Goal: Transaction & Acquisition: Purchase product/service

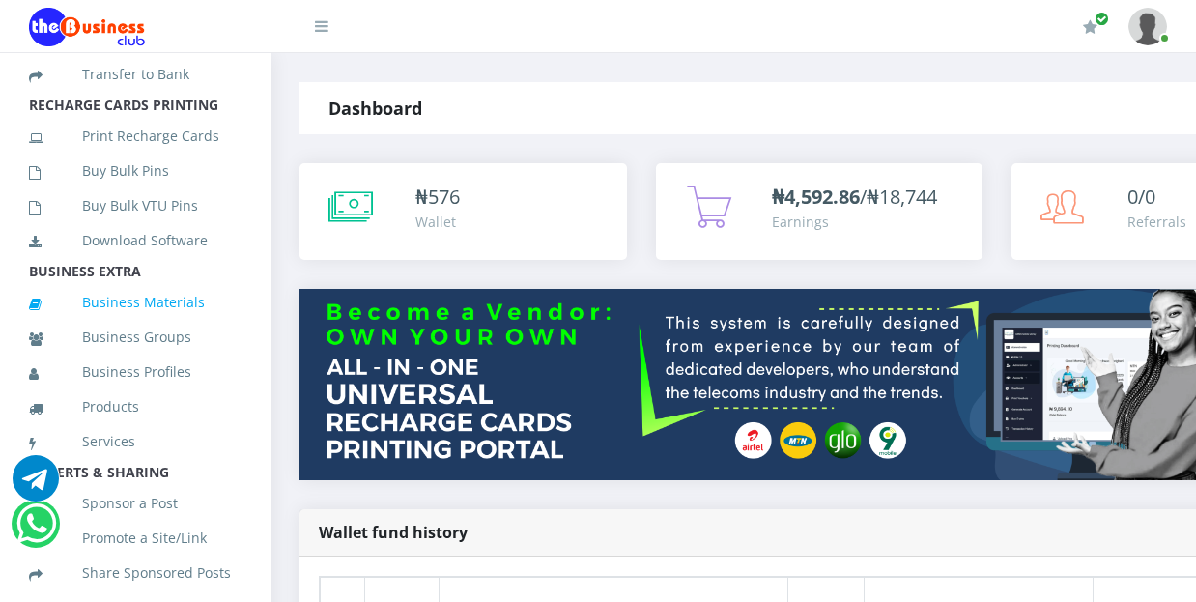
scroll to position [521, 0]
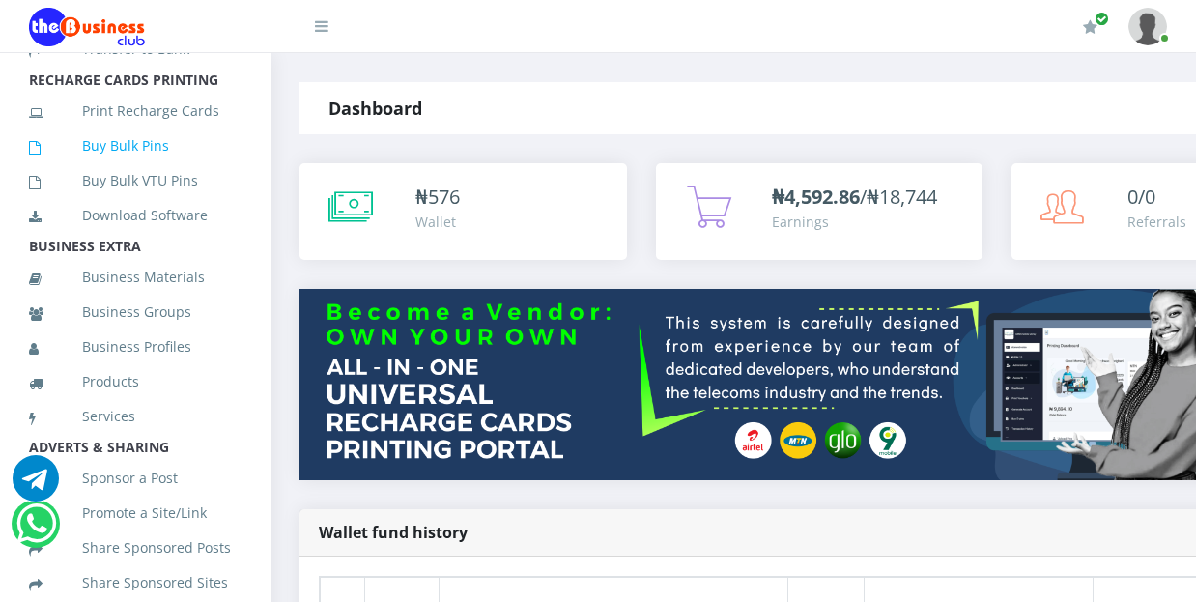
click at [131, 168] on link "Buy Bulk Pins" at bounding box center [135, 146] width 213 height 44
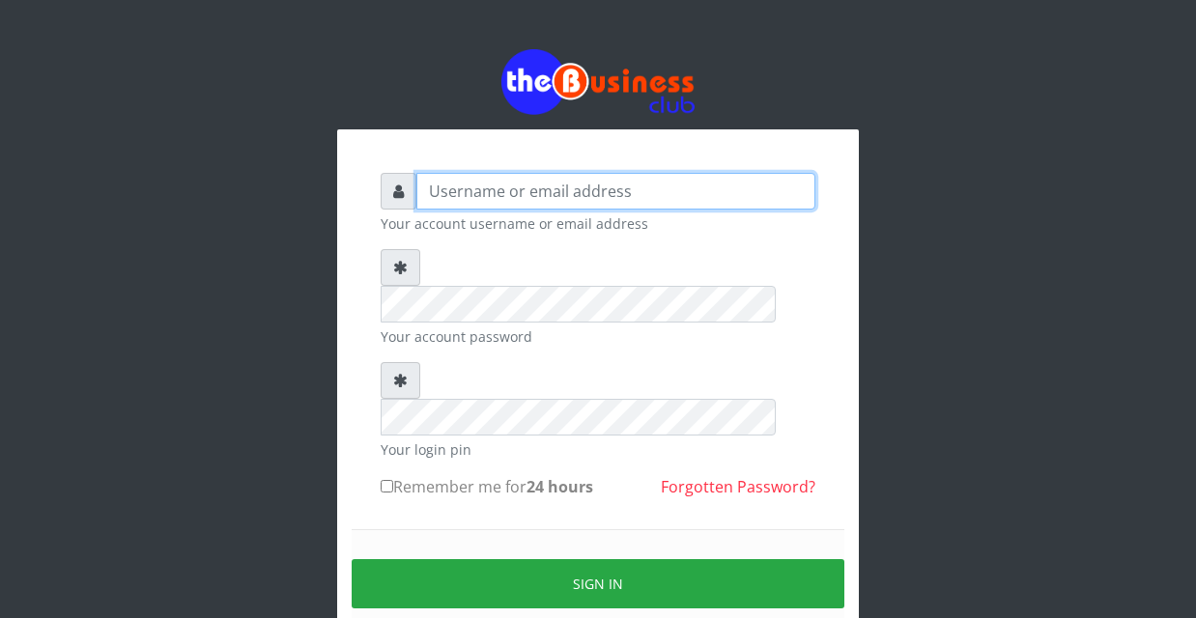
click at [504, 185] on input "text" at bounding box center [615, 191] width 399 height 37
type input "YaronMarcuz"
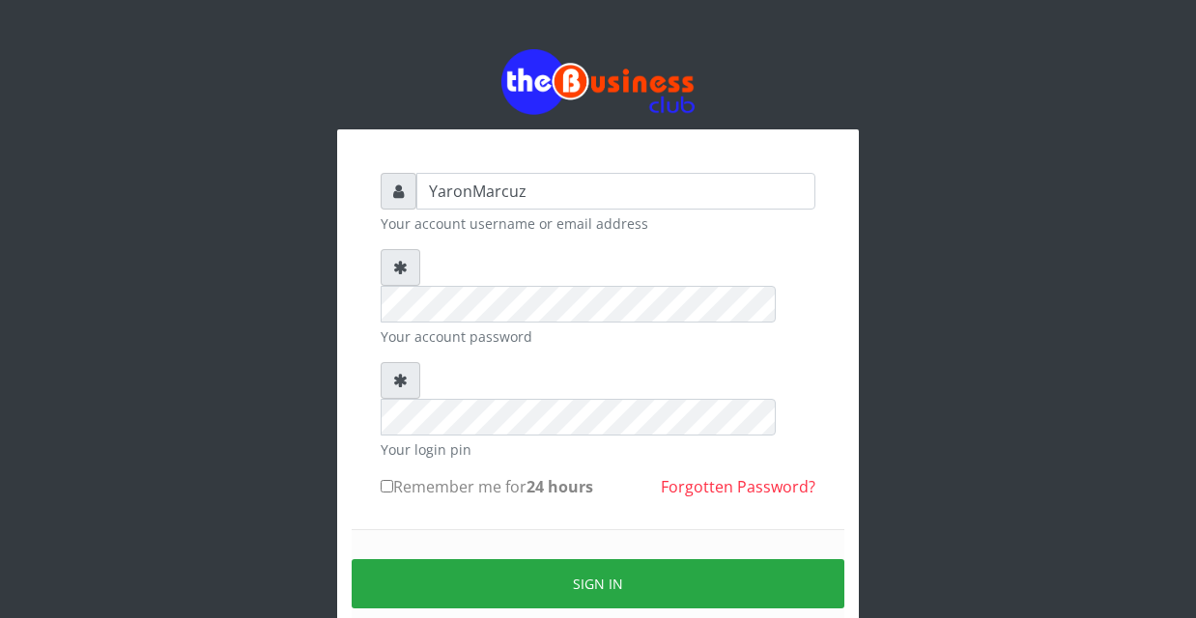
click at [383, 480] on input "Remember me for 24 hours" at bounding box center [387, 486] width 13 height 13
checkbox input "true"
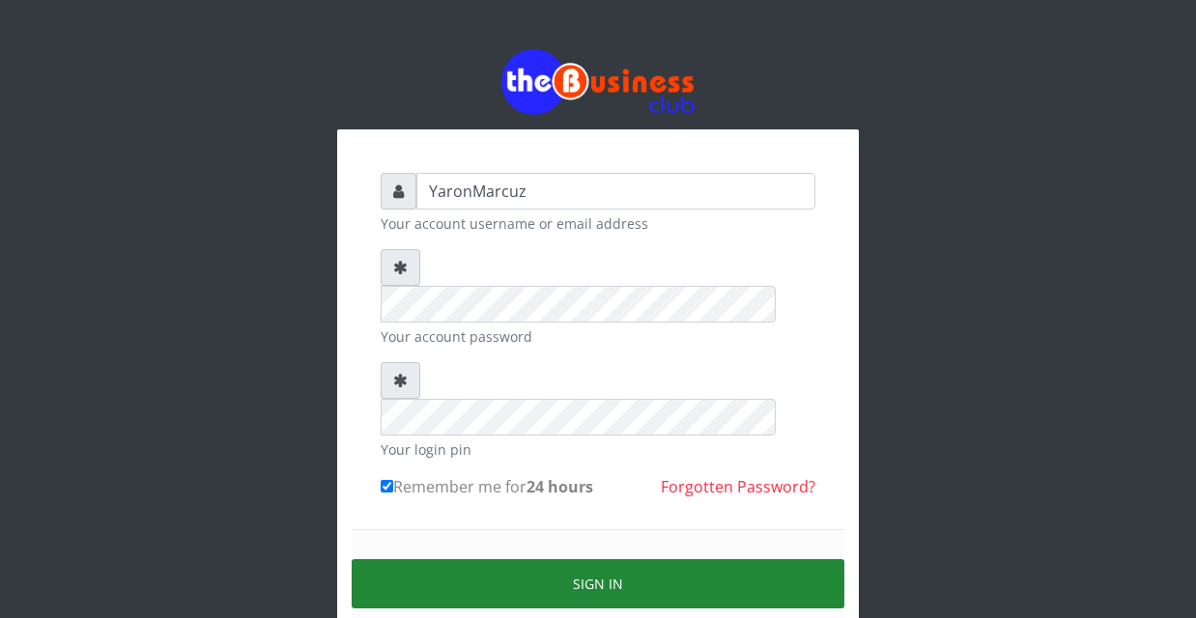
click at [450, 559] on button "Sign in" at bounding box center [598, 583] width 493 height 49
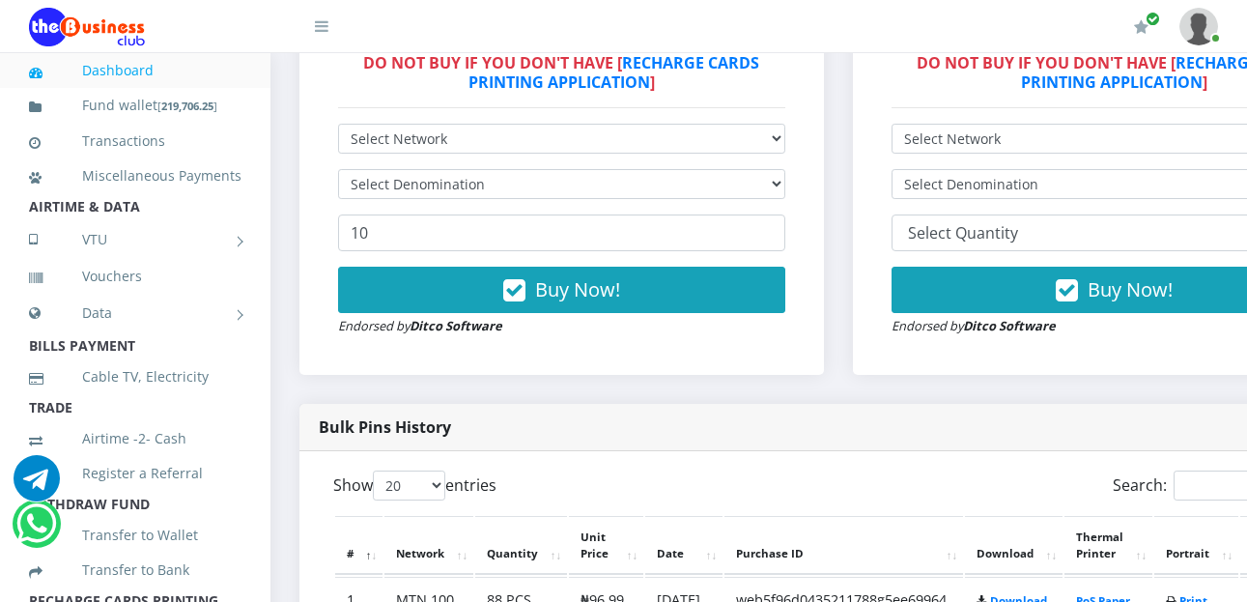
scroll to position [483, 0]
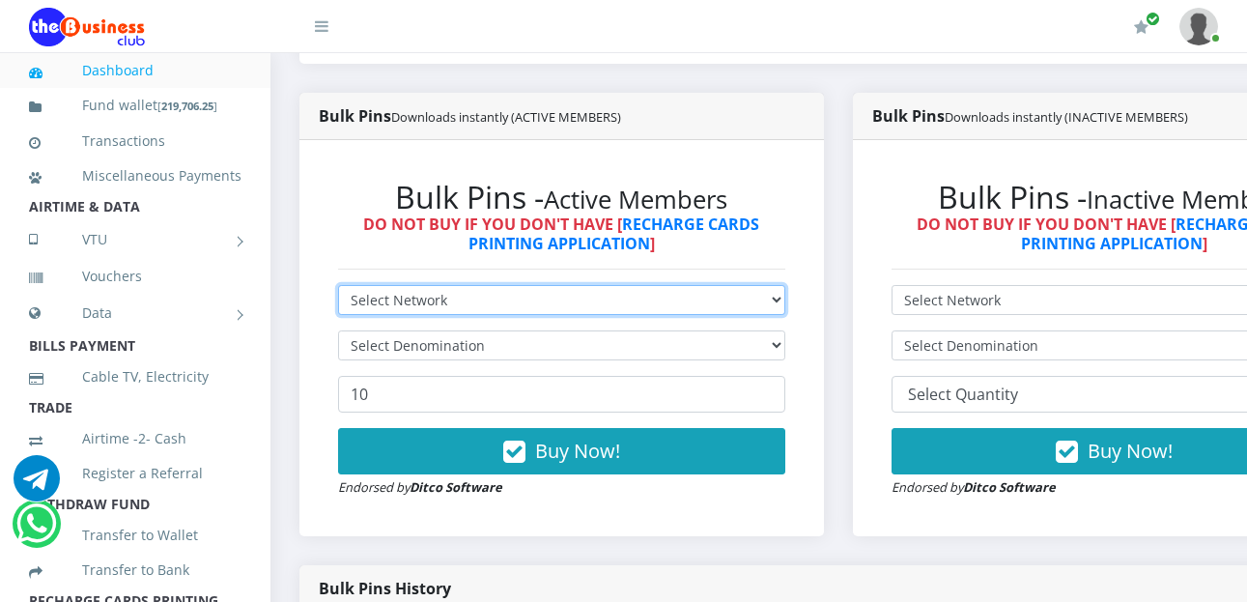
click at [785, 285] on select "Select Network MTN Globacom 9Mobile Airtel" at bounding box center [561, 300] width 447 height 30
select select "MTN"
click at [338, 285] on select "Select Network MTN Globacom 9Mobile Airtel" at bounding box center [561, 300] width 447 height 30
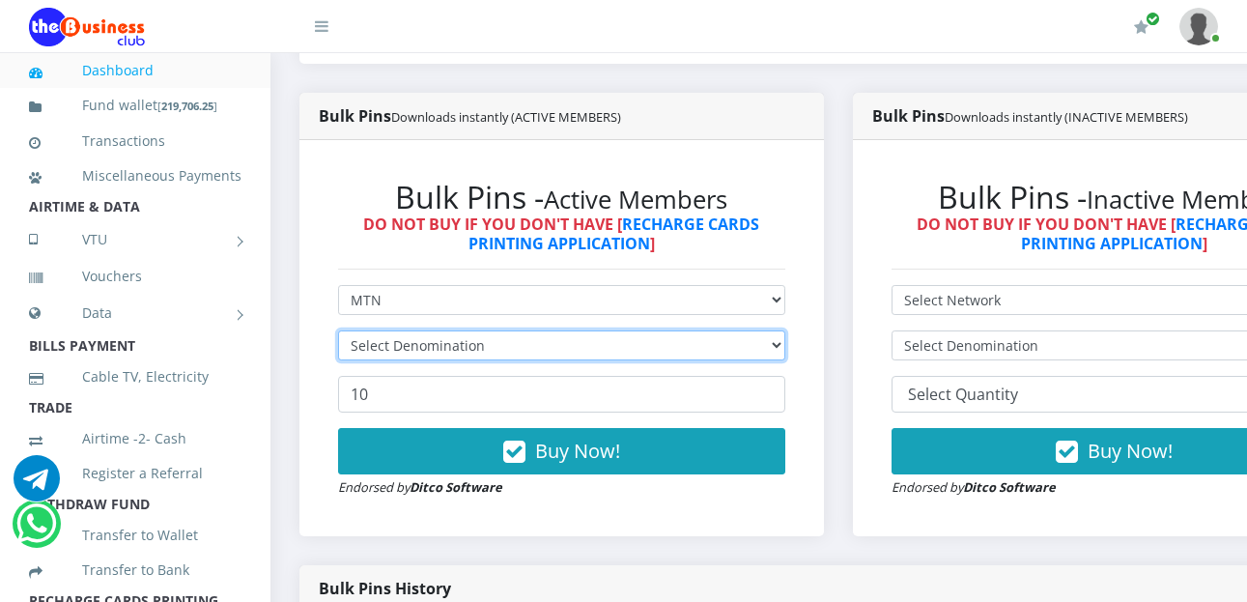
click at [785, 330] on select "Select Denomination" at bounding box center [561, 345] width 447 height 30
select select "193.98-200"
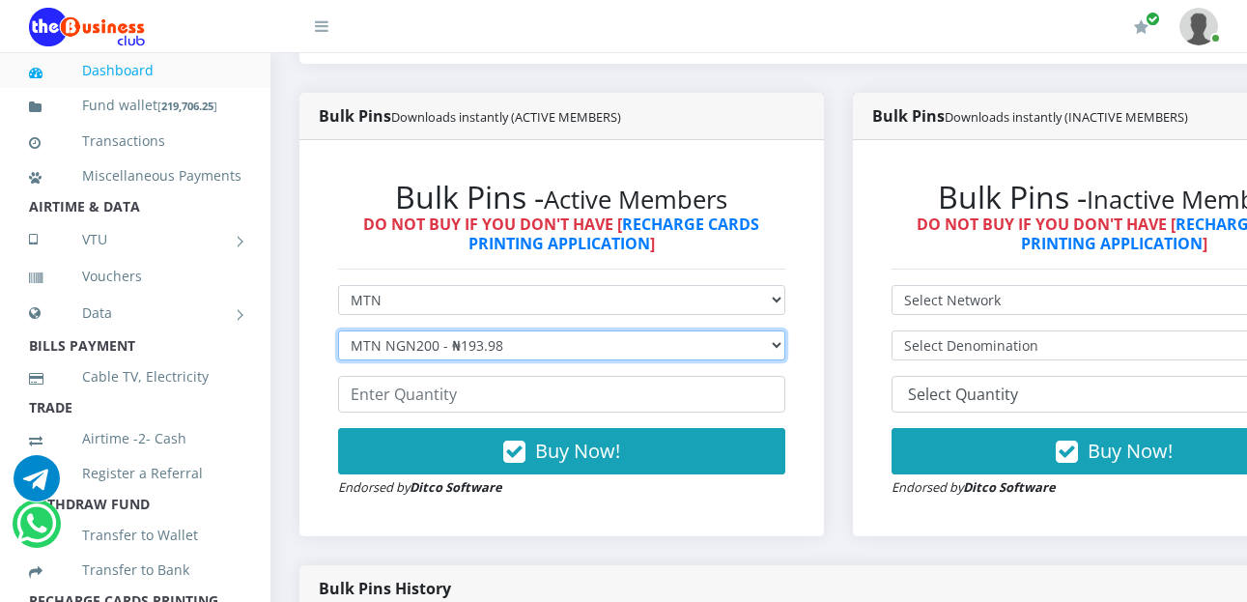
click at [338, 330] on select "Select Denomination MTN NGN100 - ₦96.99 MTN NGN200 - ₦193.98 MTN NGN400 - ₦387.…" at bounding box center [561, 345] width 447 height 30
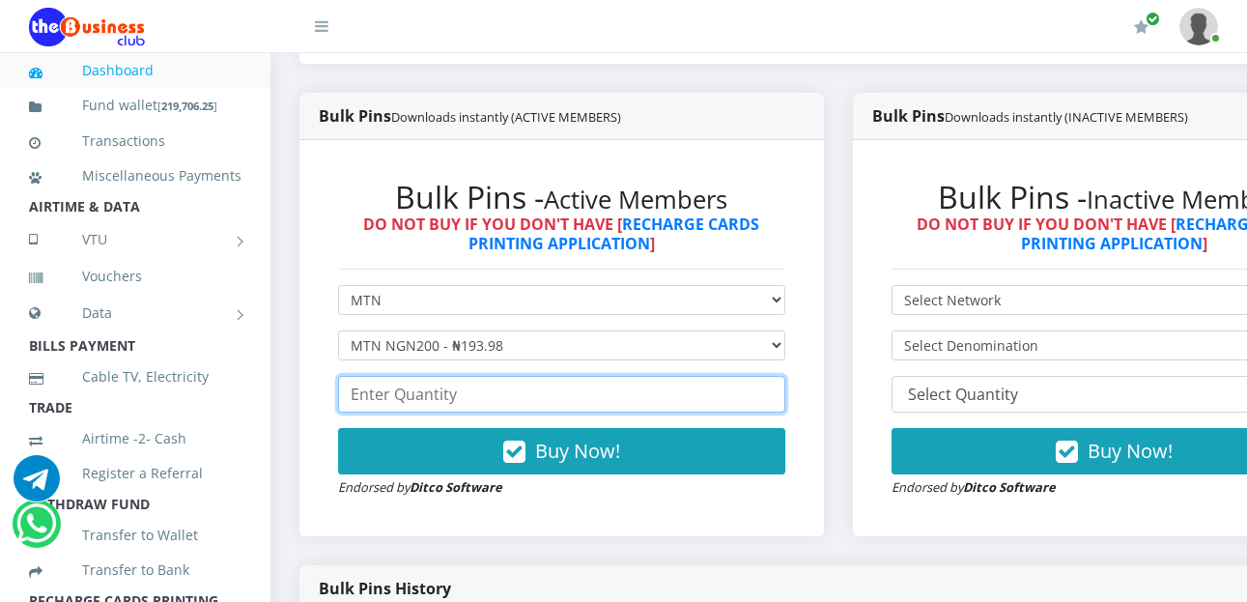
click at [431, 376] on input "number" at bounding box center [561, 394] width 447 height 37
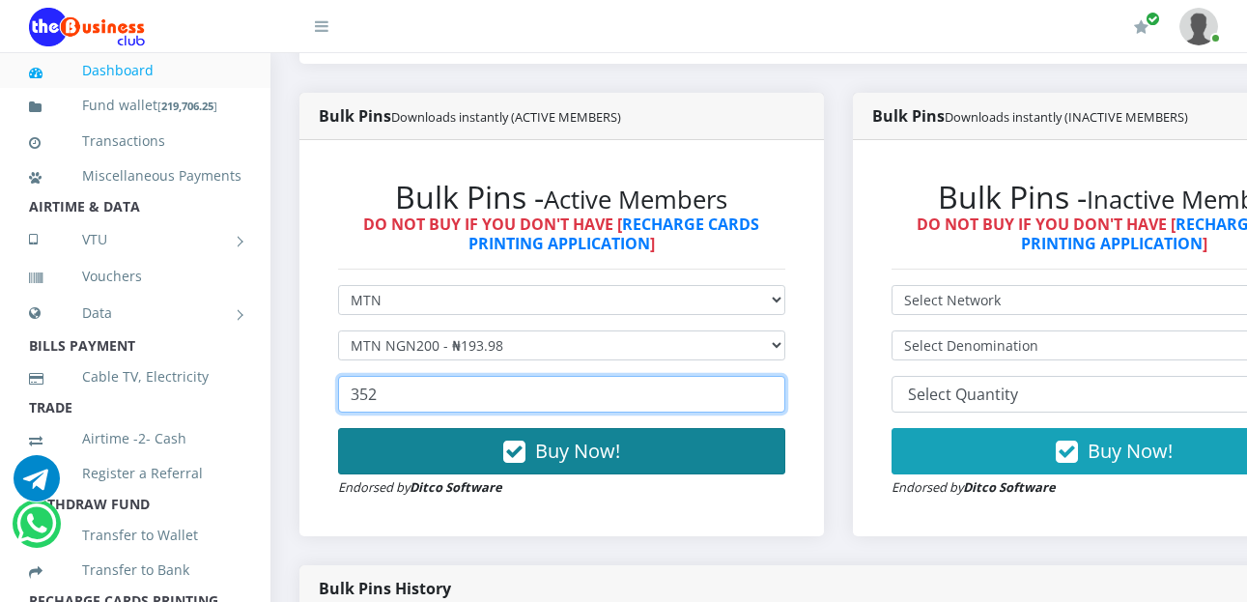
type input "352"
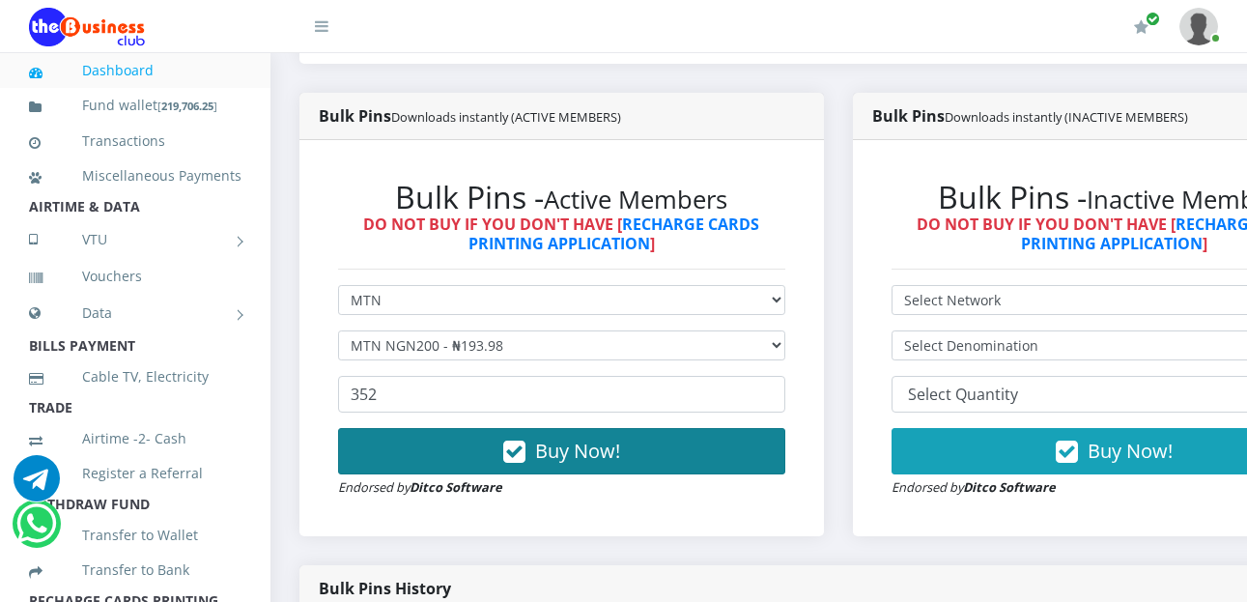
click at [604, 438] on span "Buy Now!" at bounding box center [577, 451] width 85 height 26
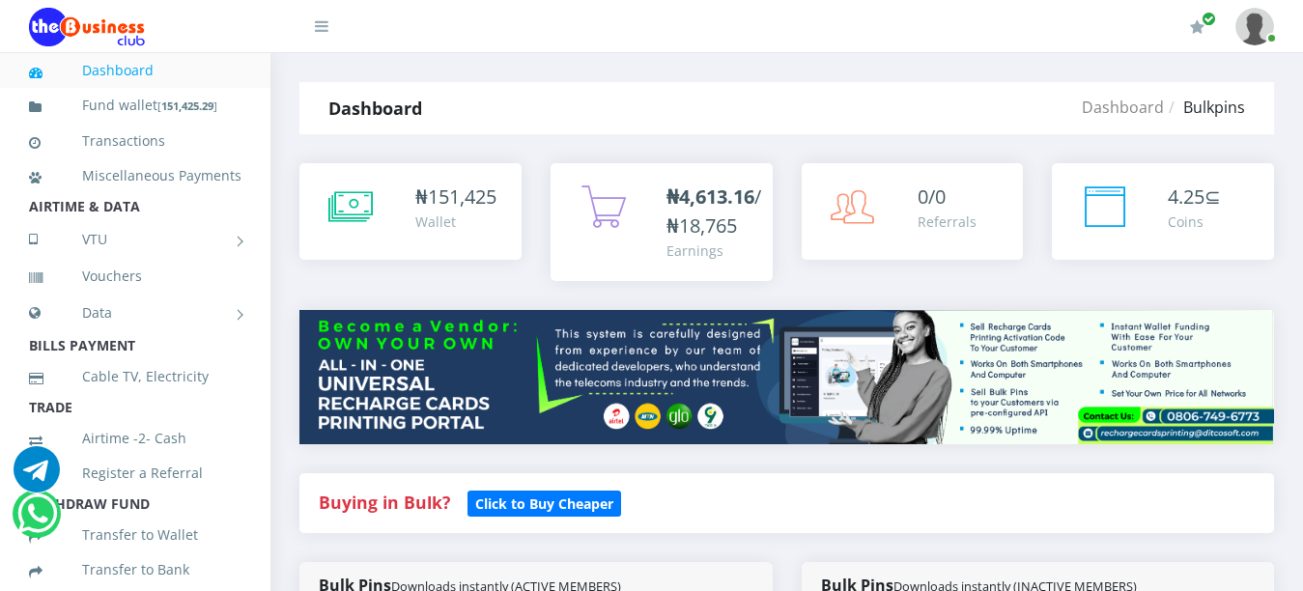
select select "MTN"
drag, startPoint x: 0, startPoint y: 0, endPoint x: 730, endPoint y: 393, distance: 829.4
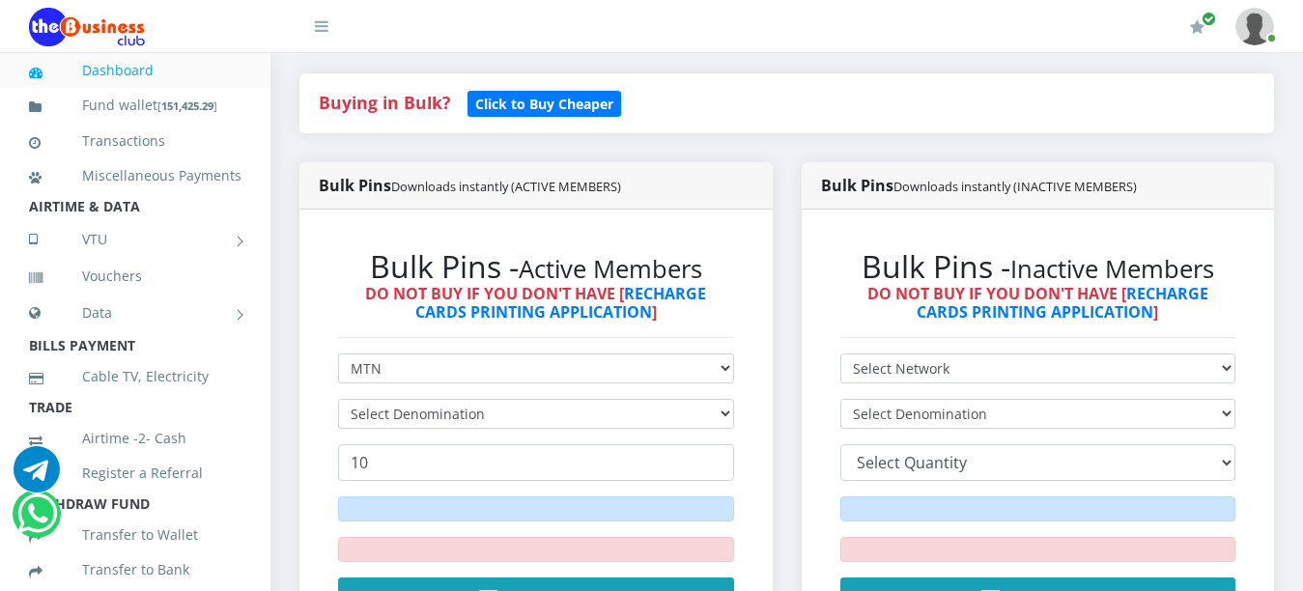
scroll to position [400, 0]
click at [730, 399] on select "Select Denomination" at bounding box center [536, 414] width 396 height 30
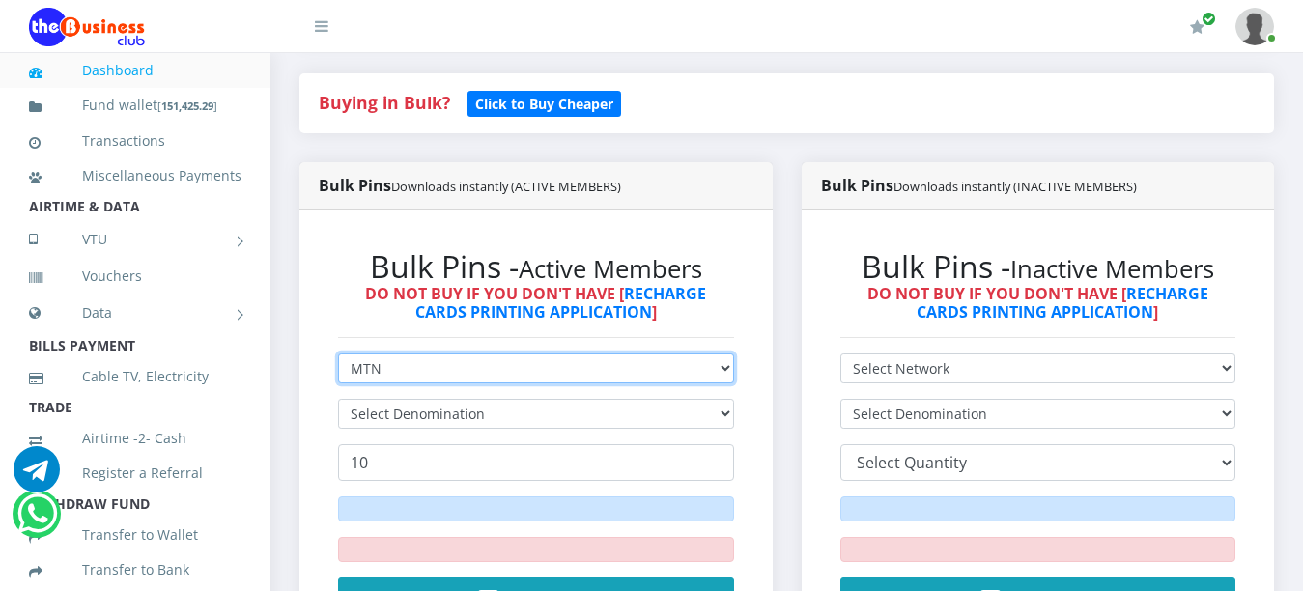
click at [725, 354] on select "Select Network MTN Globacom 9Mobile Airtel" at bounding box center [536, 369] width 396 height 30
click at [338, 354] on select "Select Network MTN Globacom 9Mobile Airtel" at bounding box center [536, 369] width 396 height 30
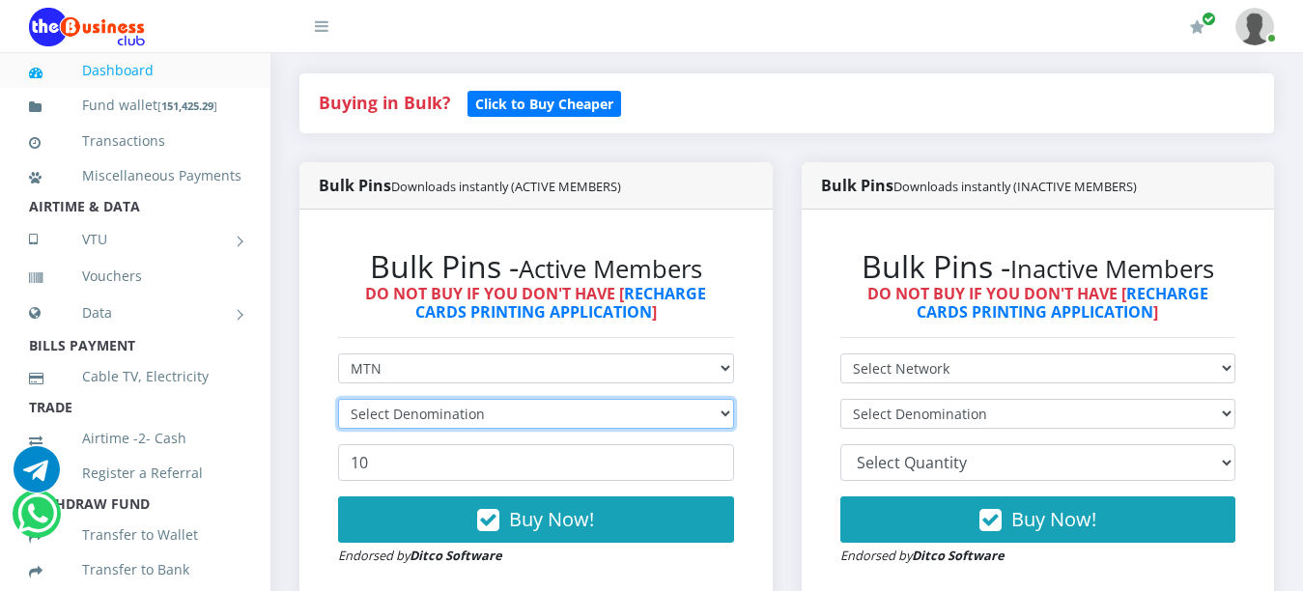
click at [726, 399] on select "Select Denomination" at bounding box center [536, 414] width 396 height 30
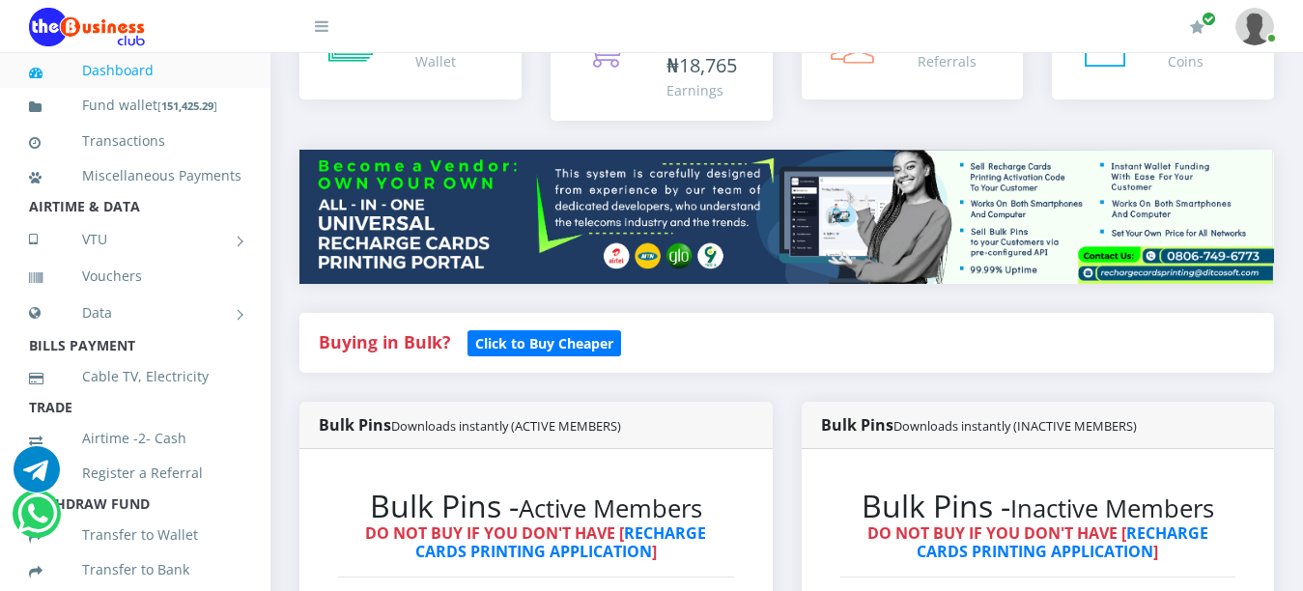
scroll to position [483, 0]
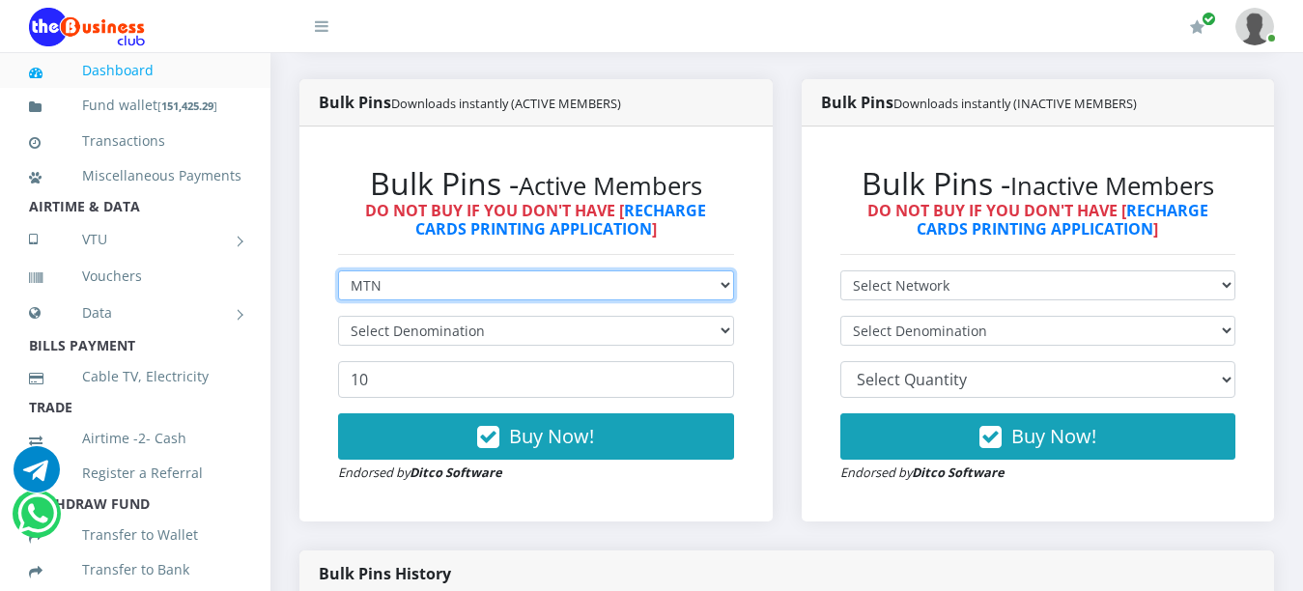
click at [718, 270] on select "Select Network MTN Globacom 9Mobile Airtel" at bounding box center [536, 285] width 396 height 30
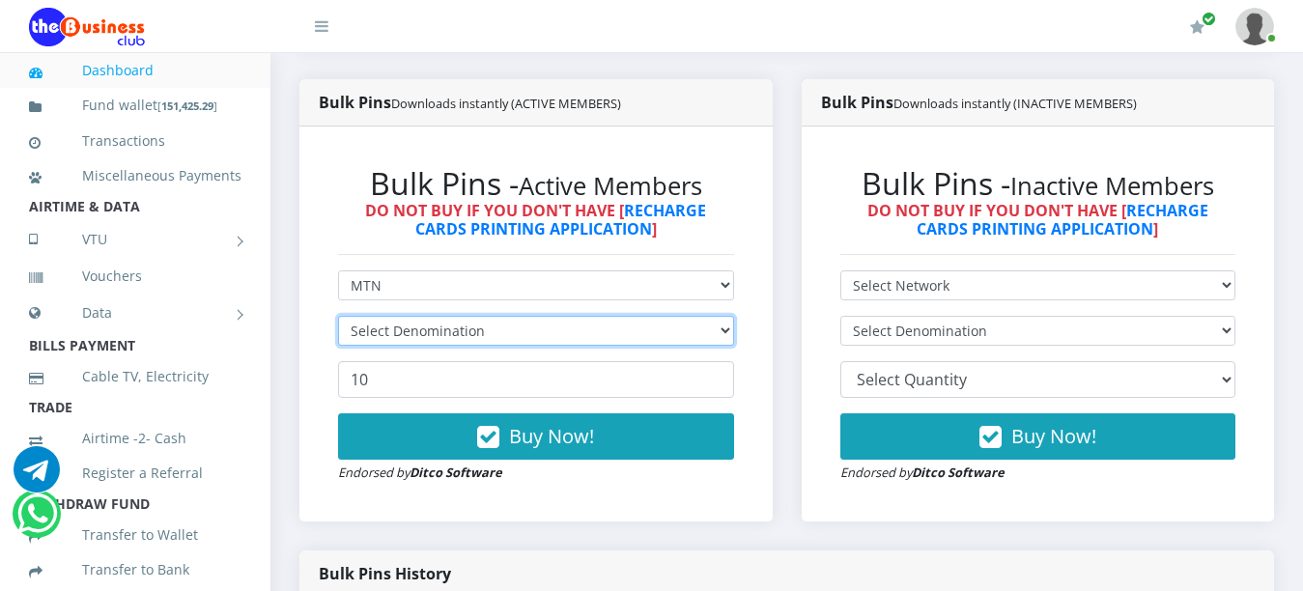
click at [728, 316] on select "Select Denomination" at bounding box center [536, 331] width 396 height 30
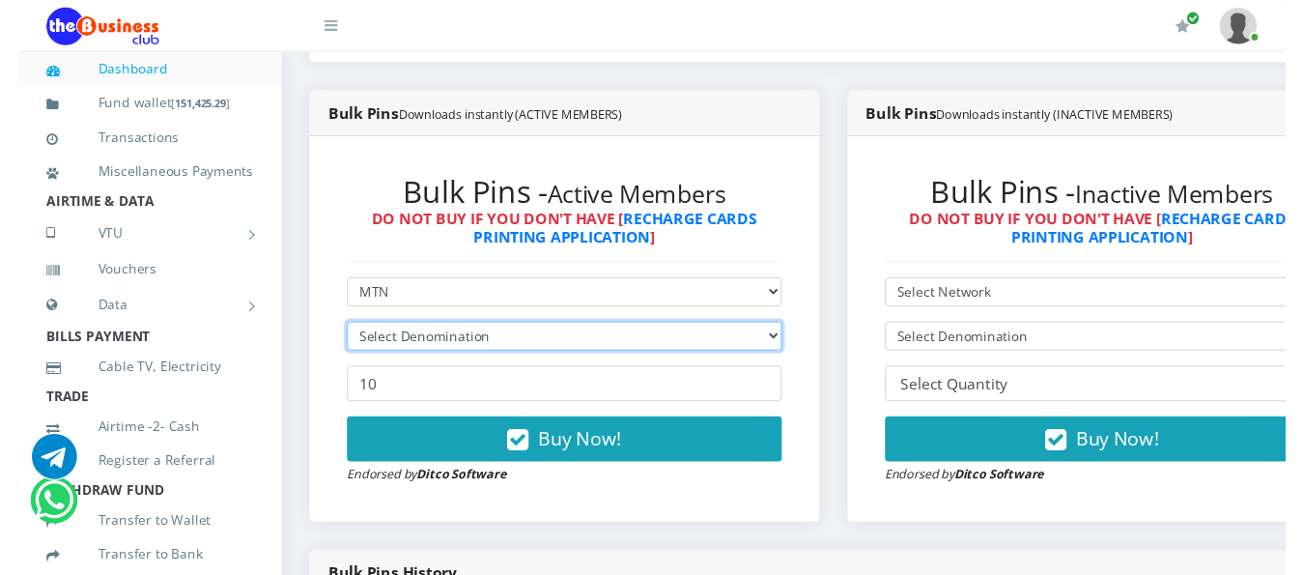
scroll to position [501, 0]
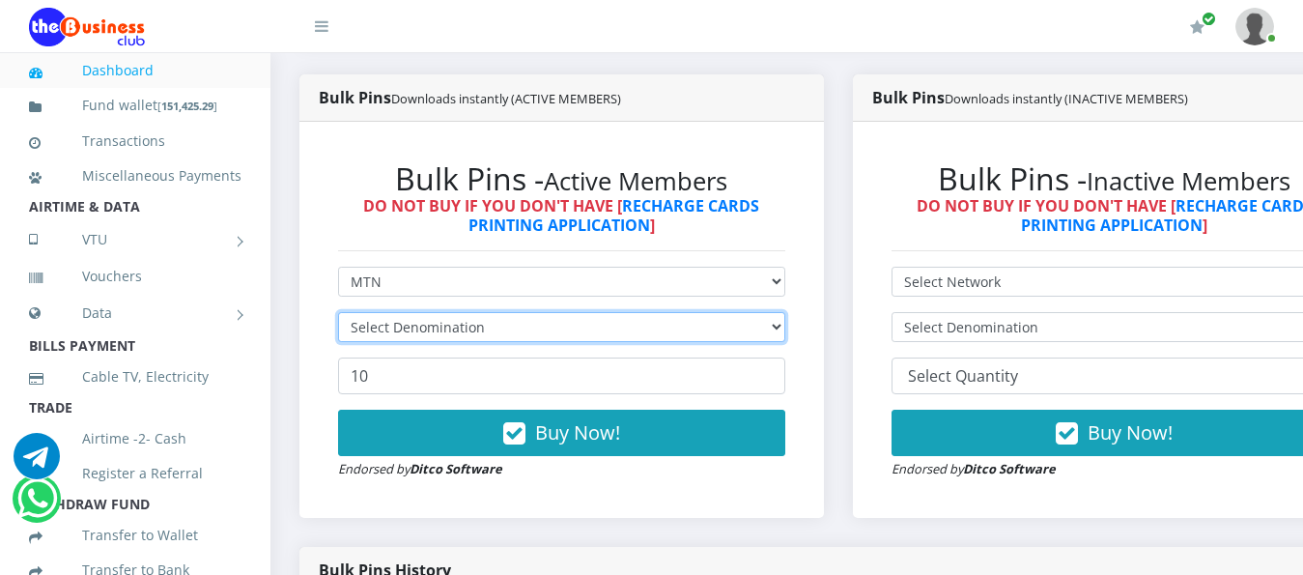
click at [785, 312] on select "Select Denomination" at bounding box center [561, 327] width 447 height 30
click at [784, 312] on select "Select Denomination" at bounding box center [561, 327] width 447 height 30
click at [785, 312] on select "Select Denomination" at bounding box center [561, 327] width 447 height 30
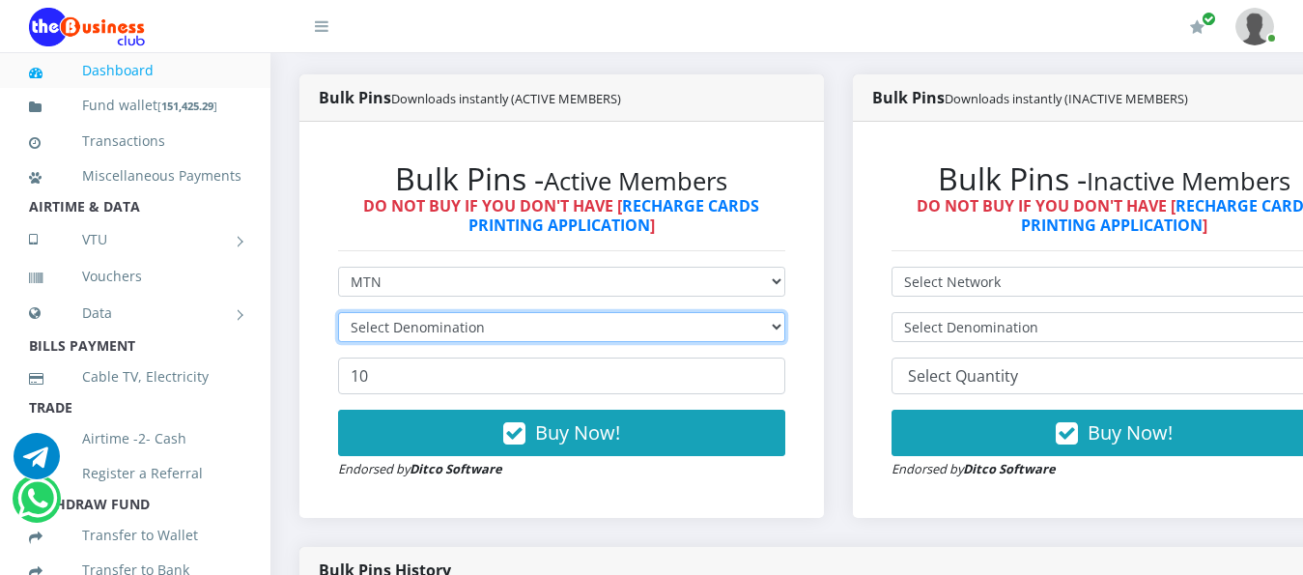
click at [785, 312] on select "Select Denomination" at bounding box center [561, 327] width 447 height 30
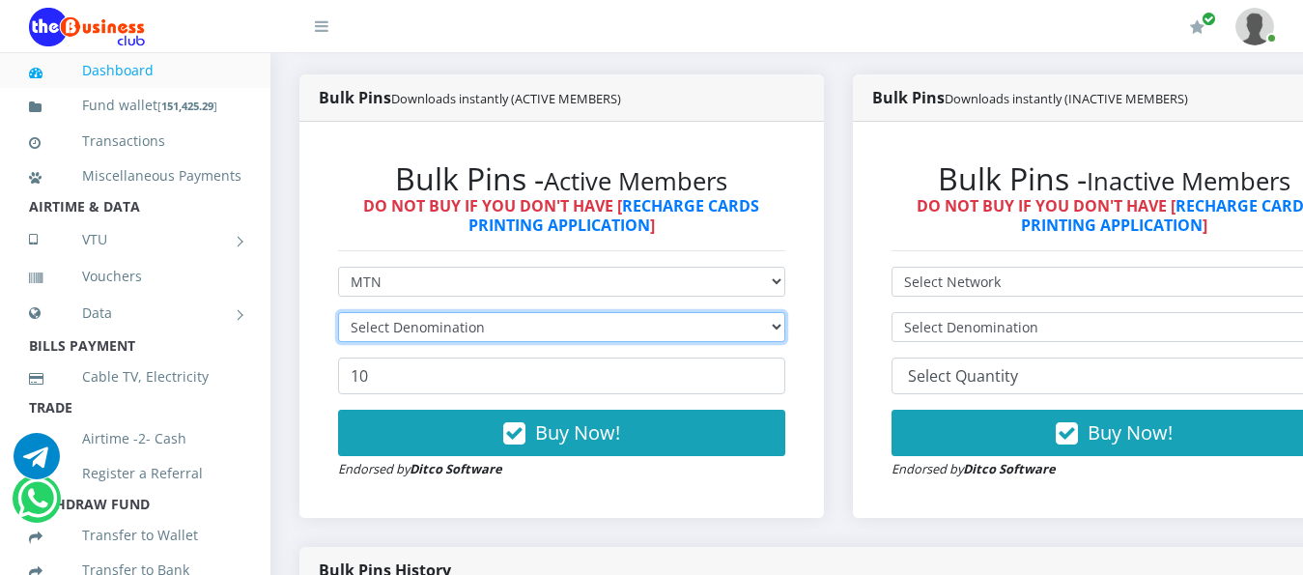
click at [785, 312] on select "Select Denomination" at bounding box center [561, 327] width 447 height 30
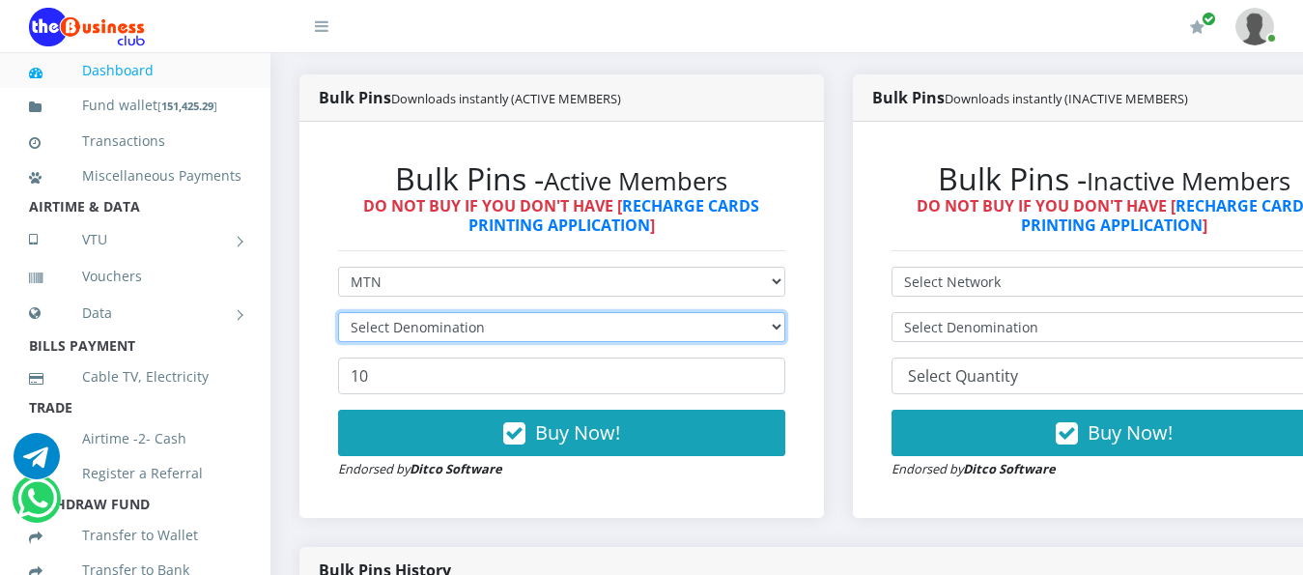
click at [785, 312] on select "Select Denomination" at bounding box center [561, 327] width 447 height 30
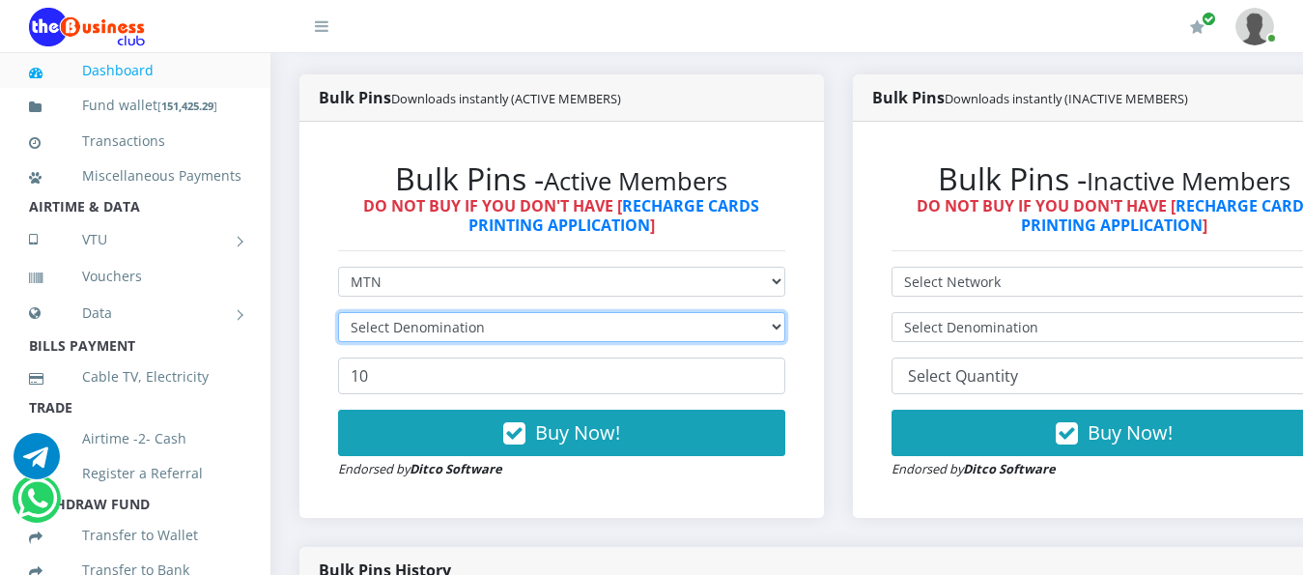
click at [785, 312] on select "Select Denomination" at bounding box center [561, 327] width 447 height 30
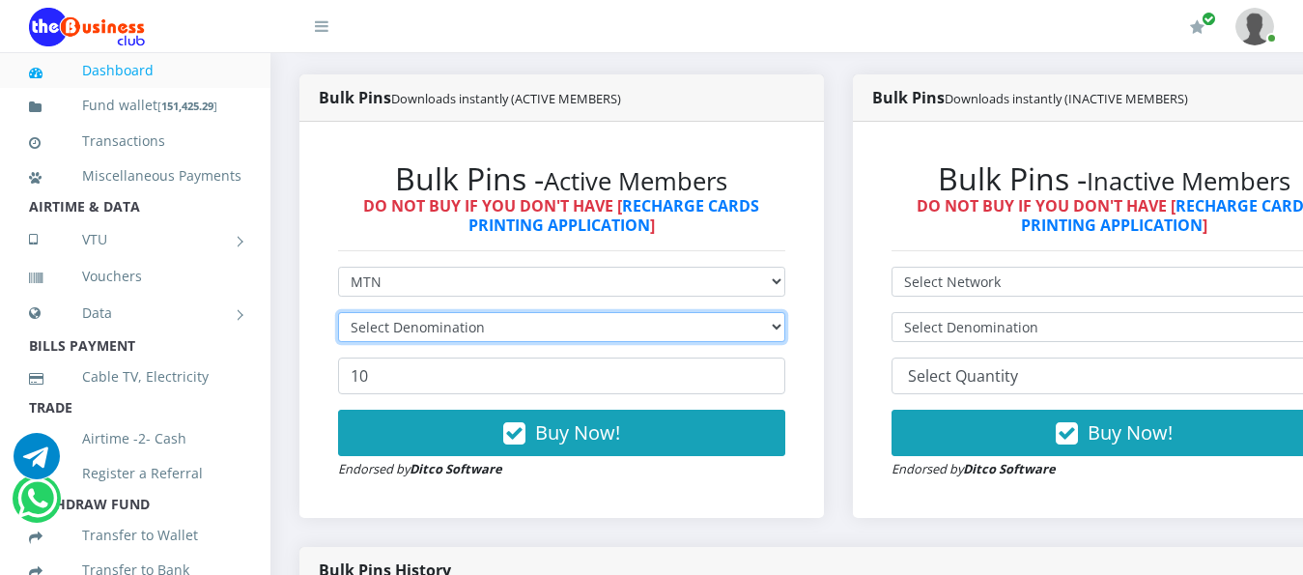
click at [785, 312] on select "Select Denomination" at bounding box center [561, 327] width 447 height 30
click at [785, 294] on form "Select Network MTN Globacom 9Mobile Airtel Select Denomination 10 Buy Now! Endo…" at bounding box center [561, 373] width 447 height 213
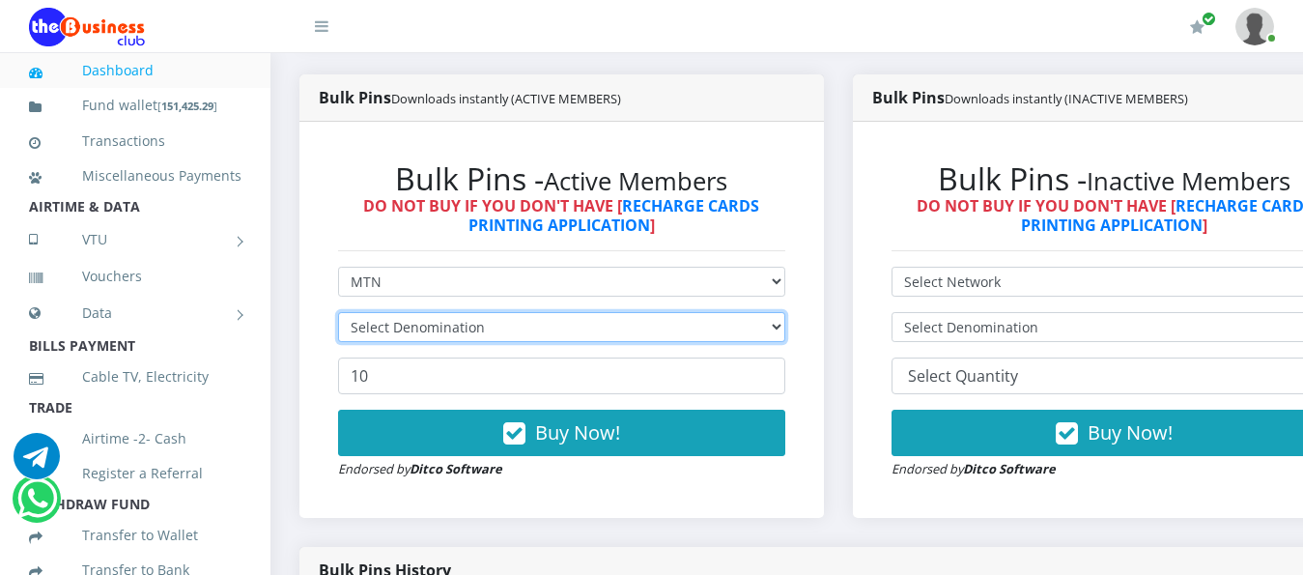
click at [785, 312] on select "Select Denomination" at bounding box center [561, 327] width 447 height 30
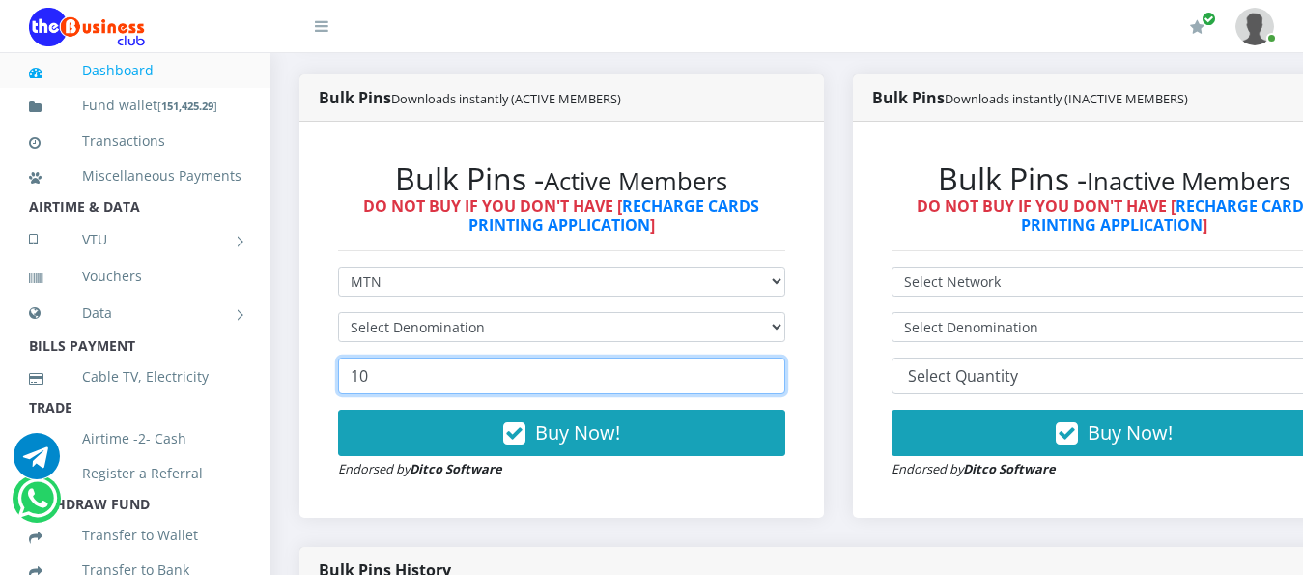
click at [398, 361] on input "10" at bounding box center [561, 375] width 447 height 37
type input "1"
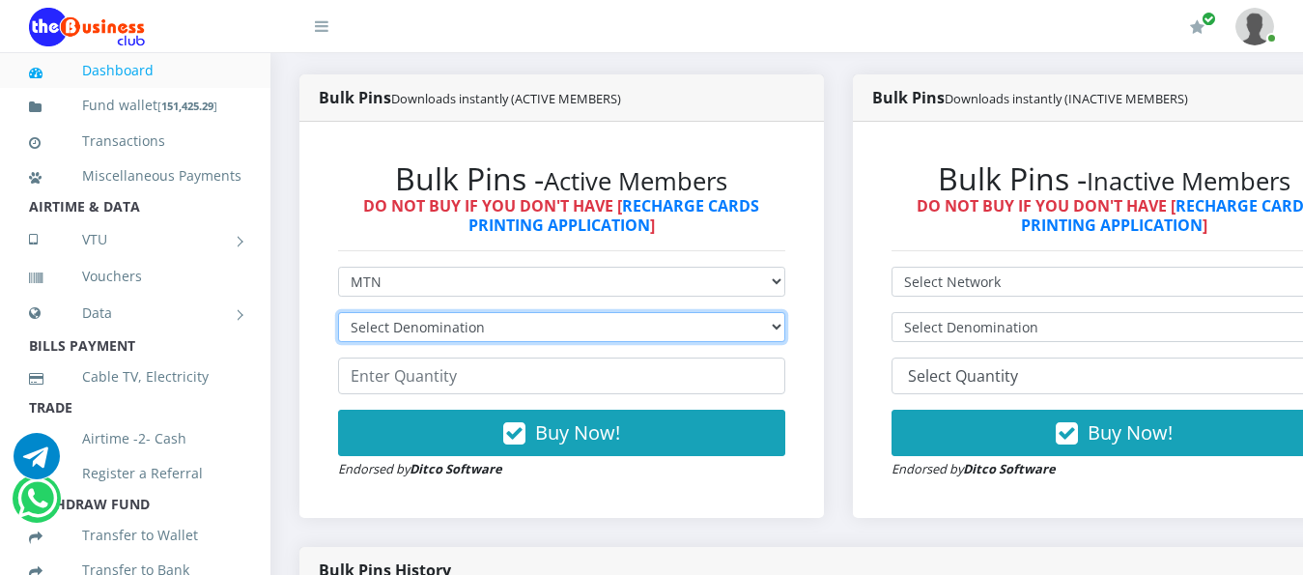
click at [781, 312] on select "Select Denomination" at bounding box center [561, 327] width 447 height 30
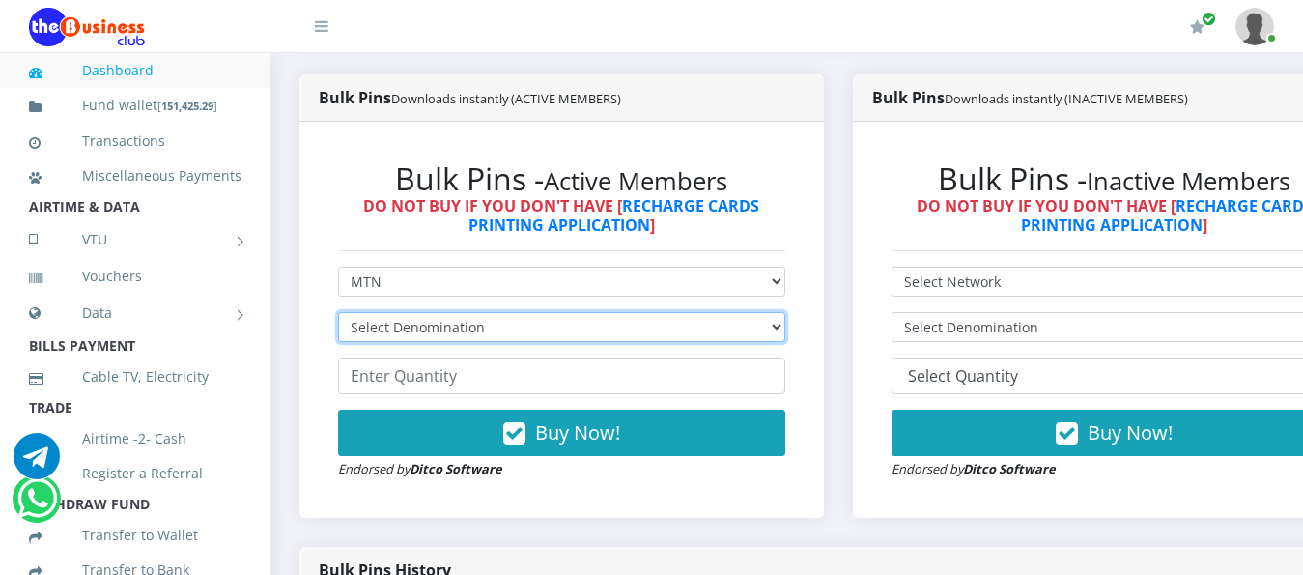
click at [781, 312] on select "Select Denomination" at bounding box center [561, 327] width 447 height 30
click at [780, 312] on select "Select Denomination" at bounding box center [561, 327] width 447 height 30
click at [785, 312] on select "Select Denomination" at bounding box center [561, 327] width 447 height 30
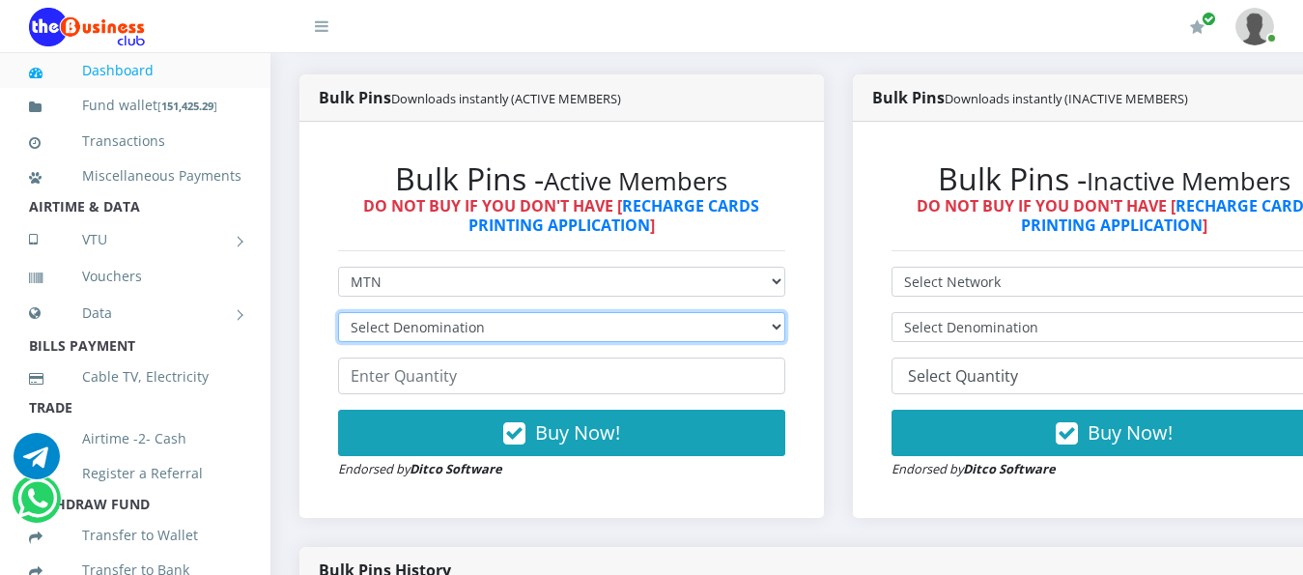
click at [785, 312] on select "Select Denomination" at bounding box center [561, 327] width 447 height 30
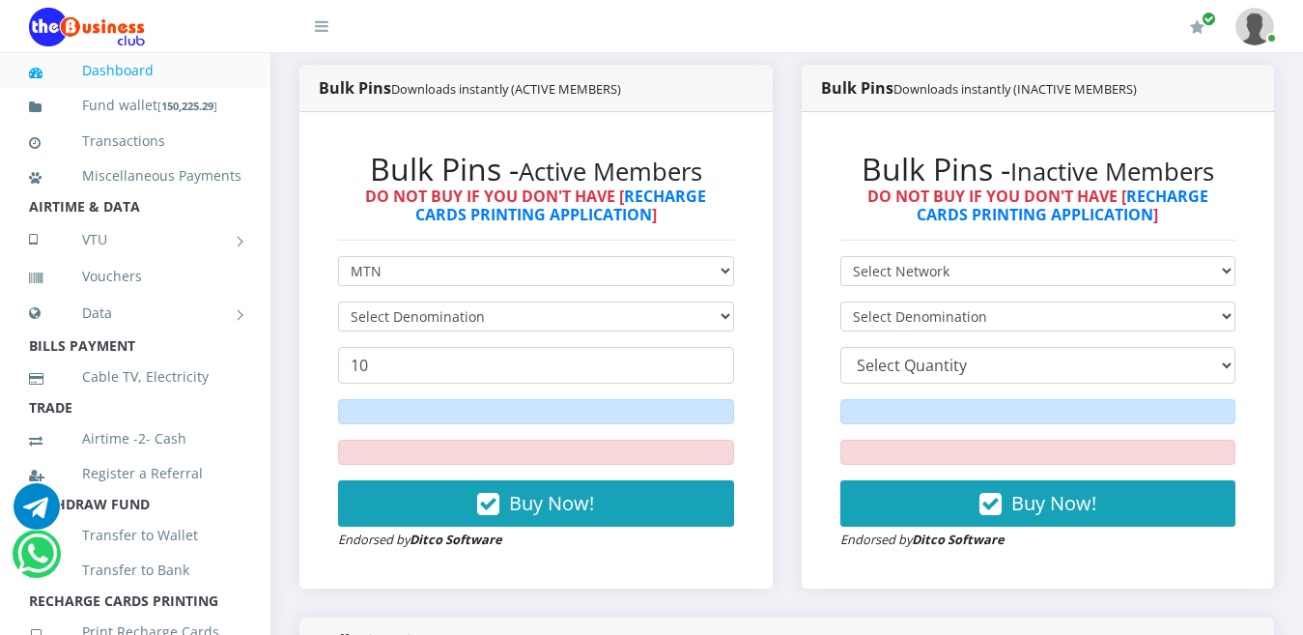
scroll to position [498, 0]
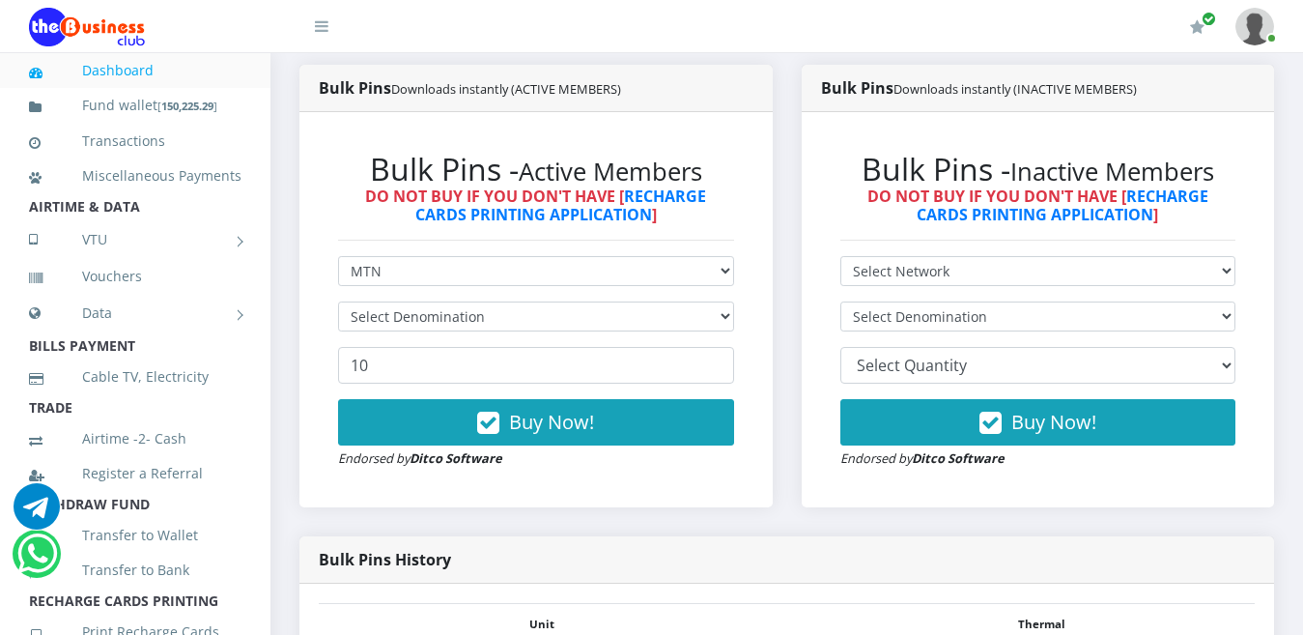
click at [728, 301] on select "Select Denomination" at bounding box center [536, 316] width 396 height 30
click at [706, 301] on select "Select Denomination" at bounding box center [536, 316] width 396 height 30
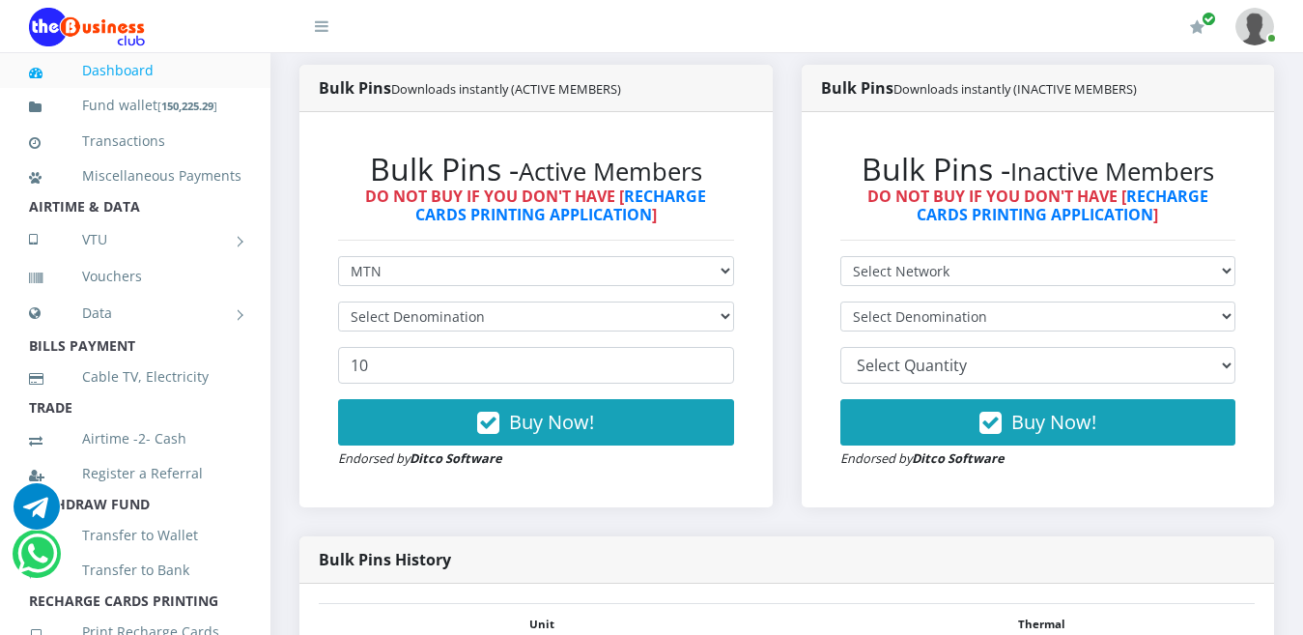
click at [706, 301] on select "Select Denomination" at bounding box center [536, 316] width 396 height 30
click at [725, 303] on select "Select Denomination" at bounding box center [536, 316] width 396 height 30
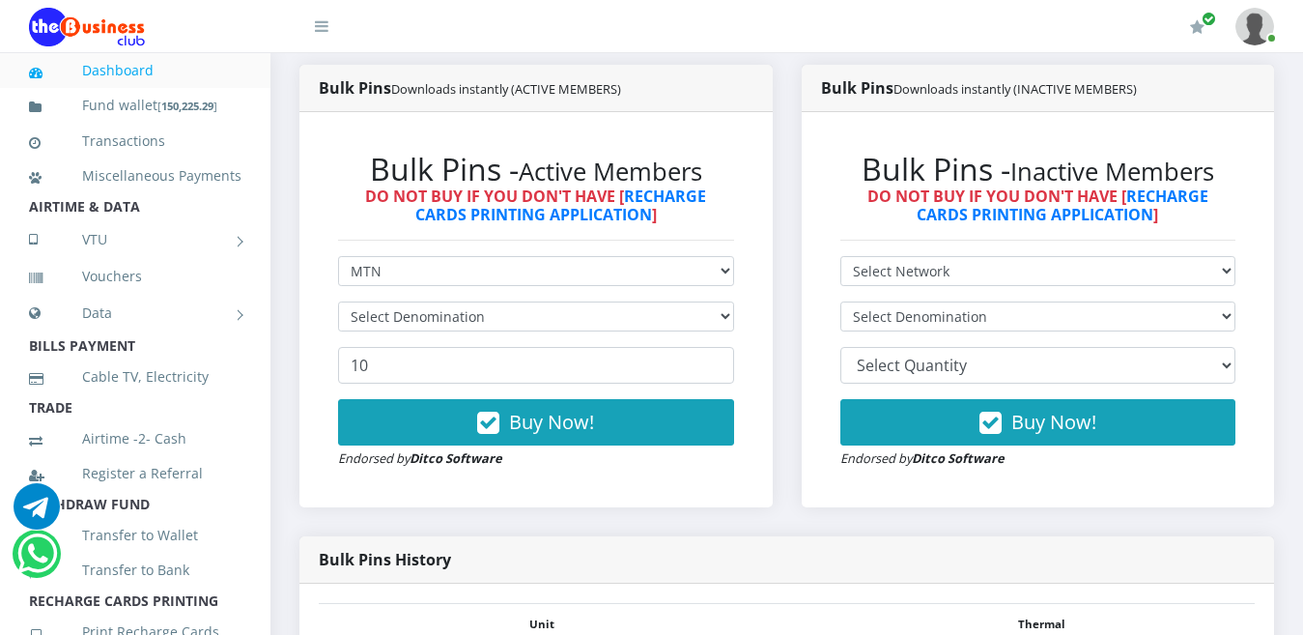
click at [725, 303] on select "Select Denomination" at bounding box center [536, 316] width 396 height 30
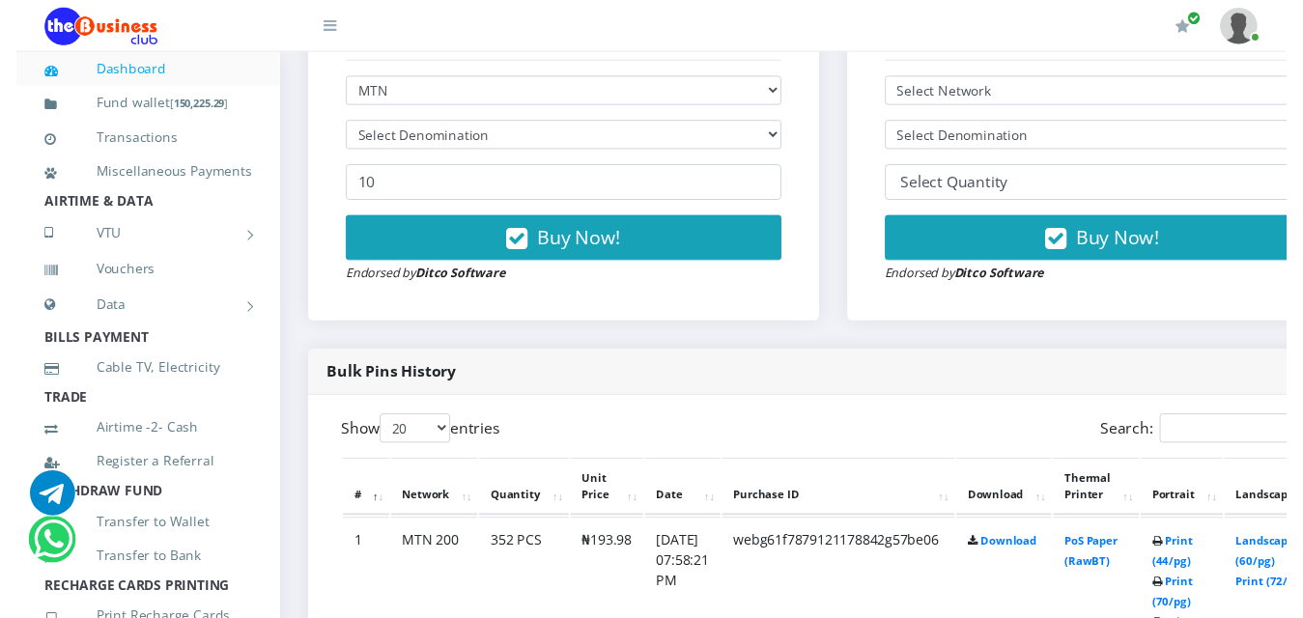
scroll to position [709, 0]
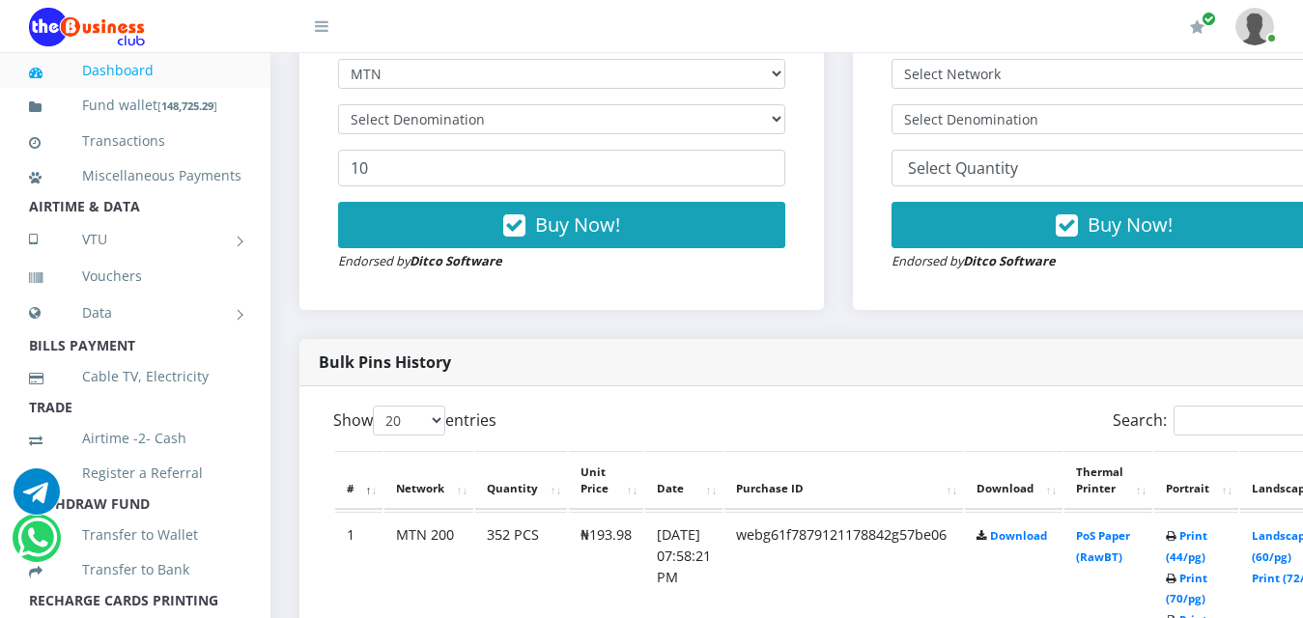
click at [785, 104] on select "Select Denomination" at bounding box center [561, 119] width 447 height 30
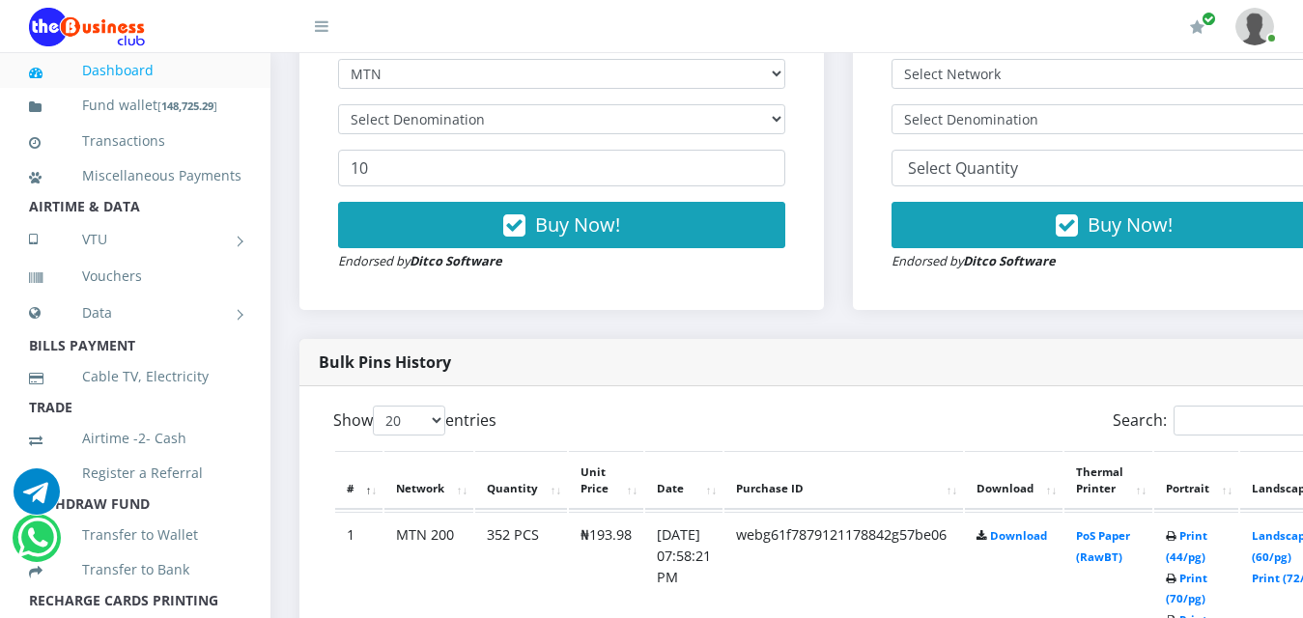
click at [785, 104] on select "Select Denomination" at bounding box center [561, 119] width 447 height 30
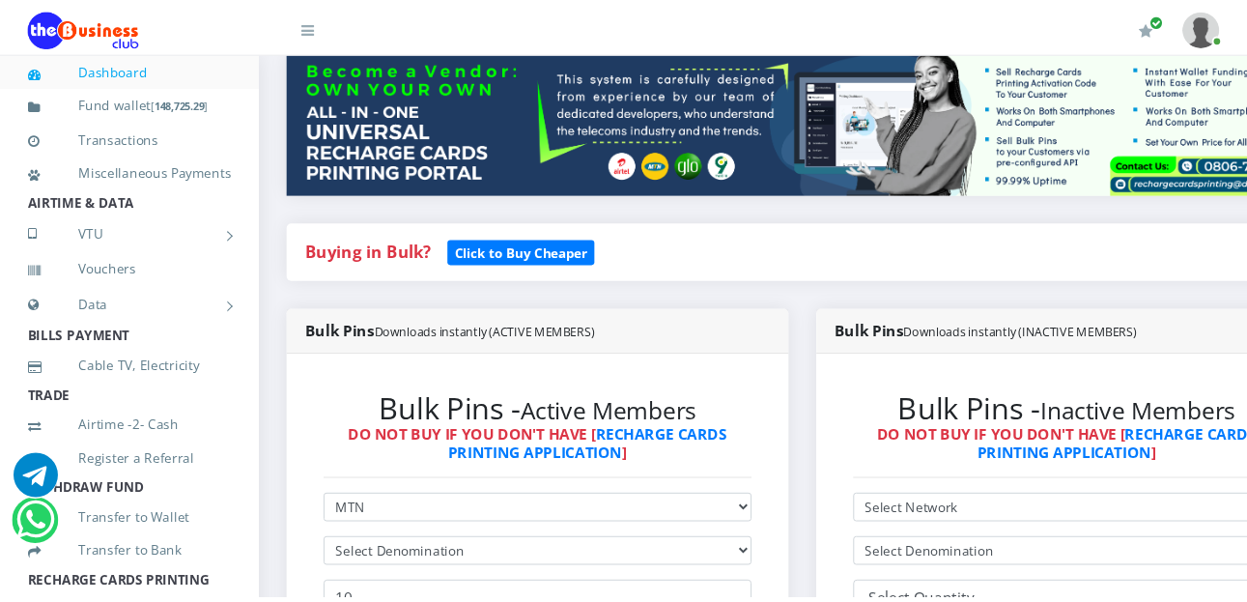
scroll to position [419, 0]
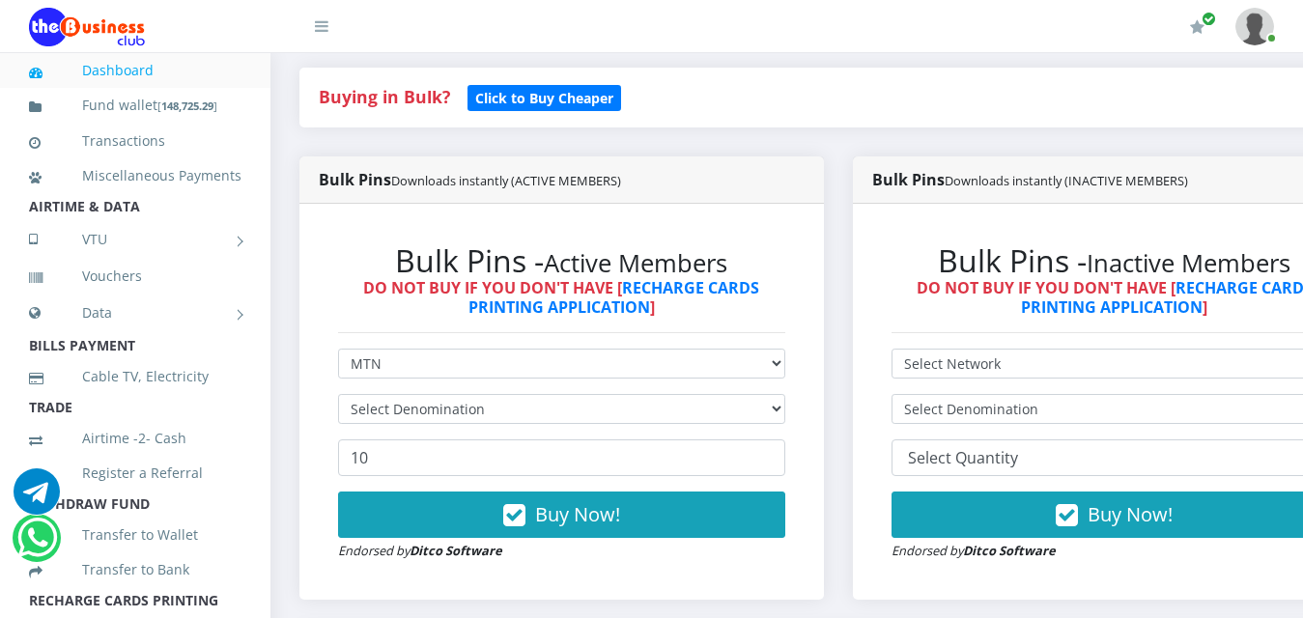
click at [785, 398] on select "Select Denomination" at bounding box center [561, 409] width 447 height 30
drag, startPoint x: 788, startPoint y: 398, endPoint x: 757, endPoint y: 377, distance: 37.5
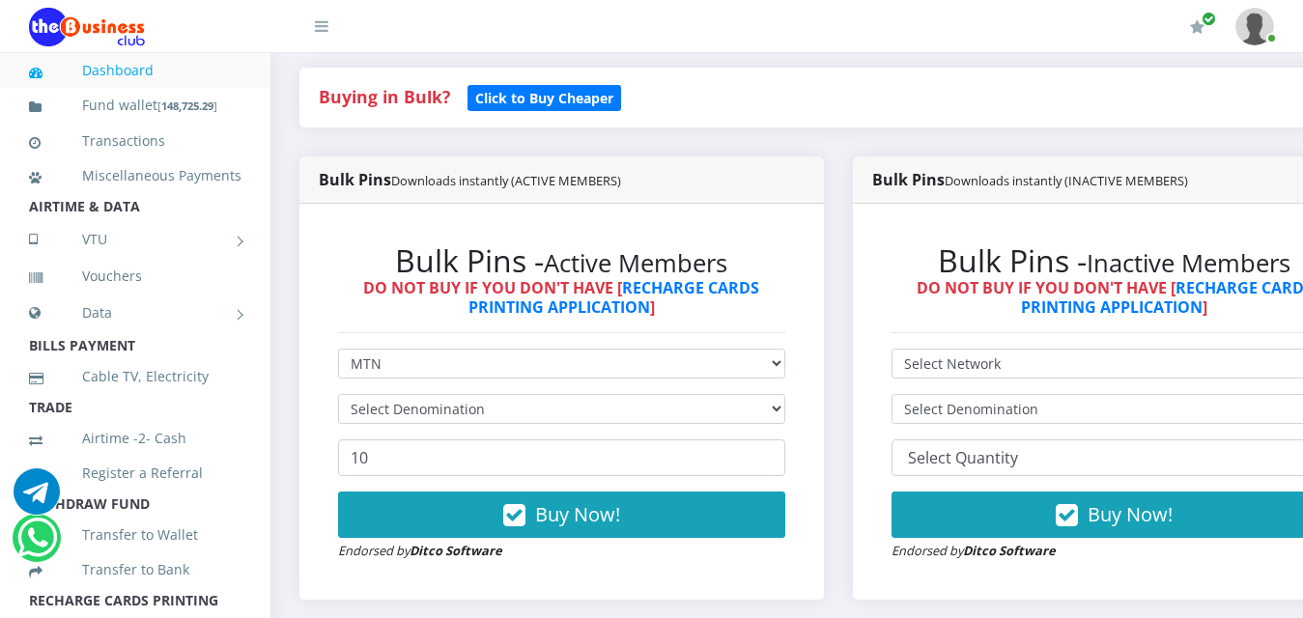
click at [785, 398] on select "Select Denomination" at bounding box center [561, 409] width 447 height 30
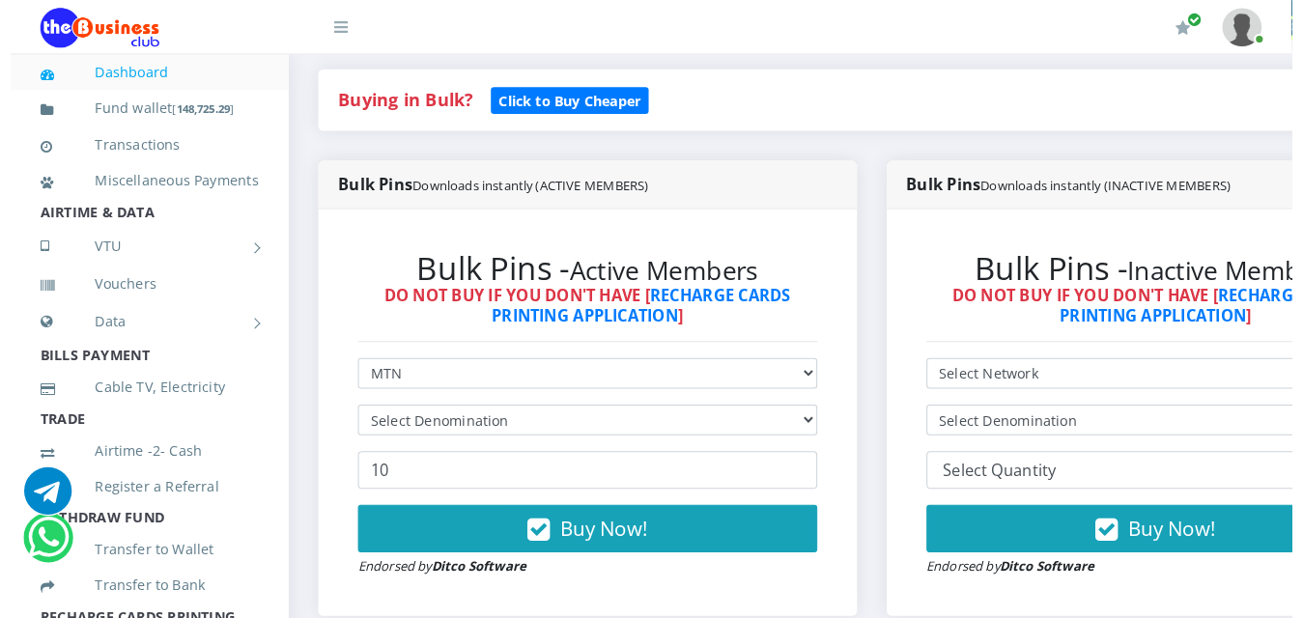
scroll to position [0, 0]
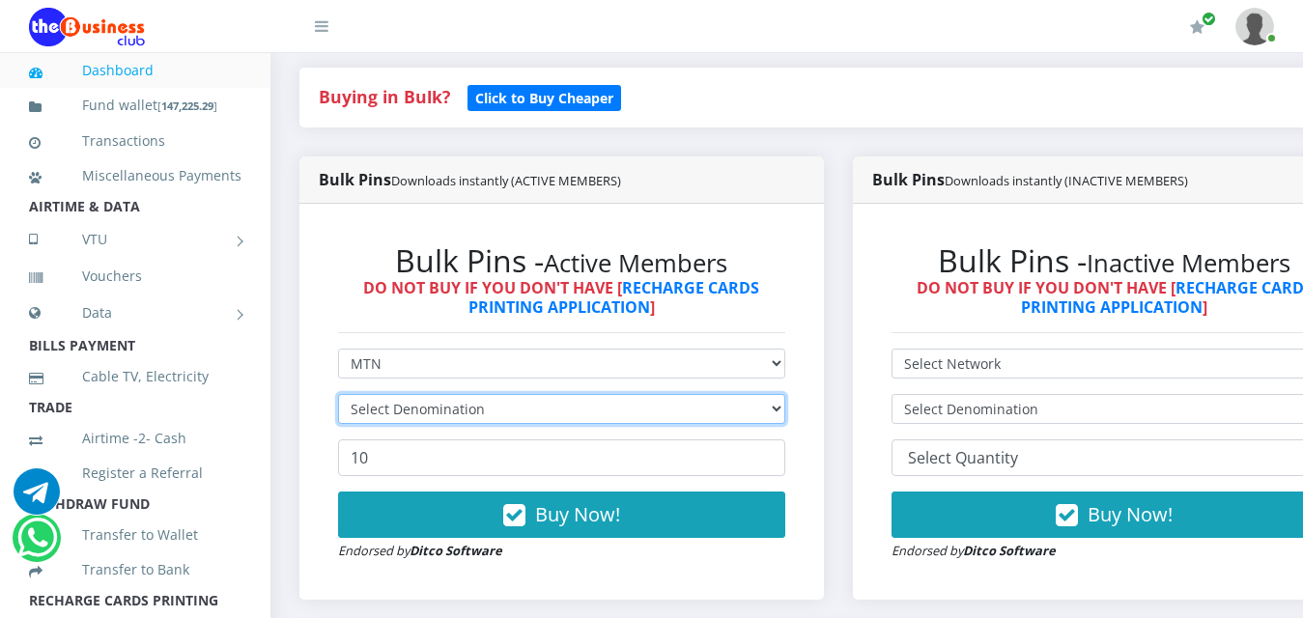
click at [785, 394] on select "Select Denomination" at bounding box center [561, 409] width 447 height 30
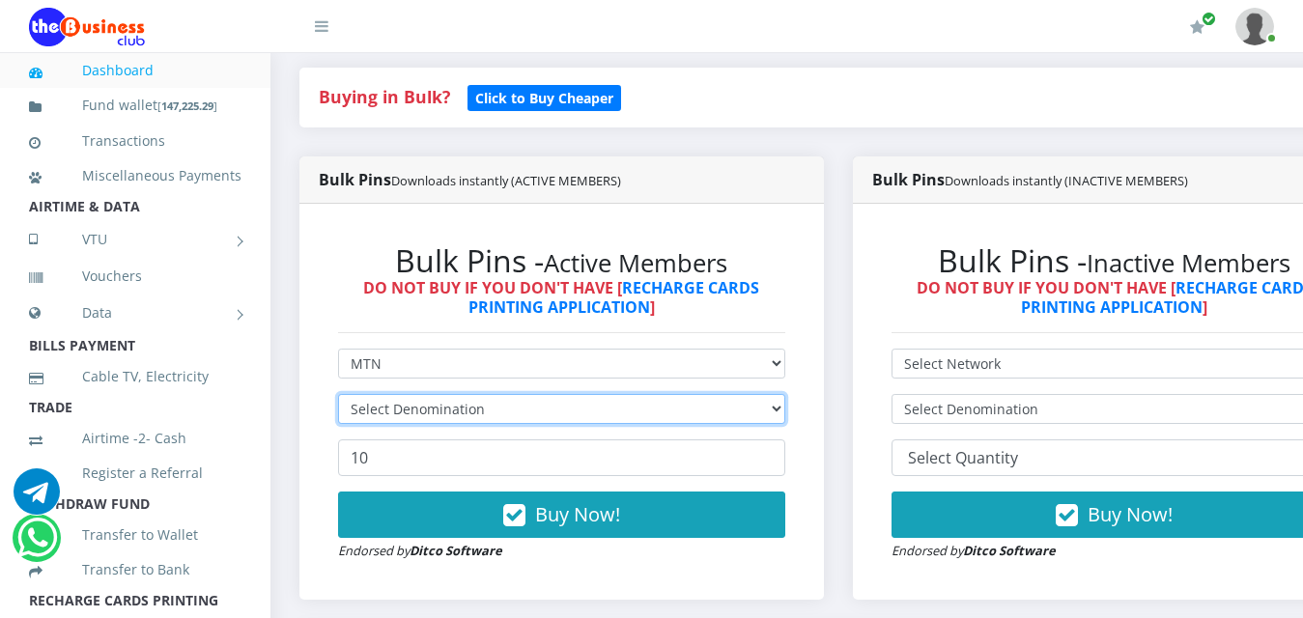
click at [785, 394] on select "Select Denomination" at bounding box center [561, 409] width 447 height 30
click at [785, 398] on select "Select Denomination" at bounding box center [561, 409] width 447 height 30
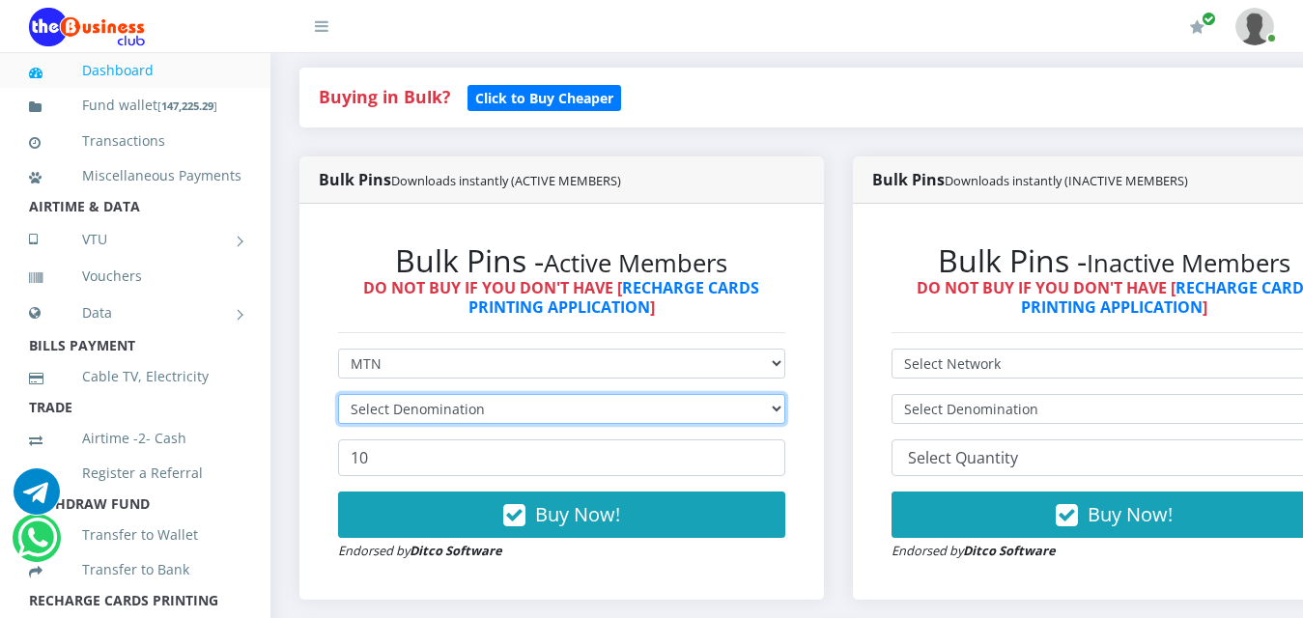
click at [785, 398] on select "Select Denomination" at bounding box center [561, 409] width 447 height 30
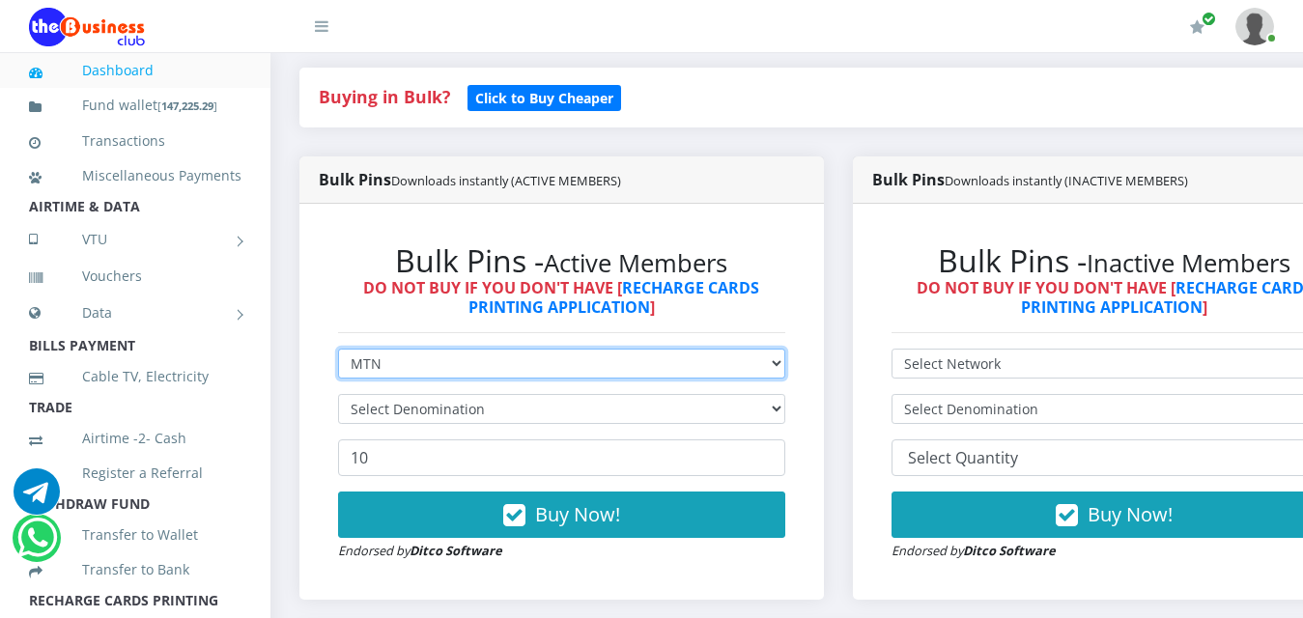
click at [785, 353] on select "Select Network MTN Globacom 9Mobile Airtel" at bounding box center [561, 364] width 447 height 30
select select "Airtel"
click at [338, 349] on select "Select Network MTN Globacom 9Mobile Airtel" at bounding box center [561, 364] width 447 height 30
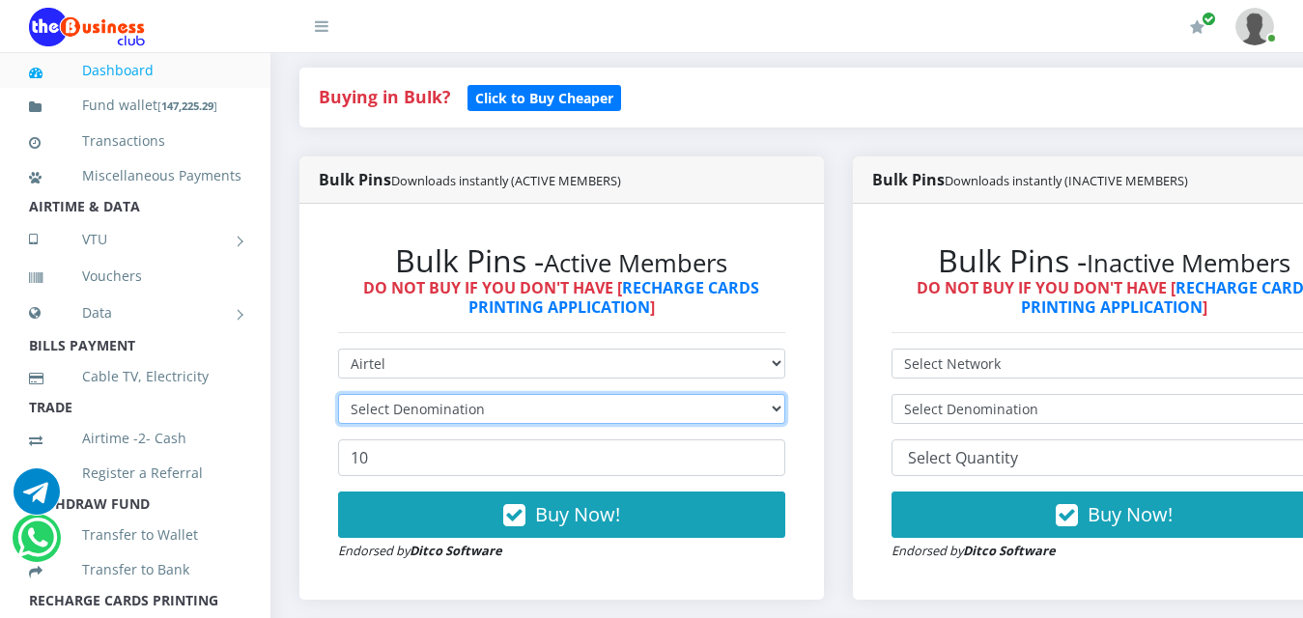
click at [785, 395] on select "Select Denomination" at bounding box center [561, 409] width 447 height 30
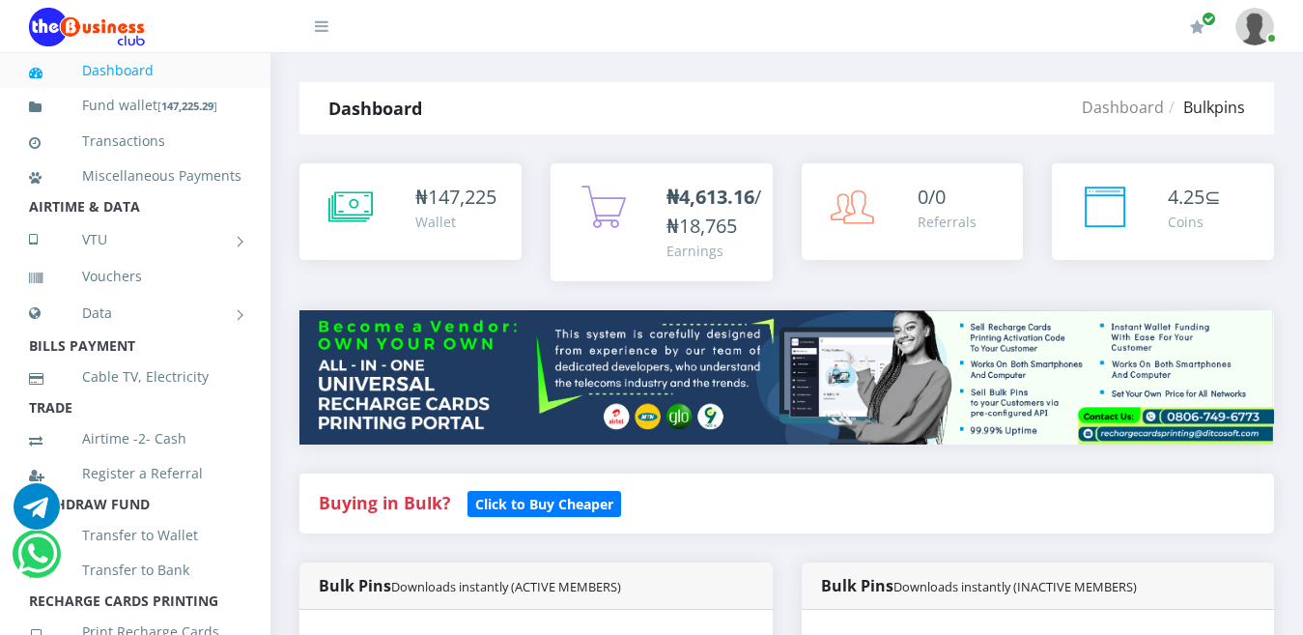
select select "MTN"
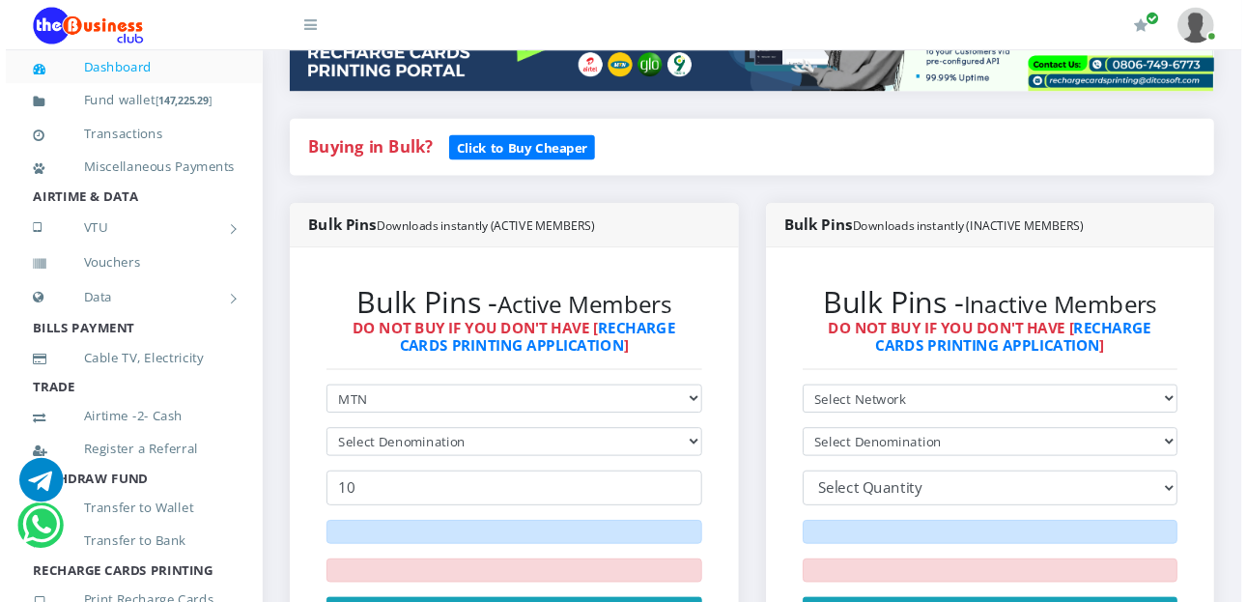
scroll to position [349, 0]
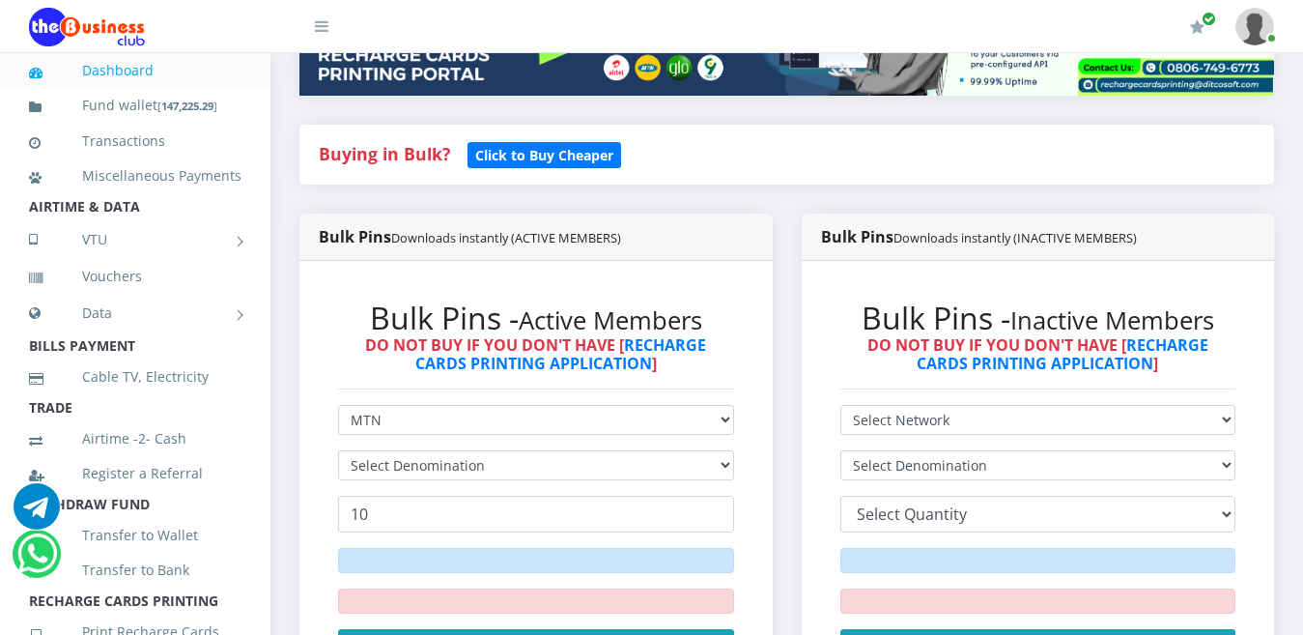
click at [723, 450] on select "Select Denomination" at bounding box center [536, 465] width 396 height 30
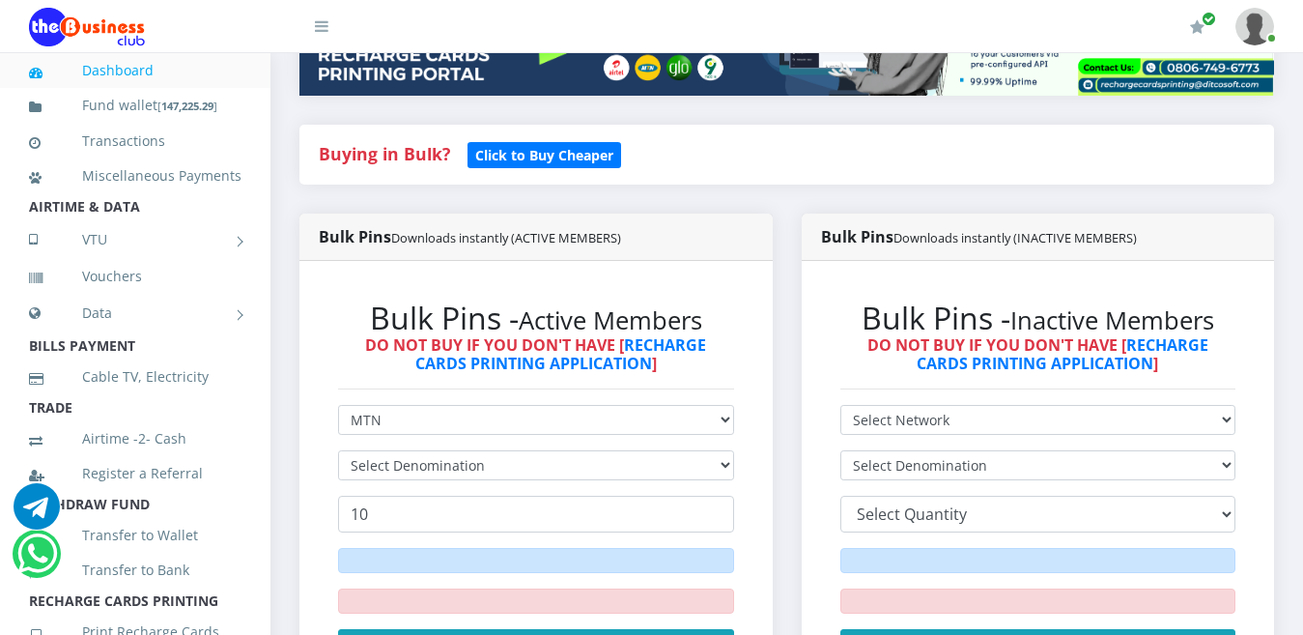
click at [723, 450] on select "Select Denomination" at bounding box center [536, 465] width 396 height 30
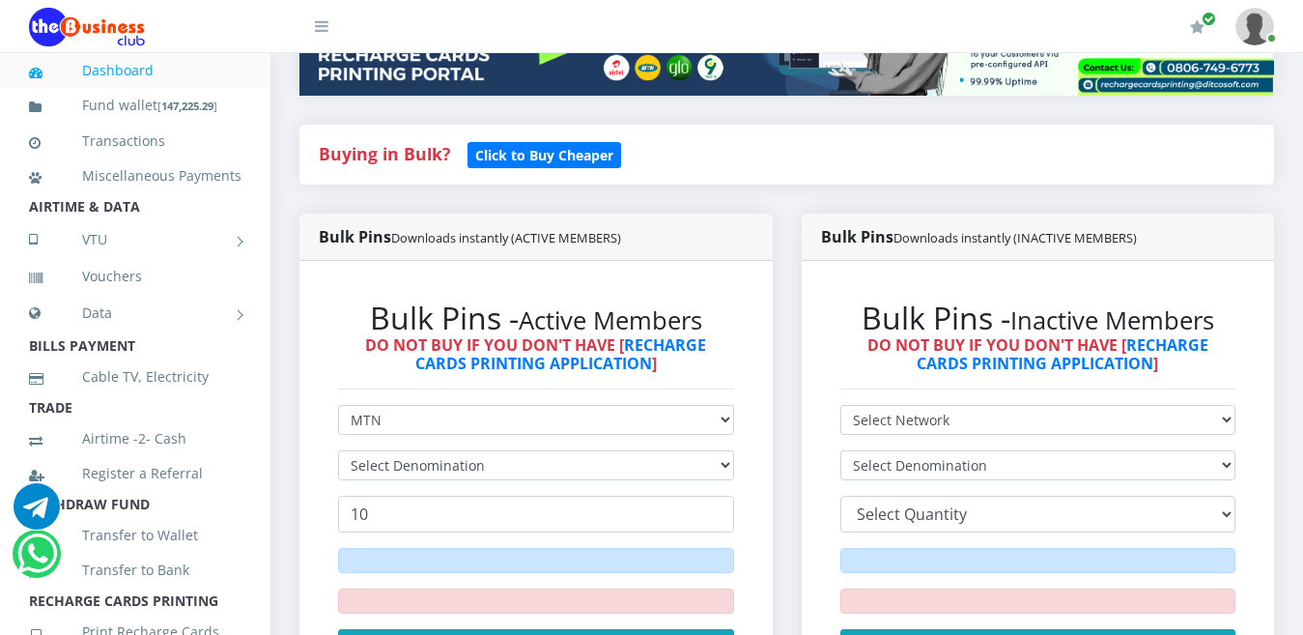
click at [723, 450] on select "Select Denomination" at bounding box center [536, 465] width 396 height 30
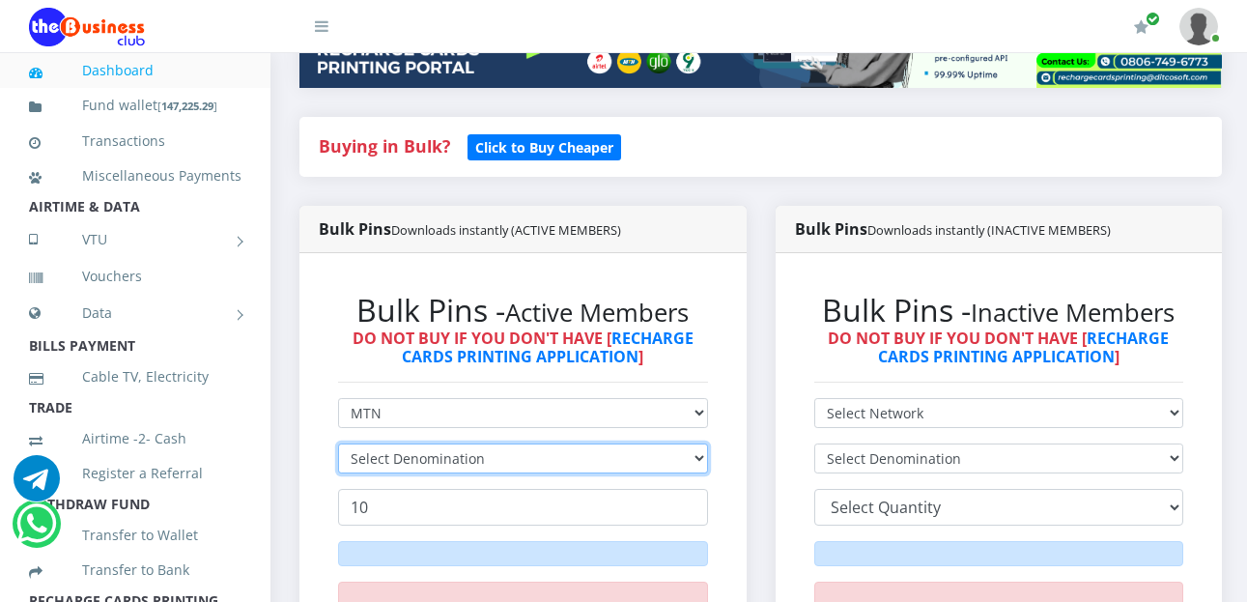
click at [708, 443] on select "Select Denomination" at bounding box center [523, 458] width 370 height 30
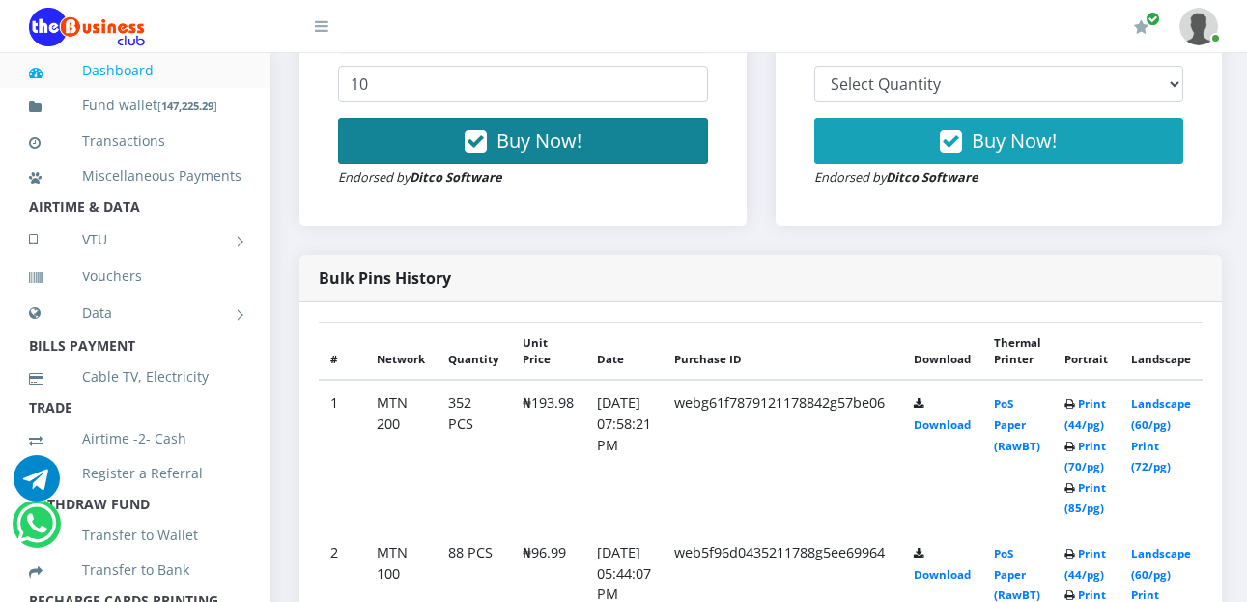
scroll to position [445, 0]
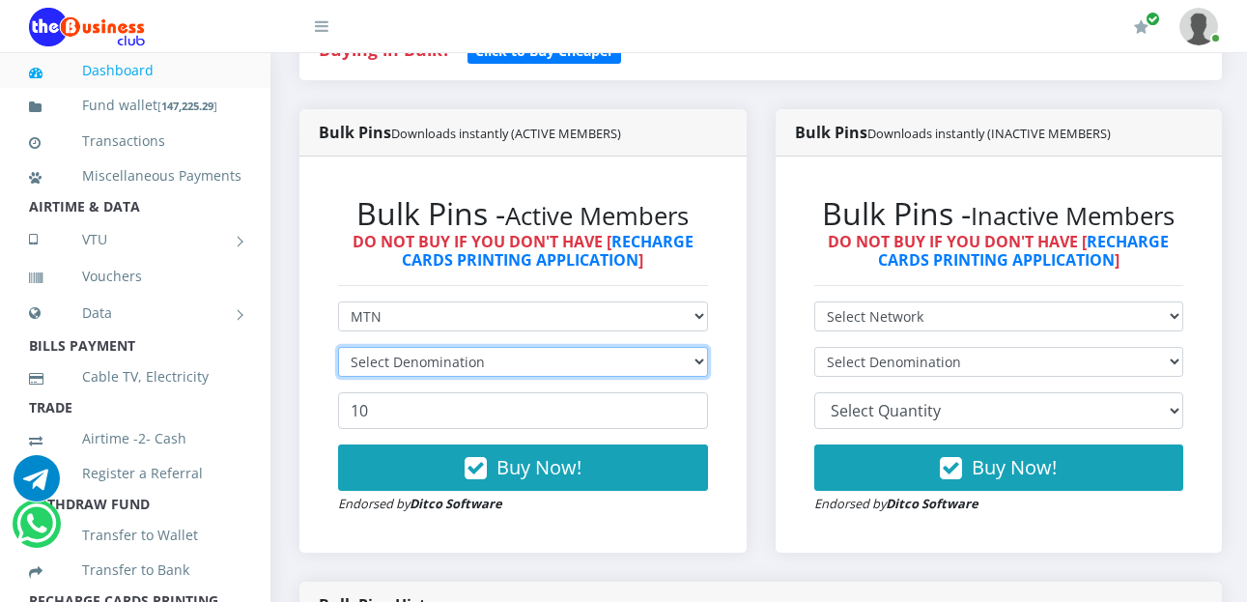
click at [708, 347] on select "Select Denomination" at bounding box center [523, 362] width 370 height 30
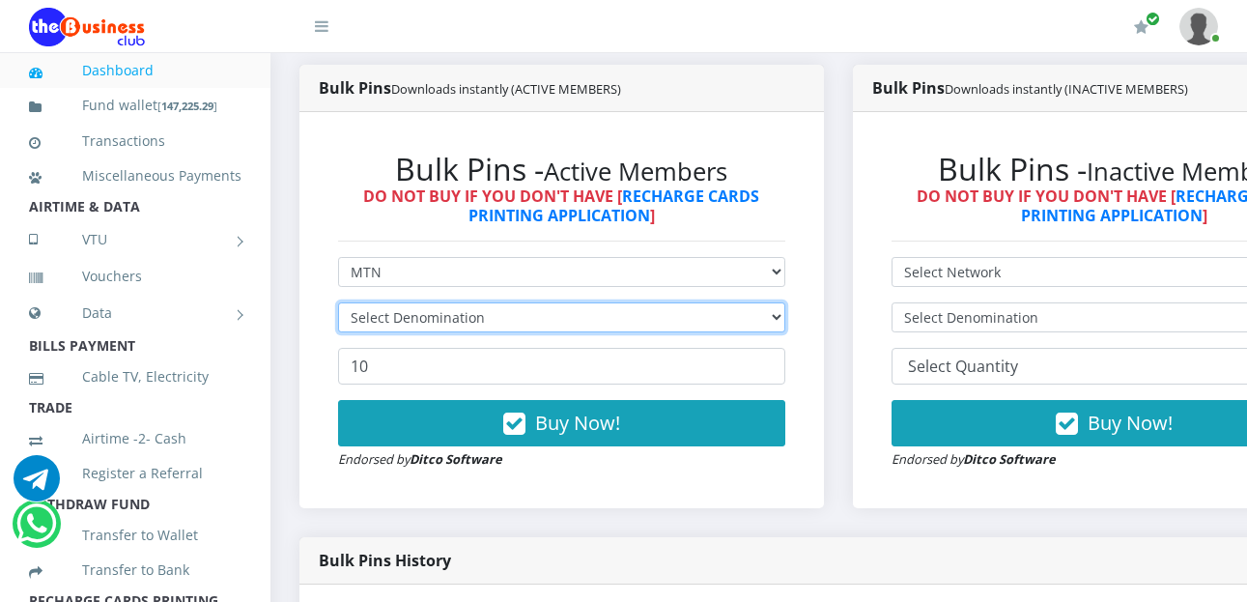
scroll to position [468, 0]
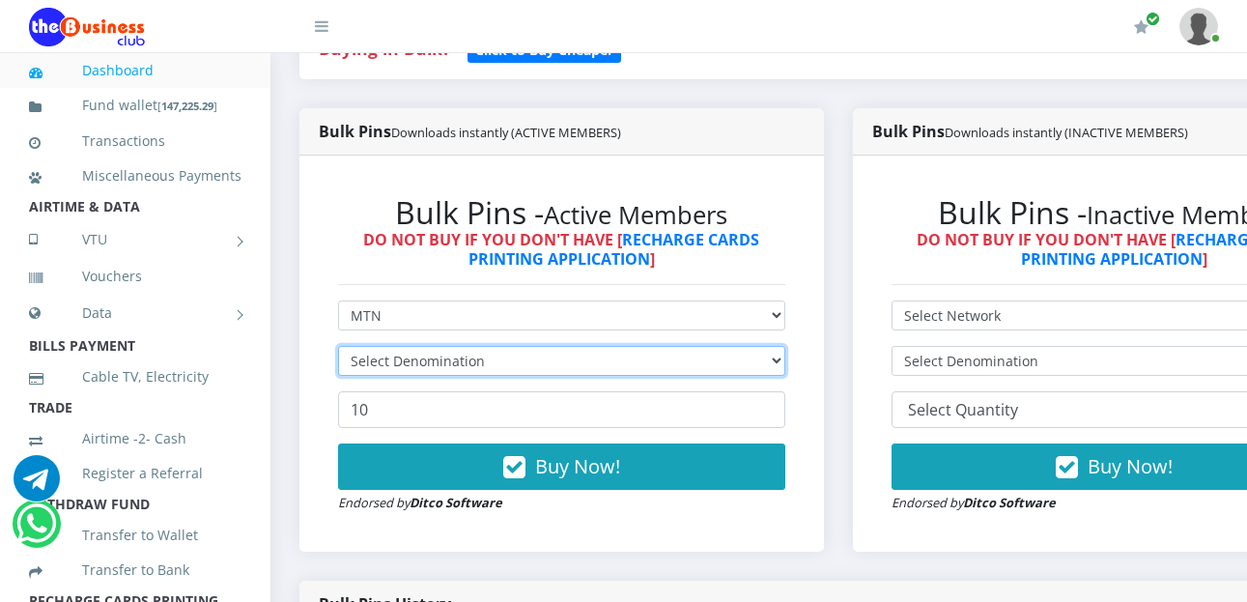
click at [785, 346] on select "Select Denomination" at bounding box center [561, 361] width 447 height 30
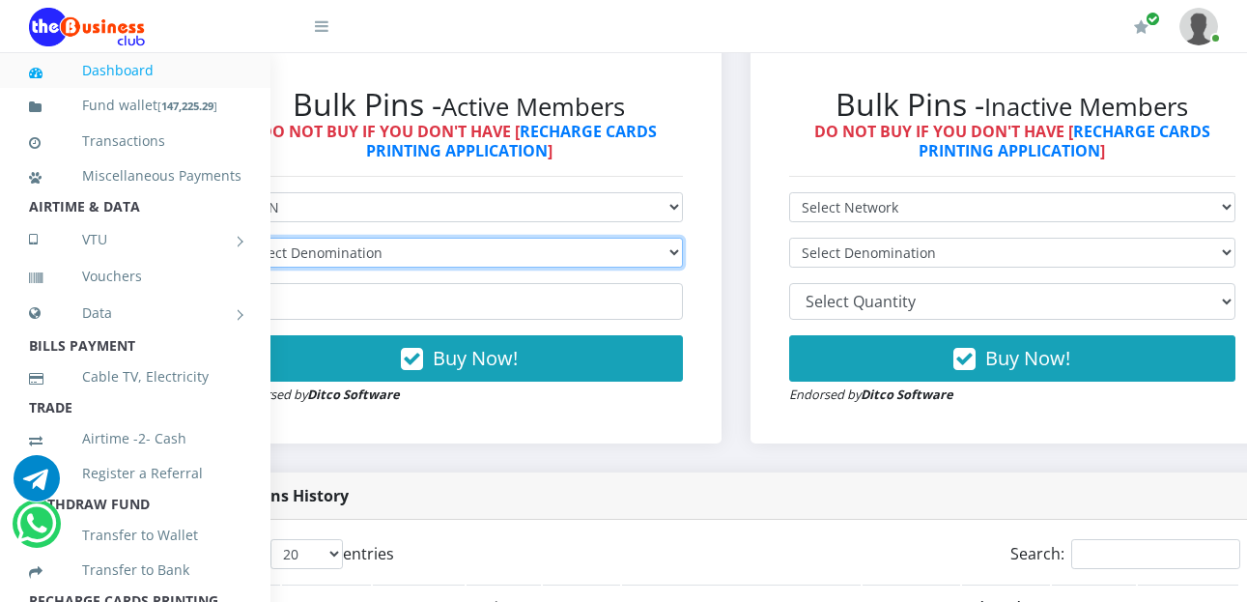
scroll to position [468, 102]
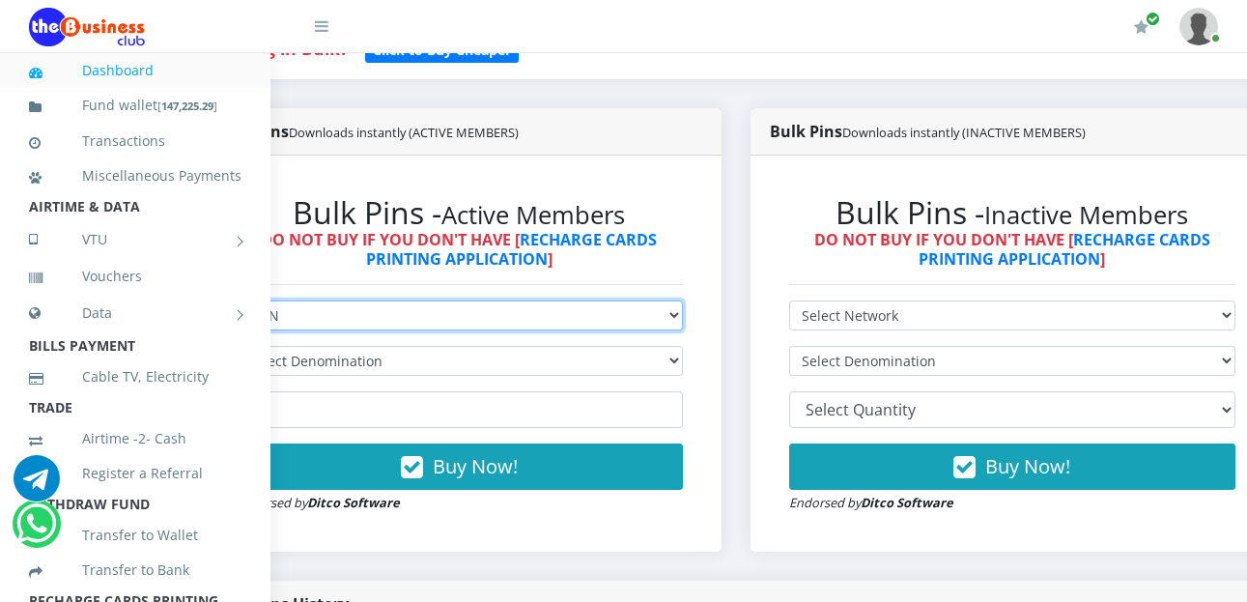
click at [683, 300] on select "Select Network MTN Globacom 9Mobile Airtel" at bounding box center [459, 315] width 447 height 30
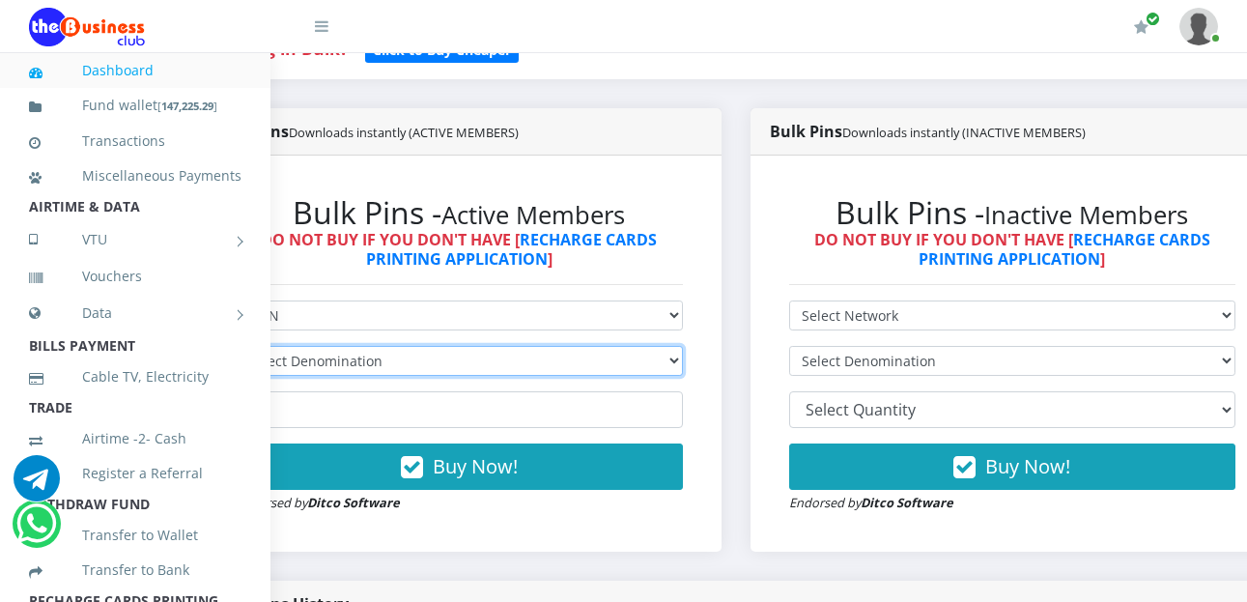
click at [682, 346] on select "Select Denomination" at bounding box center [459, 361] width 447 height 30
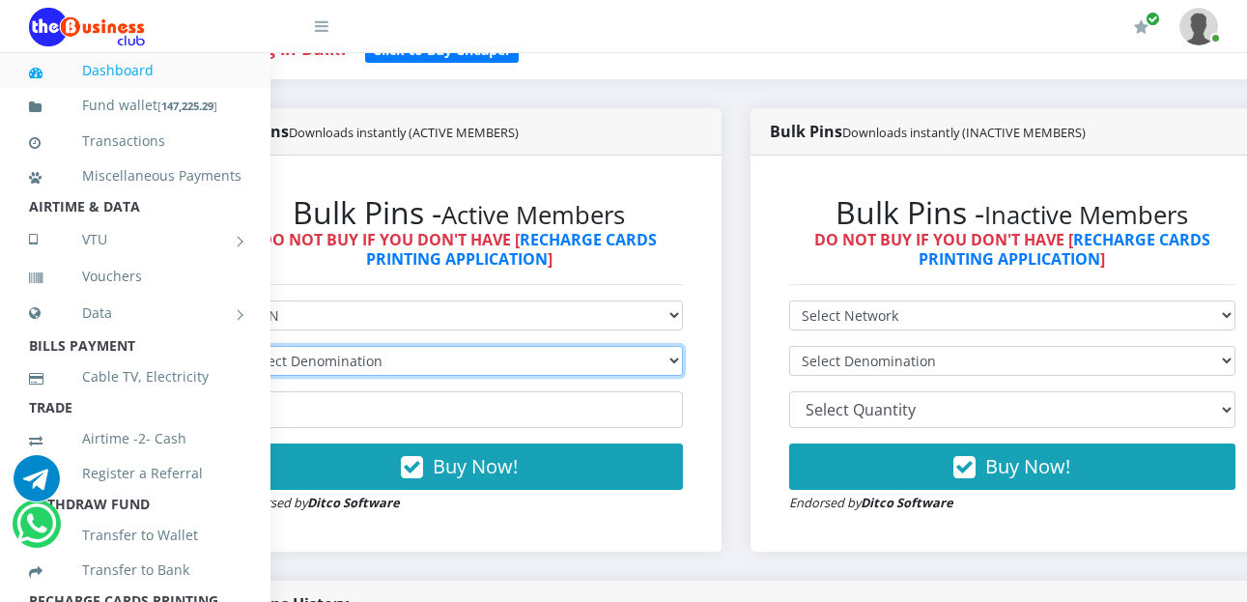
click at [682, 346] on select "Select Denomination" at bounding box center [459, 361] width 447 height 30
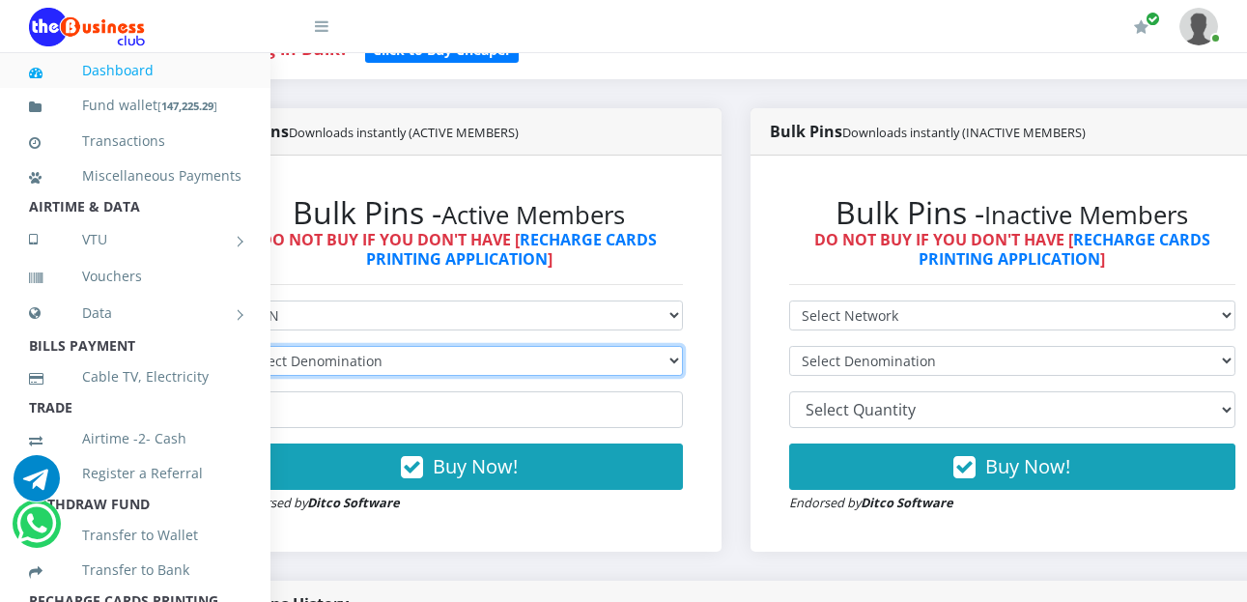
click at [682, 346] on select "Select Denomination" at bounding box center [459, 361] width 447 height 30
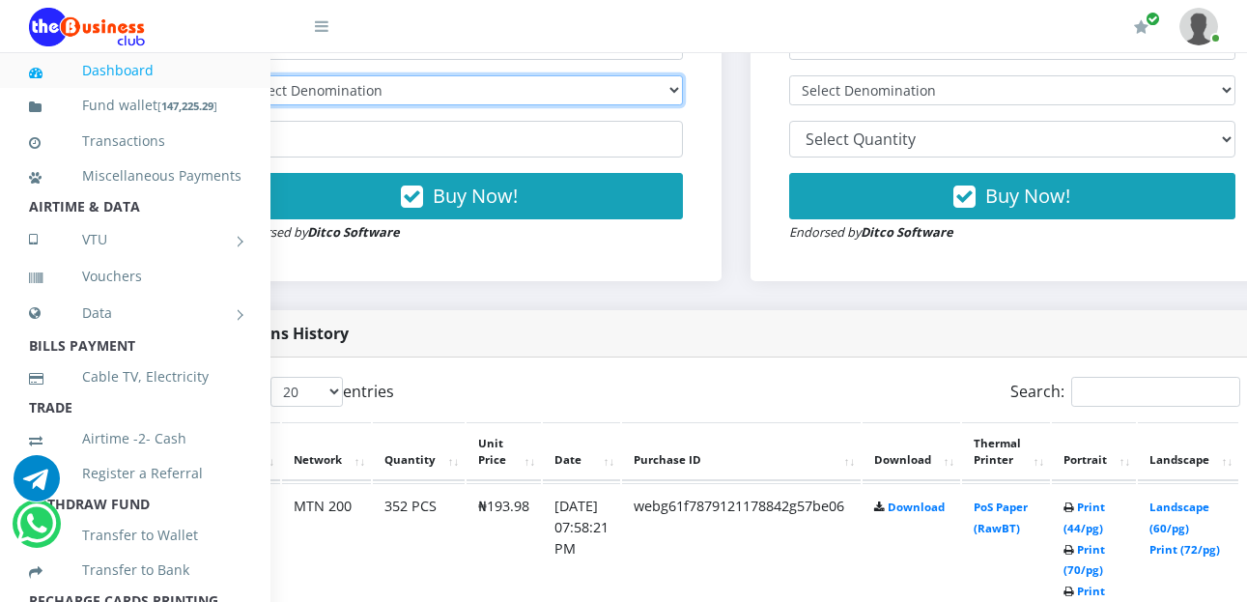
scroll to position [757, 102]
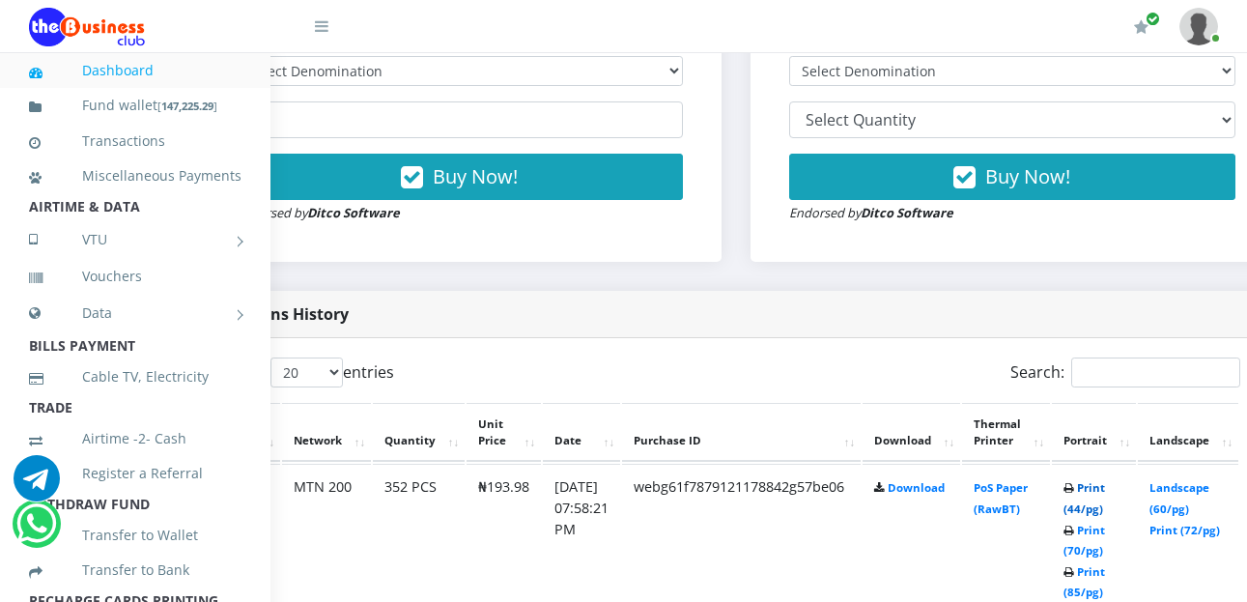
click at [1105, 480] on link "Print (44/pg)" at bounding box center [1085, 498] width 42 height 36
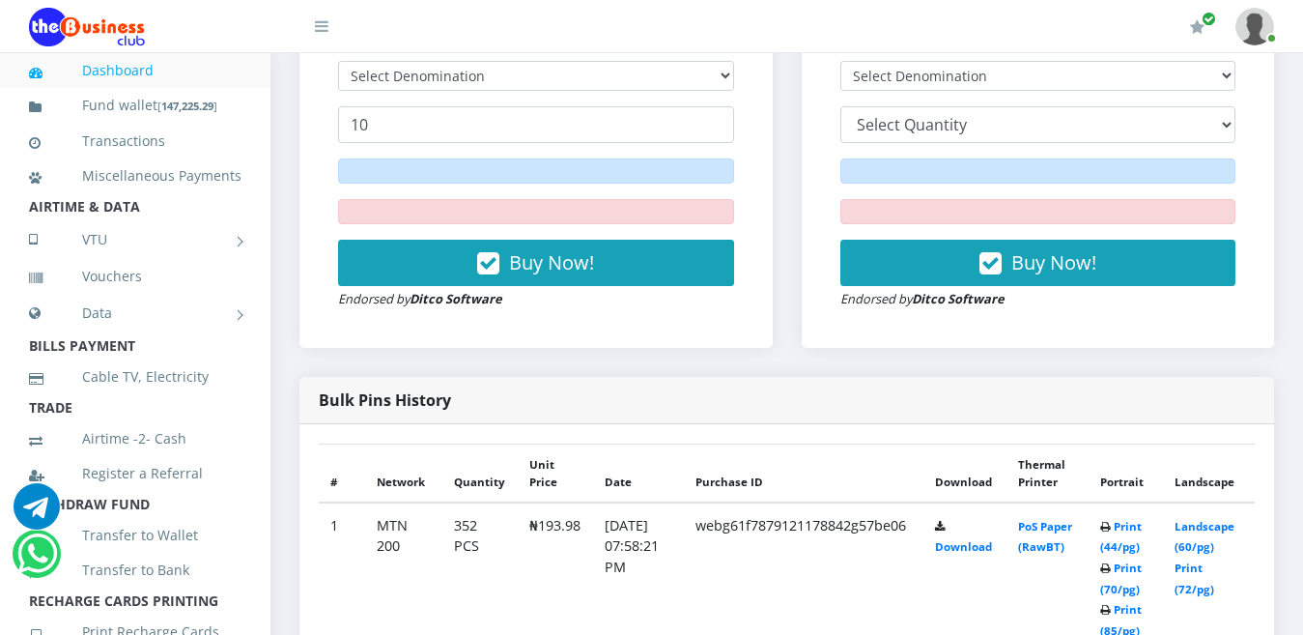
scroll to position [676, 0]
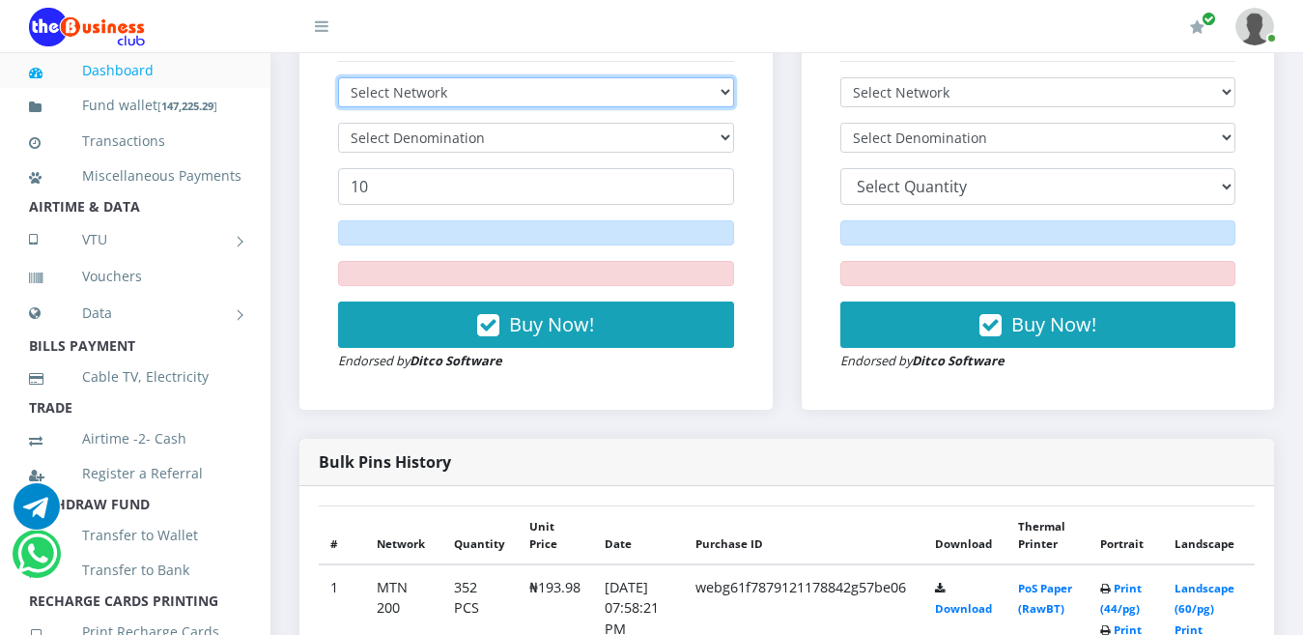
click at [719, 77] on select "Select Network MTN Globacom 9Mobile Airtel" at bounding box center [536, 92] width 396 height 30
select select "MTN"
click at [338, 77] on select "Select Network MTN Globacom 9Mobile Airtel" at bounding box center [536, 92] width 396 height 30
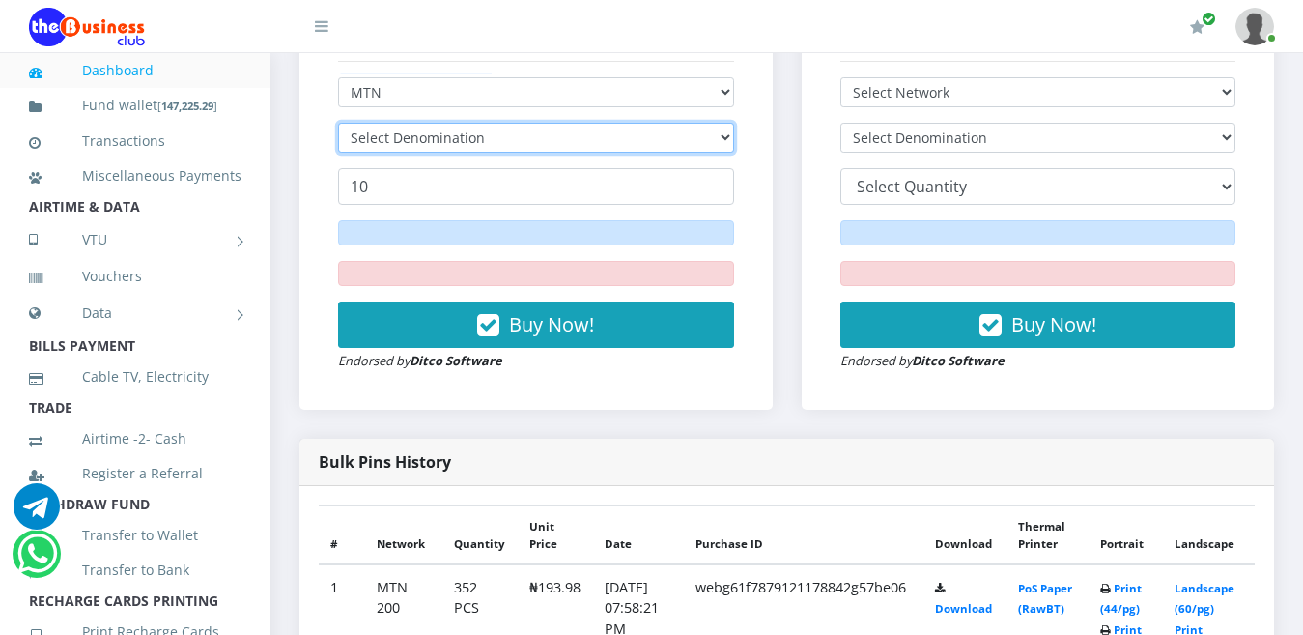
click at [723, 123] on select "Select Denomination" at bounding box center [536, 138] width 396 height 30
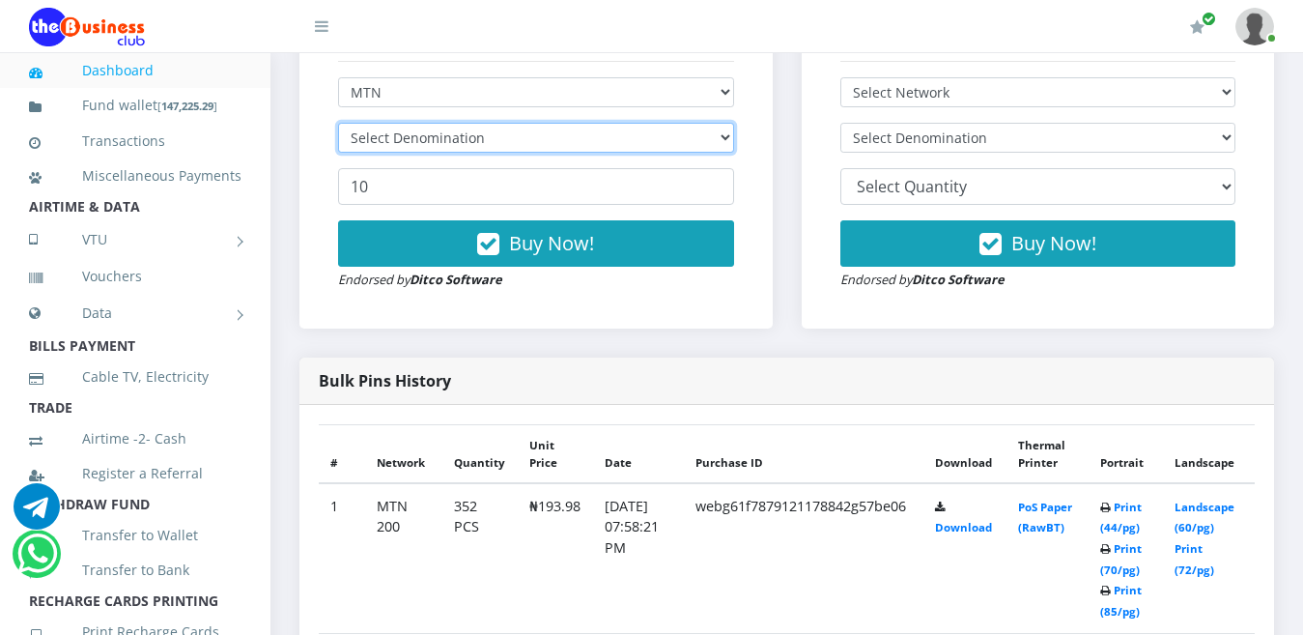
click at [730, 123] on select "Select Denomination" at bounding box center [536, 138] width 396 height 30
click at [731, 123] on select "Select Denomination" at bounding box center [536, 138] width 396 height 30
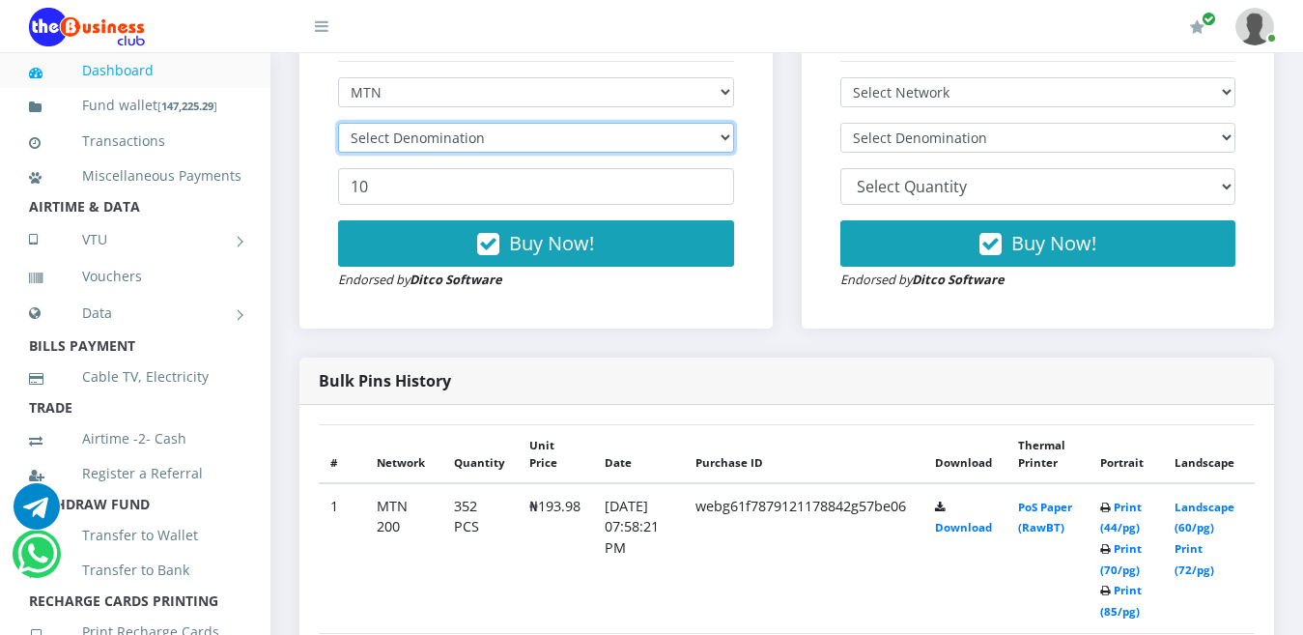
click at [731, 123] on select "Select Denomination" at bounding box center [536, 138] width 396 height 30
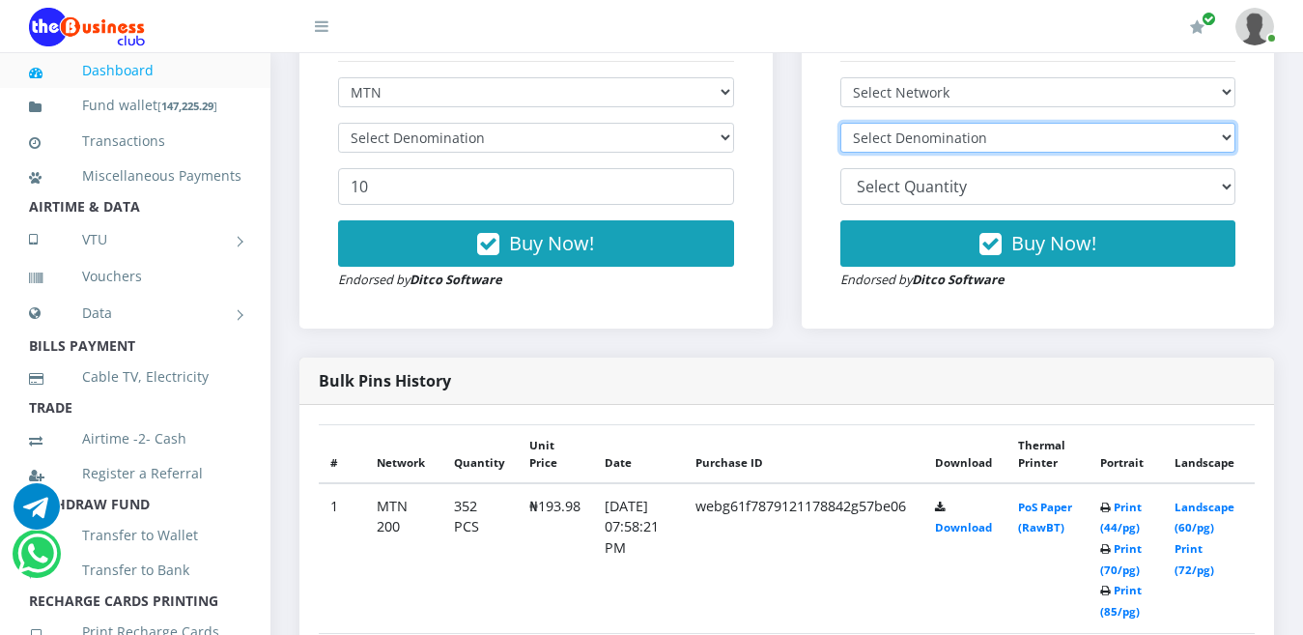
click at [1230, 123] on select "Select Denomination" at bounding box center [1038, 138] width 396 height 30
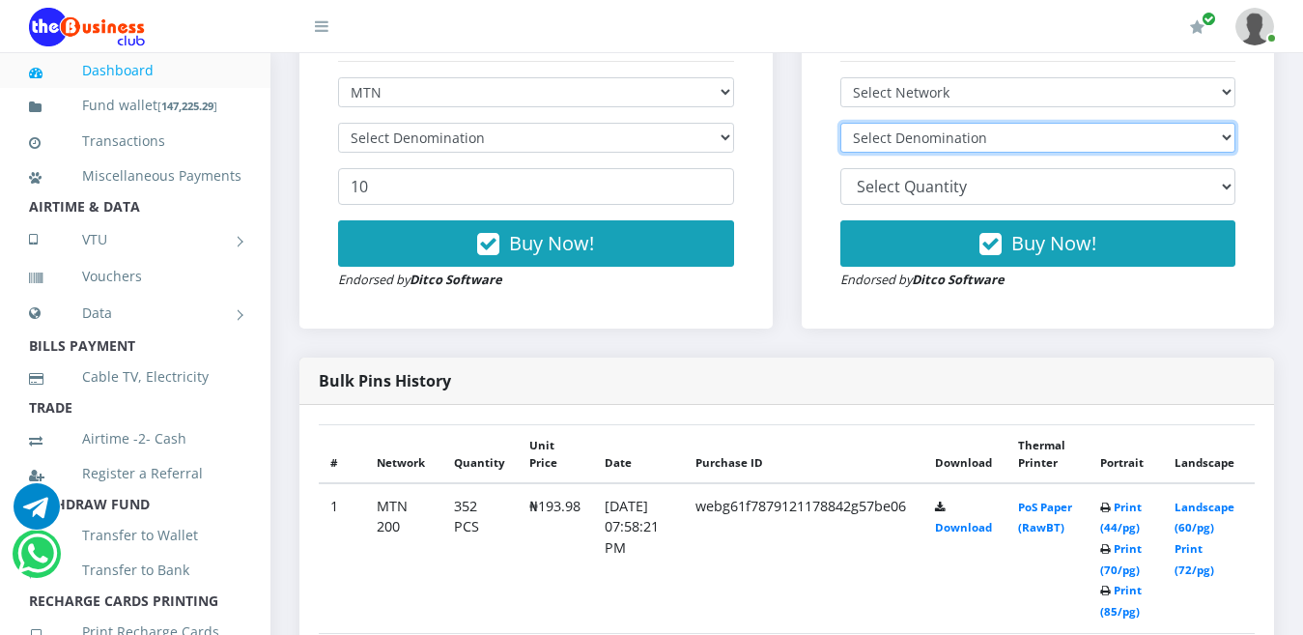
click at [1230, 123] on select "Select Denomination" at bounding box center [1038, 138] width 396 height 30
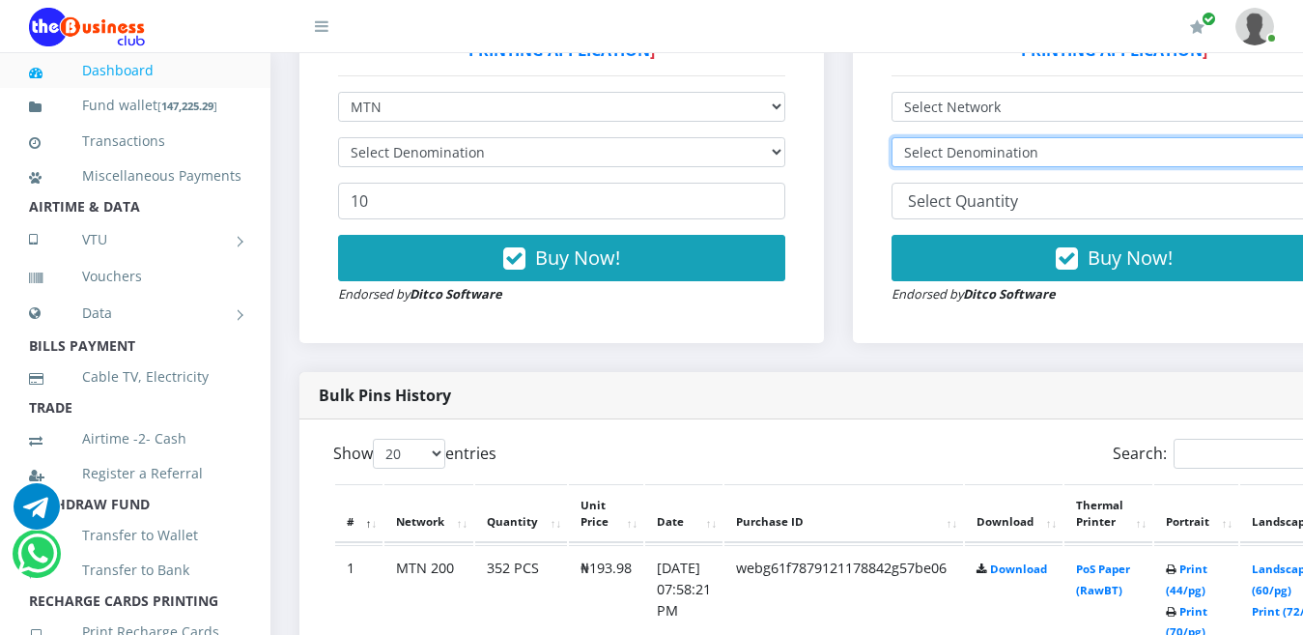
click at [1230, 137] on select "Select Denomination" at bounding box center [1115, 152] width 447 height 30
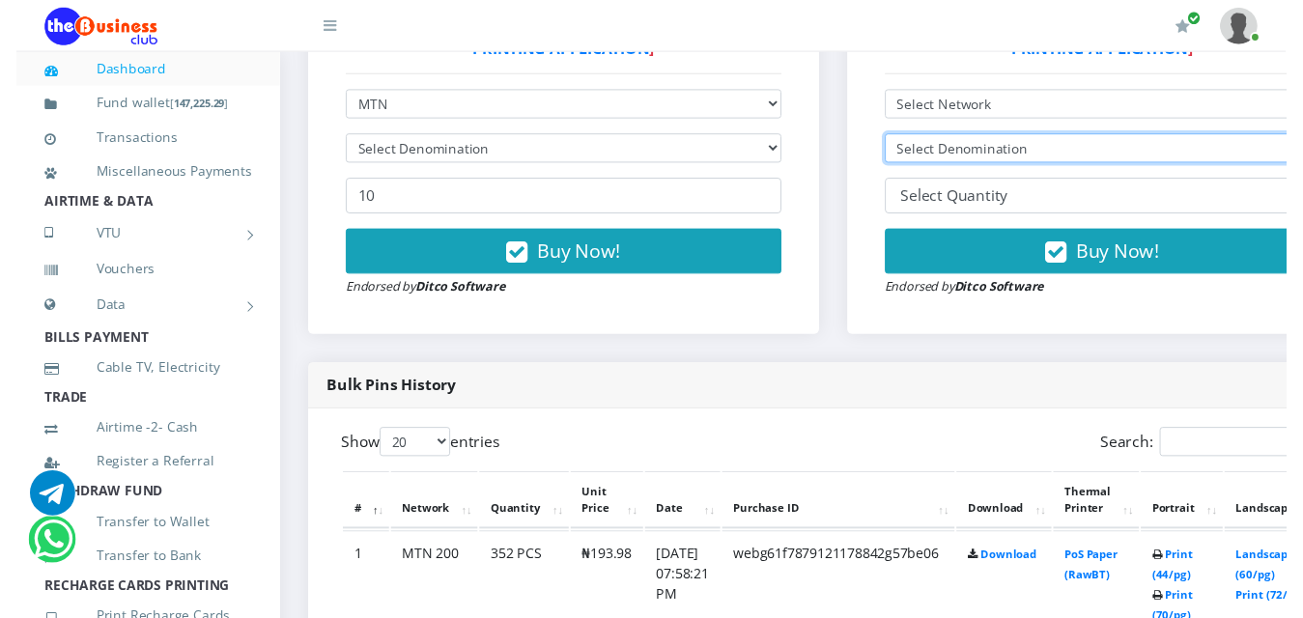
scroll to position [695, 0]
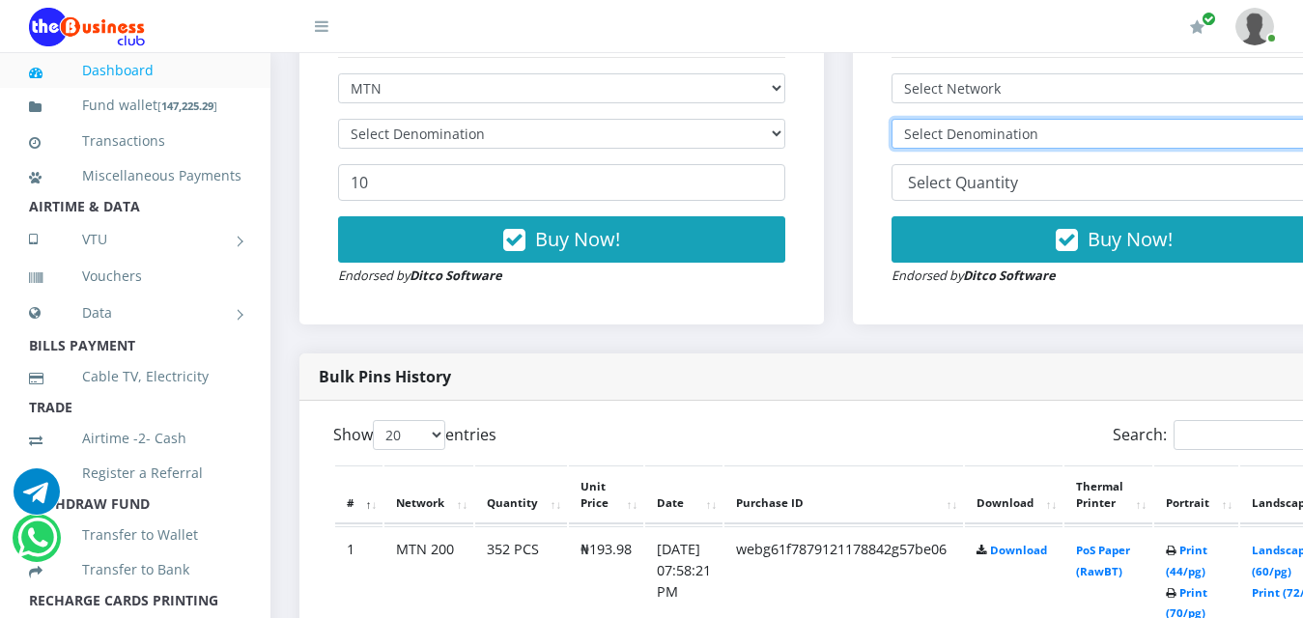
click at [1230, 119] on select "Select Denomination" at bounding box center [1115, 134] width 447 height 30
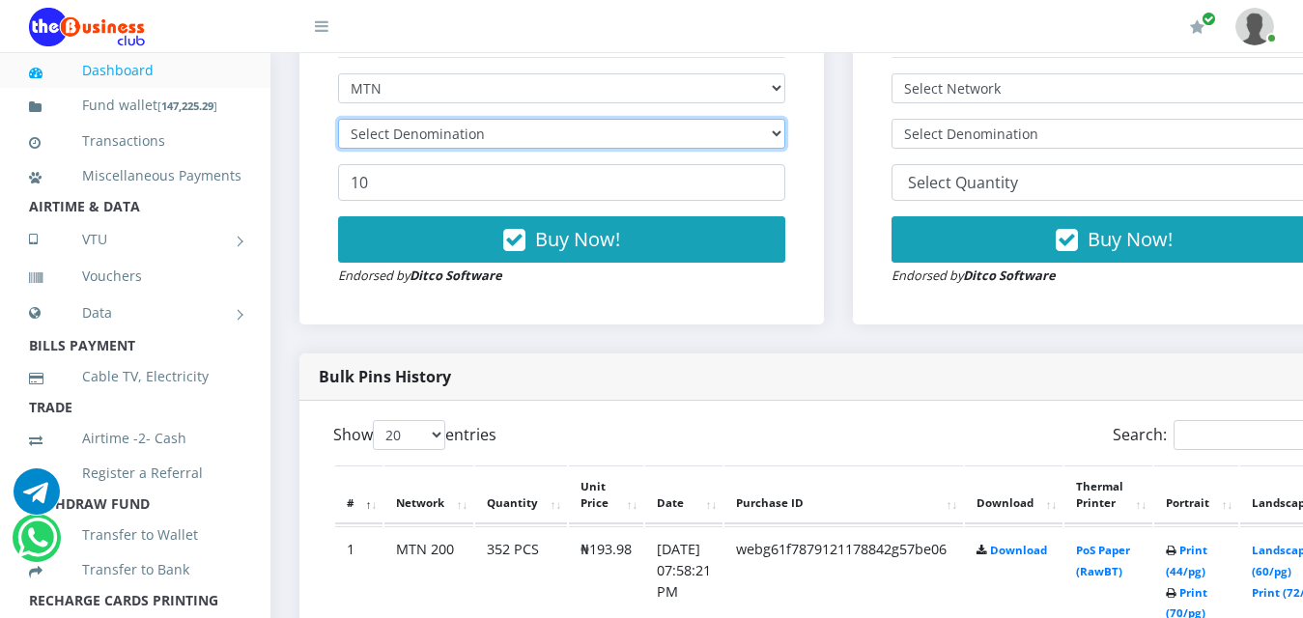
click at [785, 120] on select "Select Denomination" at bounding box center [561, 134] width 447 height 30
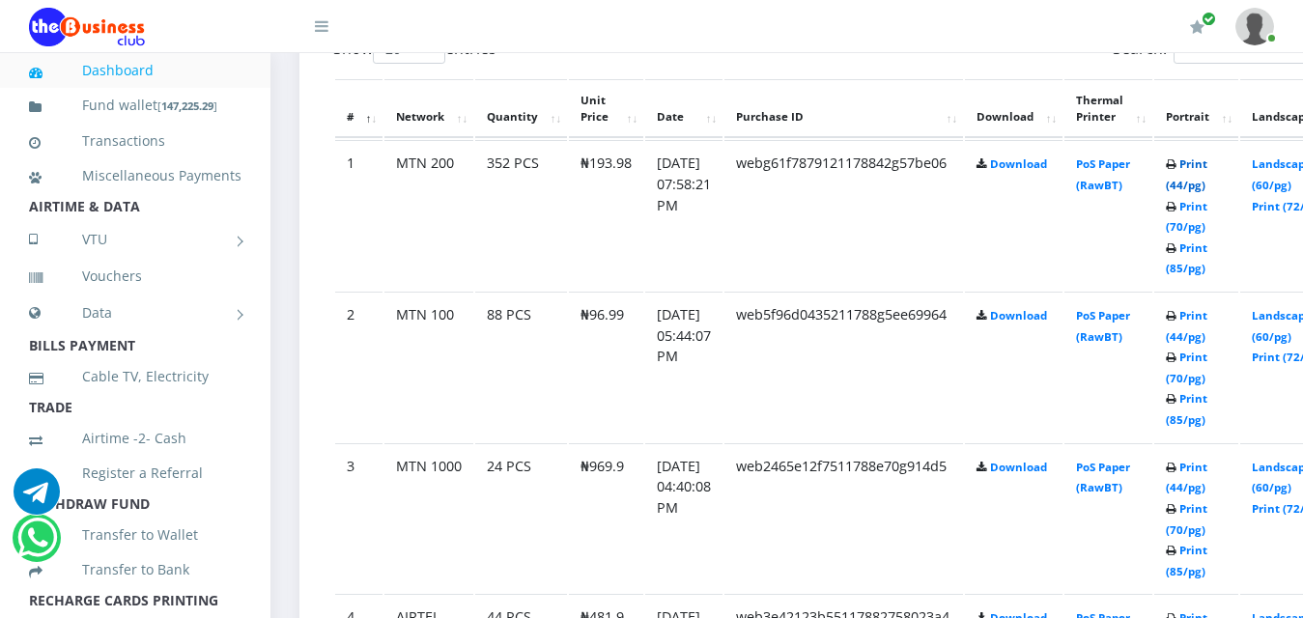
click at [1208, 156] on link "Print (44/pg)" at bounding box center [1187, 174] width 42 height 36
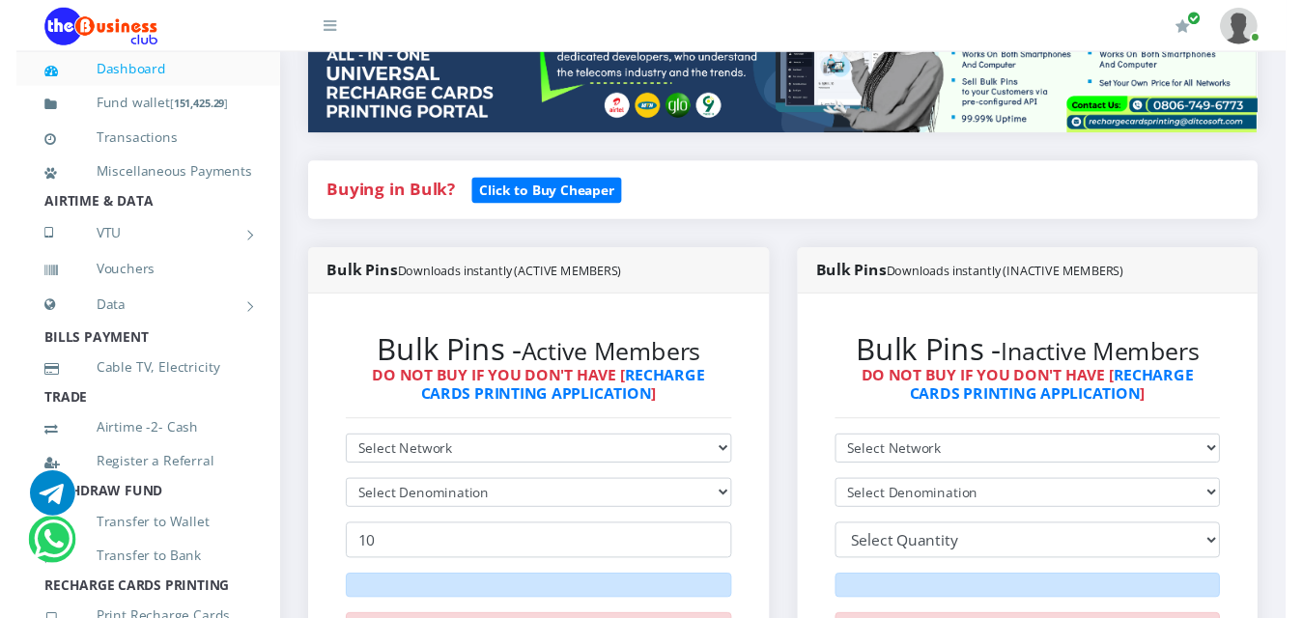
scroll to position [308, 0]
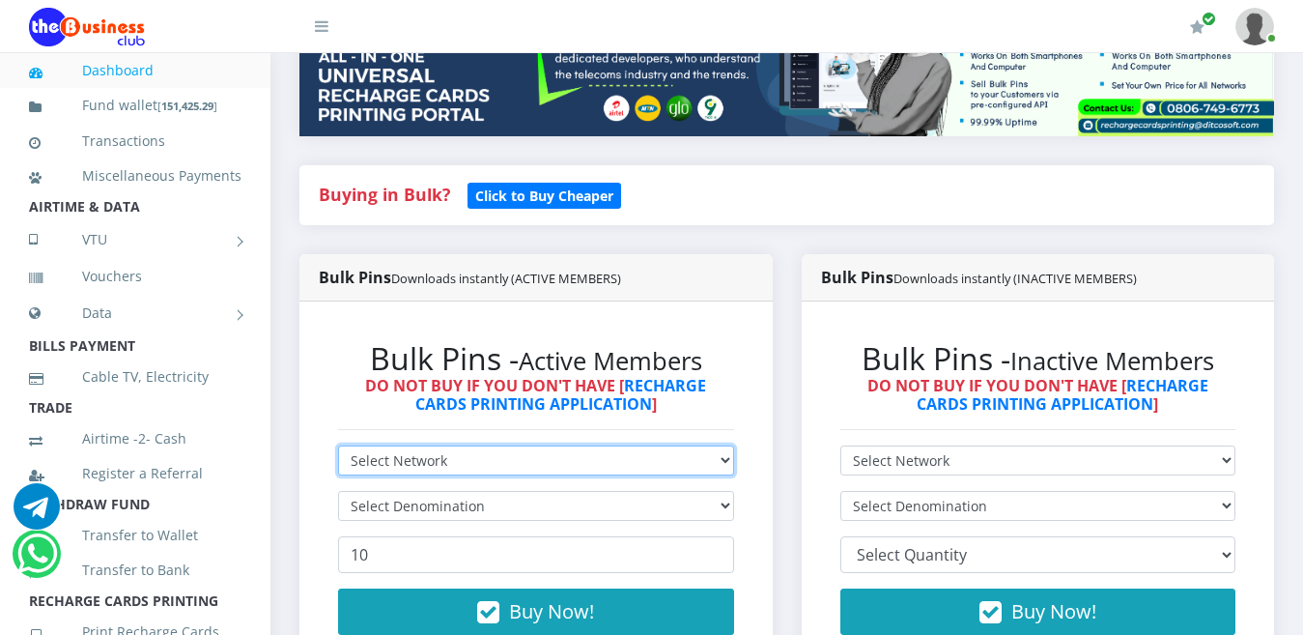
click at [725, 445] on select "Select Network MTN Globacom 9Mobile Airtel" at bounding box center [536, 460] width 396 height 30
select select "MTN"
click at [338, 445] on select "Select Network MTN Globacom 9Mobile Airtel" at bounding box center [536, 460] width 396 height 30
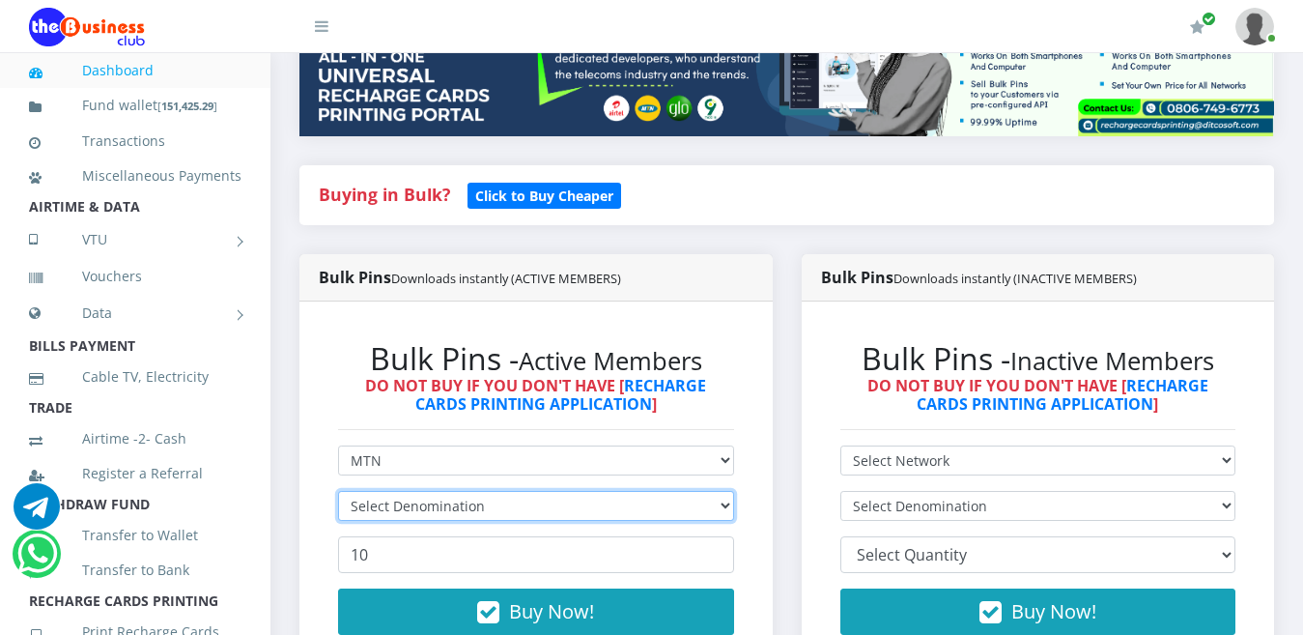
click at [725, 491] on select "Select Denomination" at bounding box center [536, 506] width 396 height 30
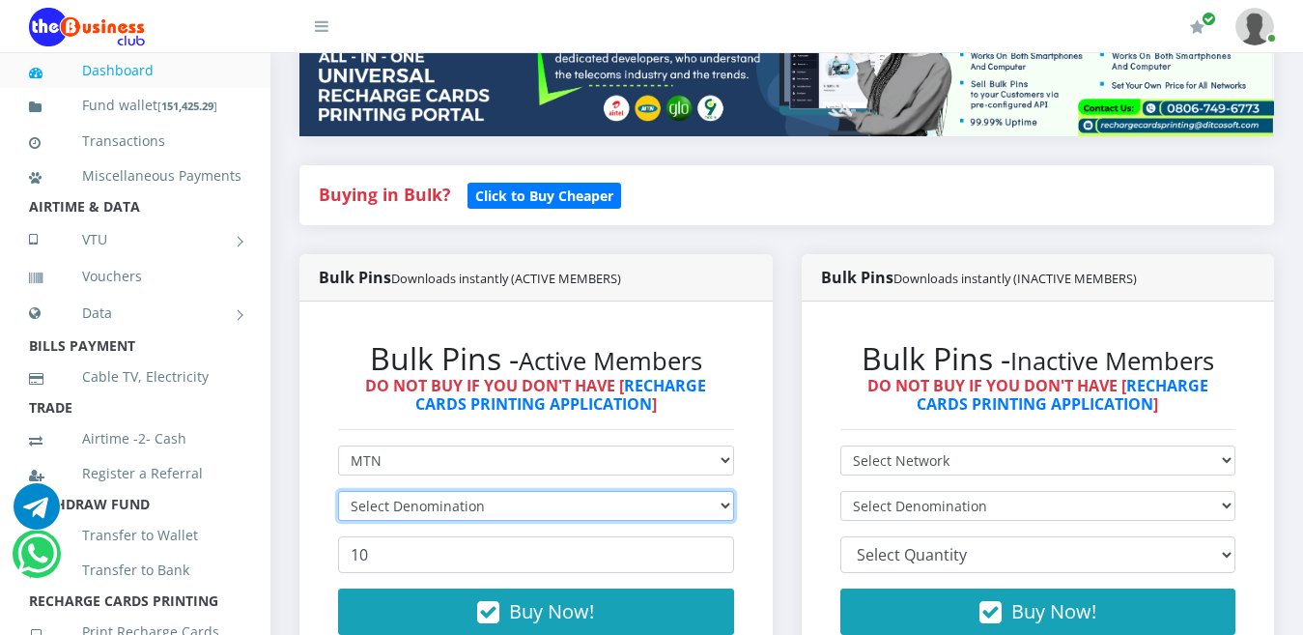
click at [725, 491] on select "Select Denomination" at bounding box center [536, 506] width 396 height 30
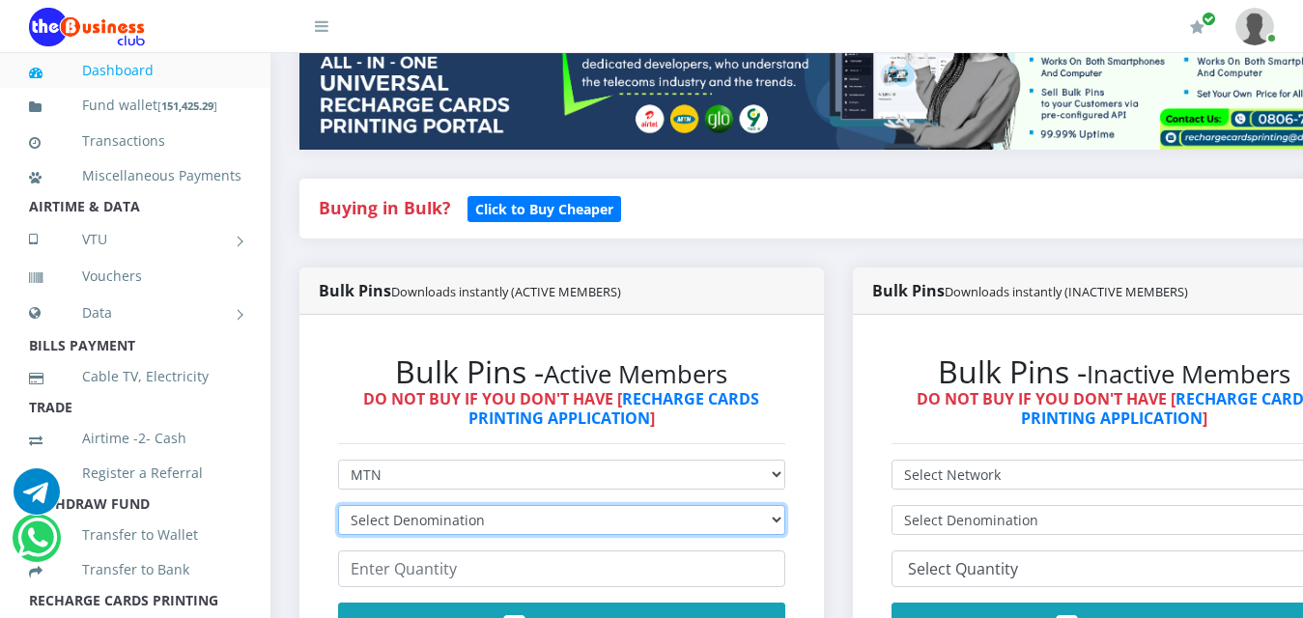
select select "96.99-100"
click at [338, 505] on select "Select Denomination MTN NGN100 - ₦96.99 MTN NGN200 - ₦193.98 MTN NGN400 - ₦387.…" at bounding box center [561, 520] width 447 height 30
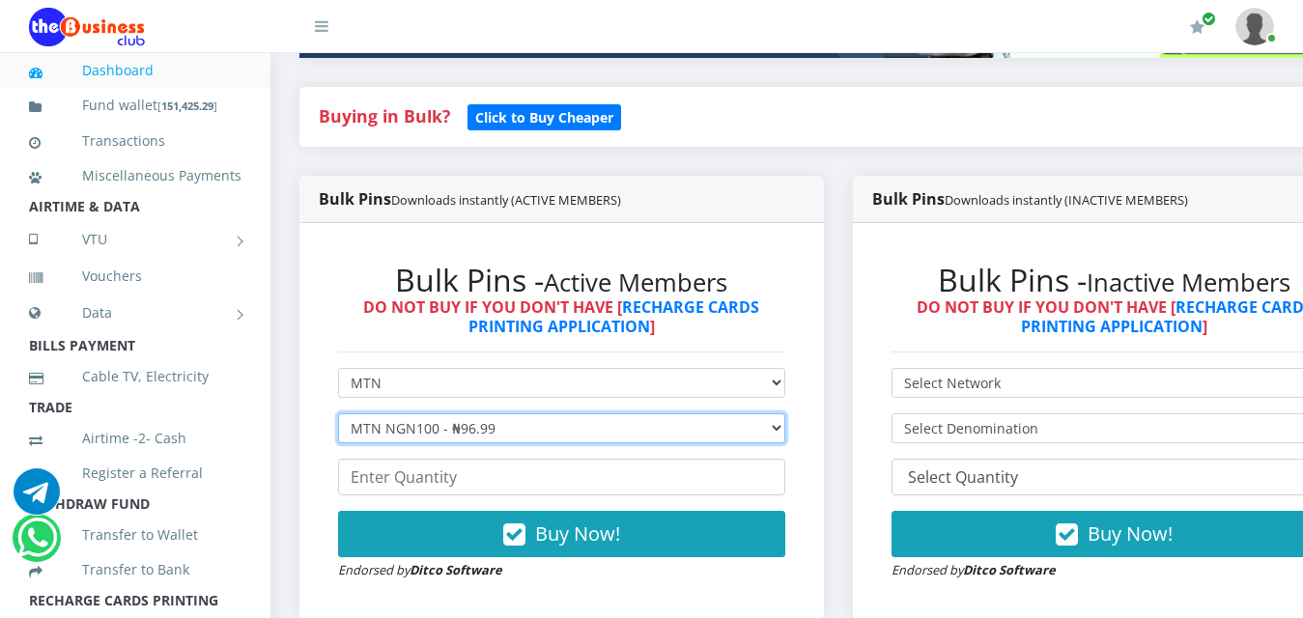
scroll to position [405, 0]
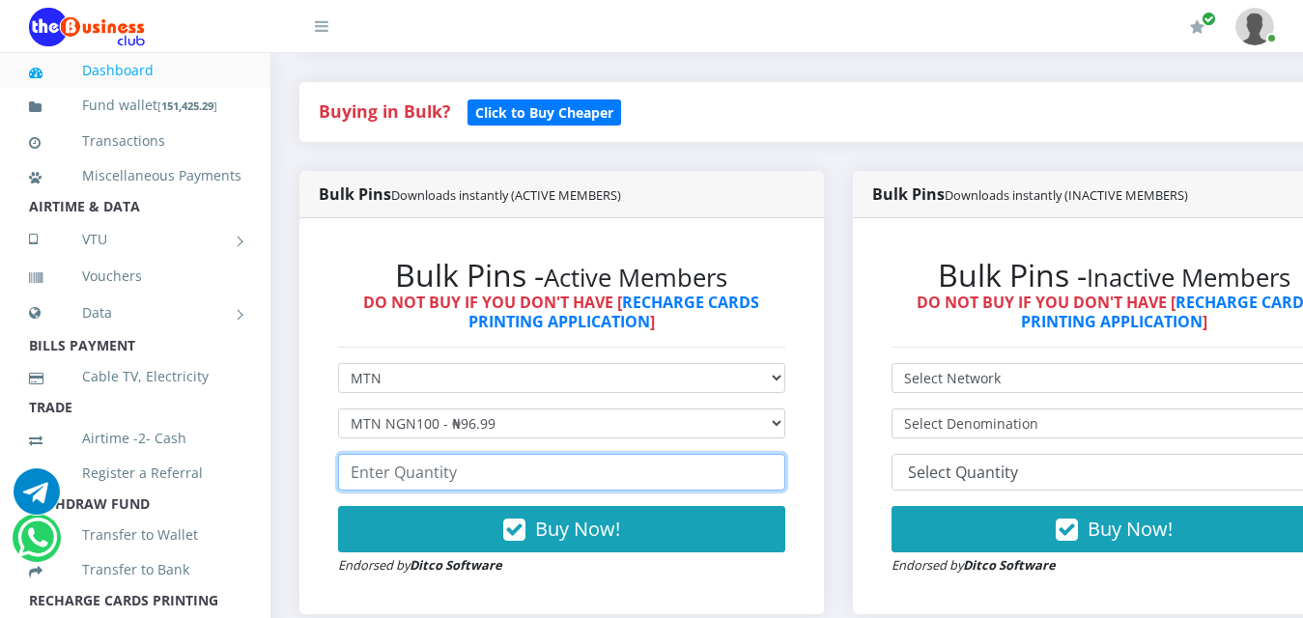
click at [526, 461] on input "number" at bounding box center [561, 472] width 447 height 37
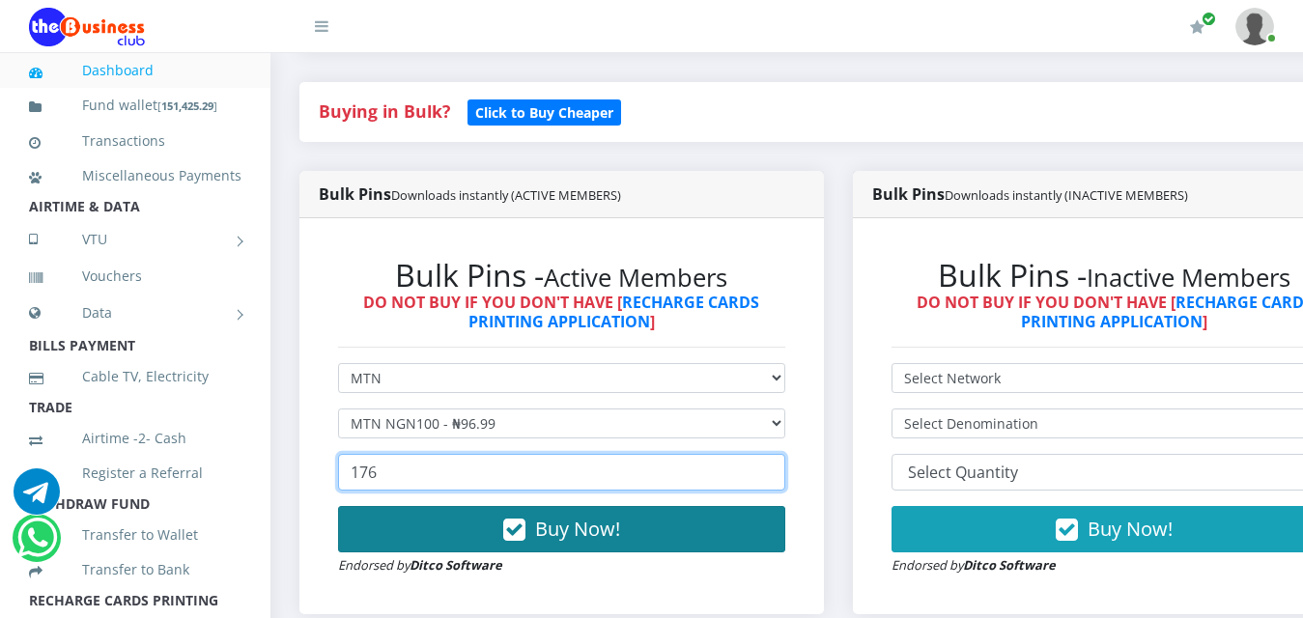
type input "176"
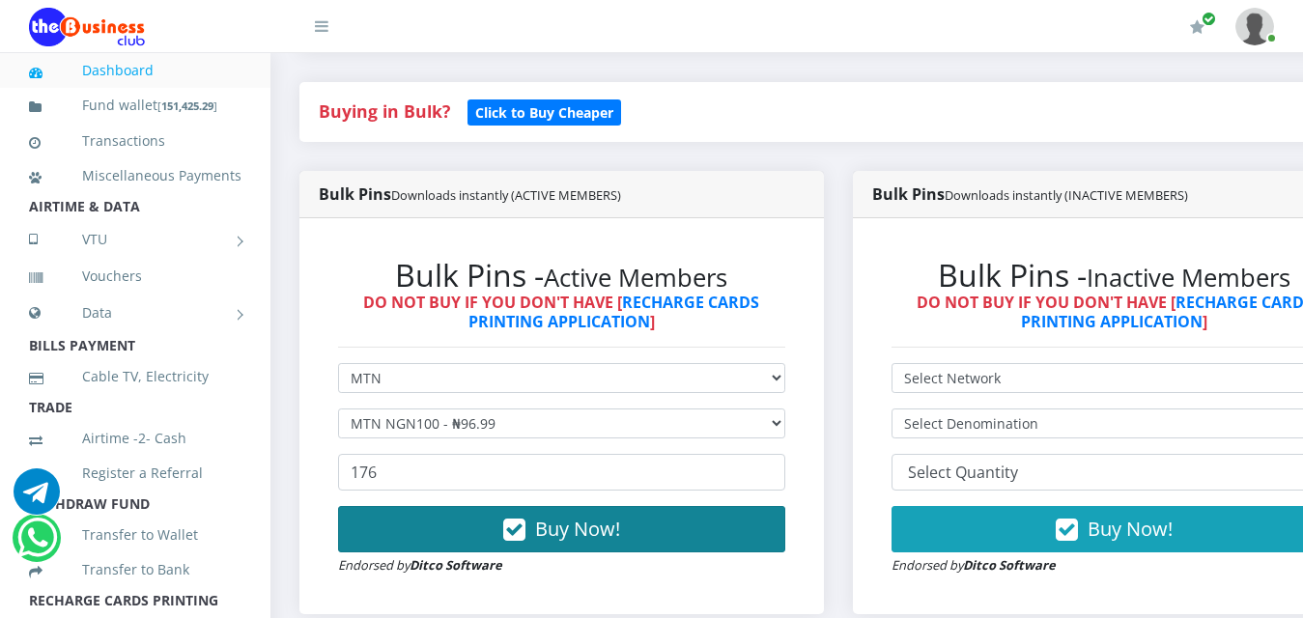
click at [566, 516] on span "Buy Now!" at bounding box center [577, 529] width 85 height 26
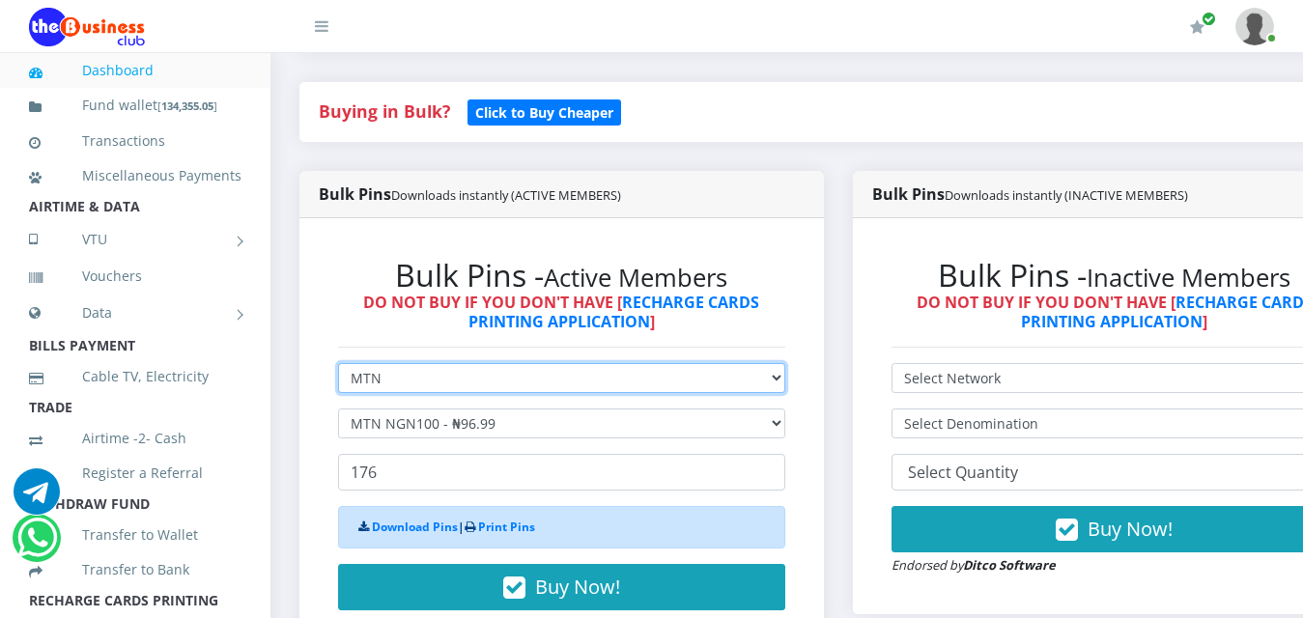
click at [785, 365] on select "Select Network MTN Globacom 9Mobile Airtel" at bounding box center [561, 378] width 447 height 30
select select "Airtel"
click at [338, 363] on select "Select Network MTN Globacom 9Mobile Airtel" at bounding box center [561, 378] width 447 height 30
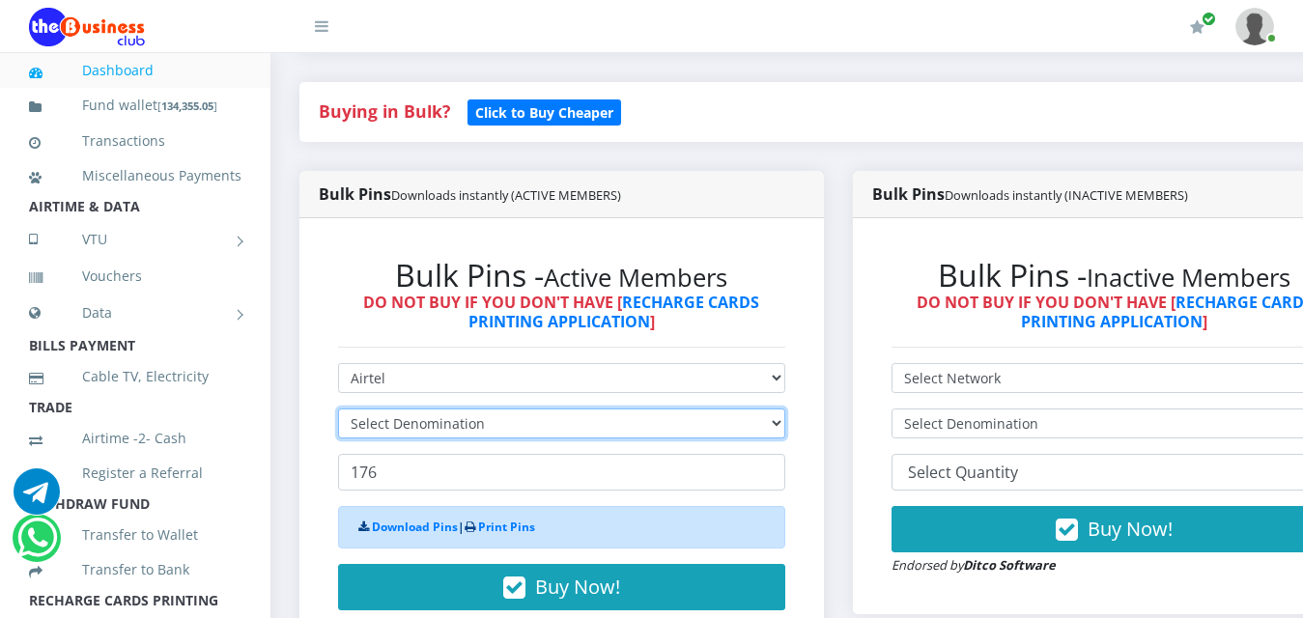
click at [783, 409] on select "Select Denomination" at bounding box center [561, 424] width 447 height 30
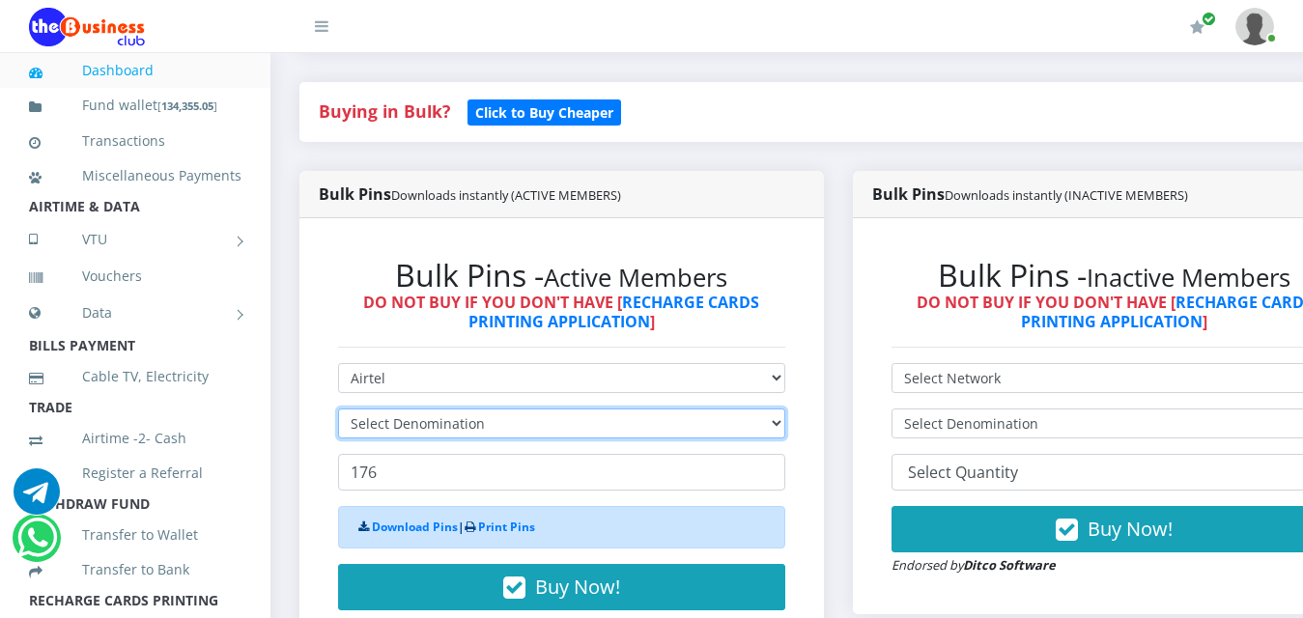
click at [783, 409] on select "Select Denomination" at bounding box center [561, 424] width 447 height 30
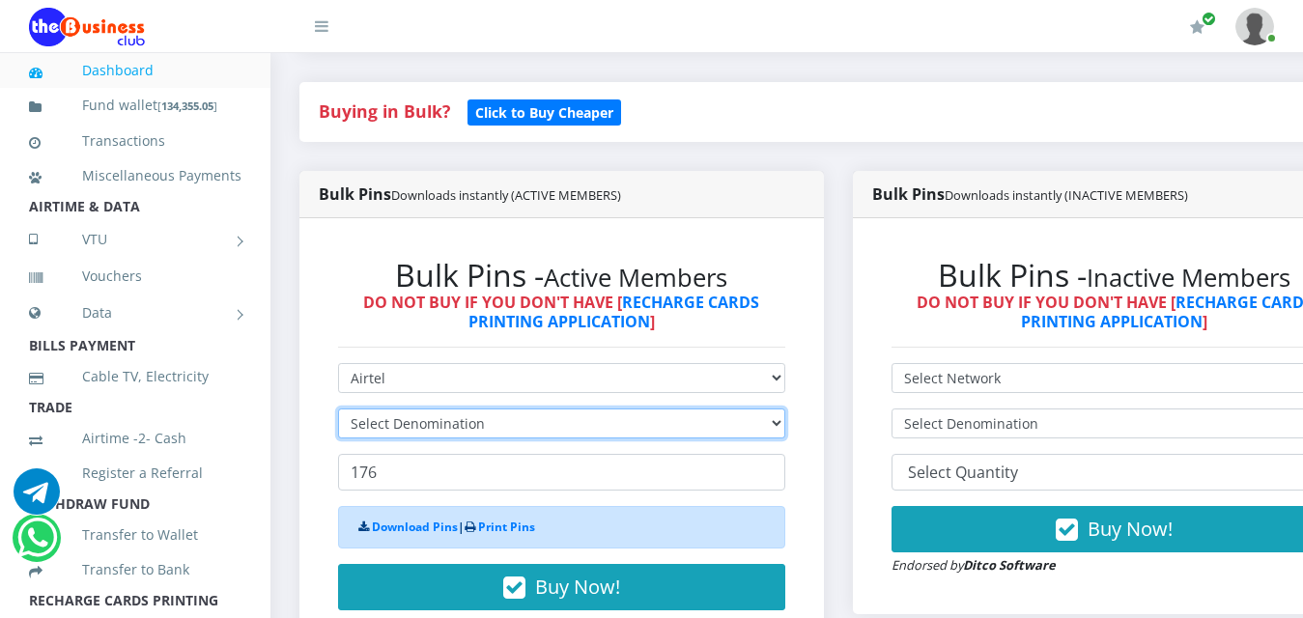
click at [783, 409] on select "Select Denomination" at bounding box center [561, 424] width 447 height 30
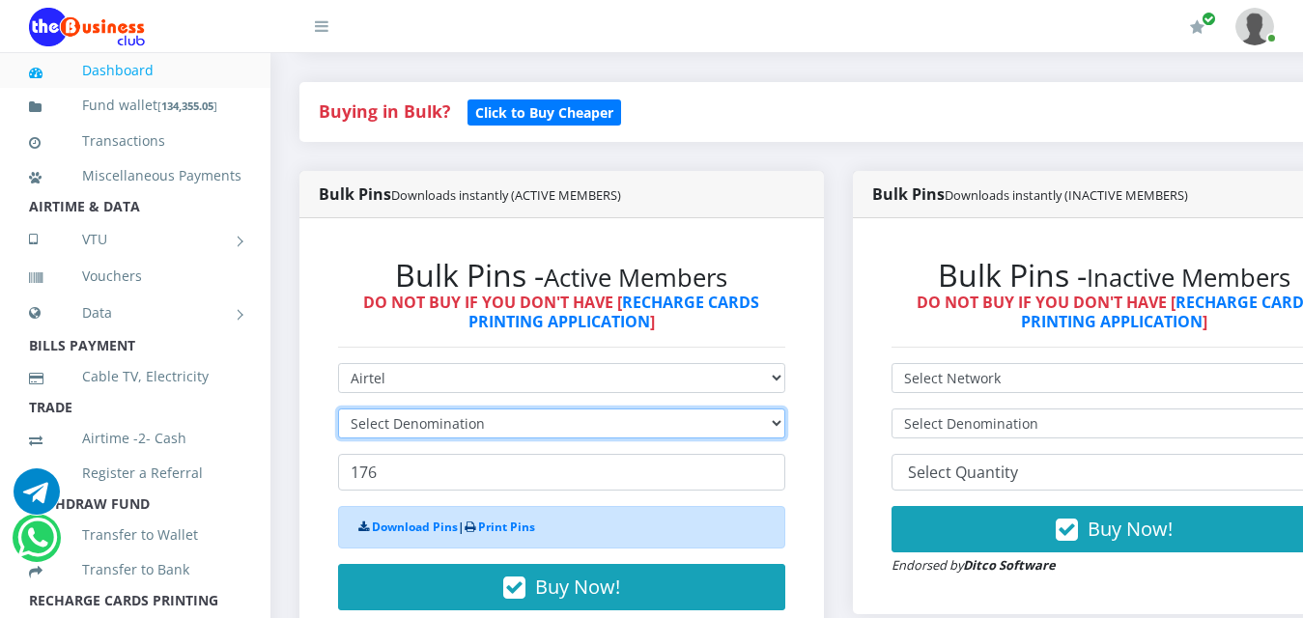
click at [783, 409] on select "Select Denomination" at bounding box center [561, 424] width 447 height 30
click at [785, 409] on select "Select Denomination" at bounding box center [561, 424] width 447 height 30
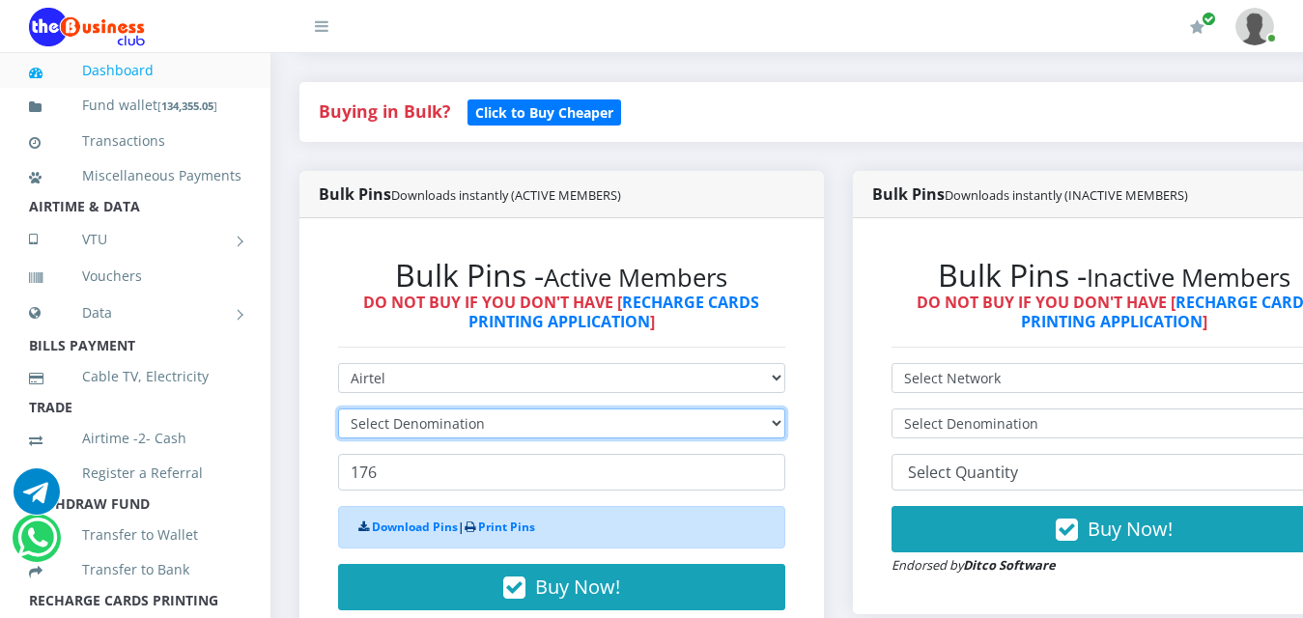
click at [785, 409] on select "Select Denomination" at bounding box center [561, 424] width 447 height 30
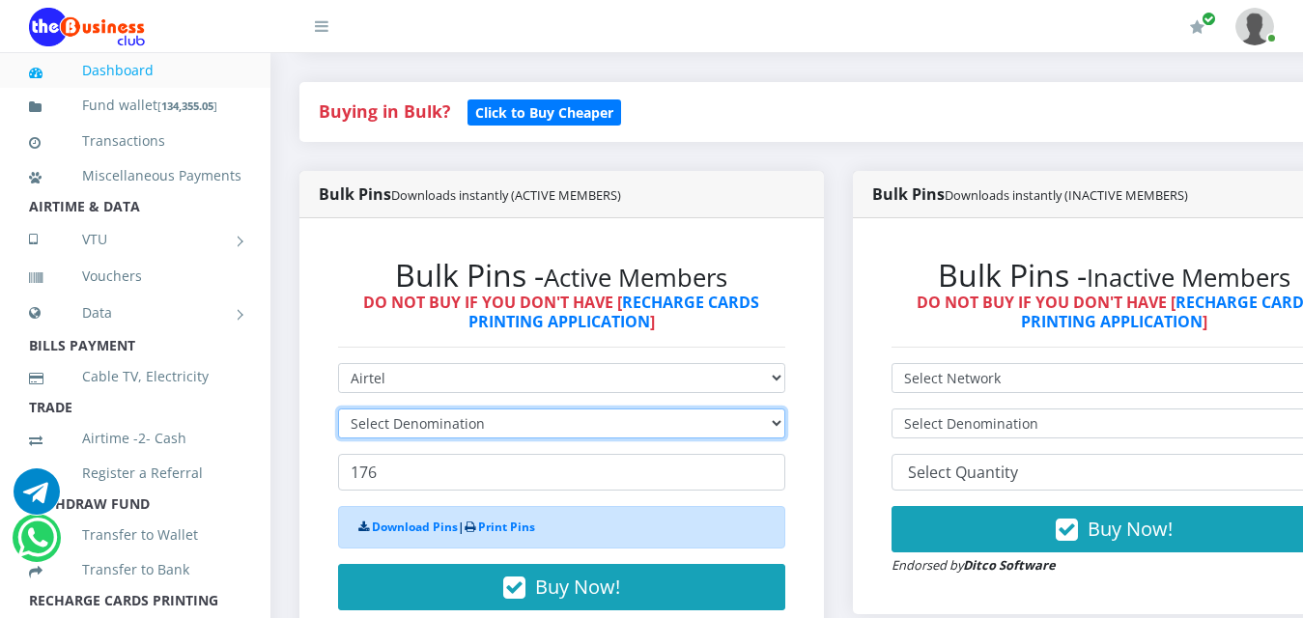
click at [785, 409] on select "Select Denomination" at bounding box center [561, 424] width 447 height 30
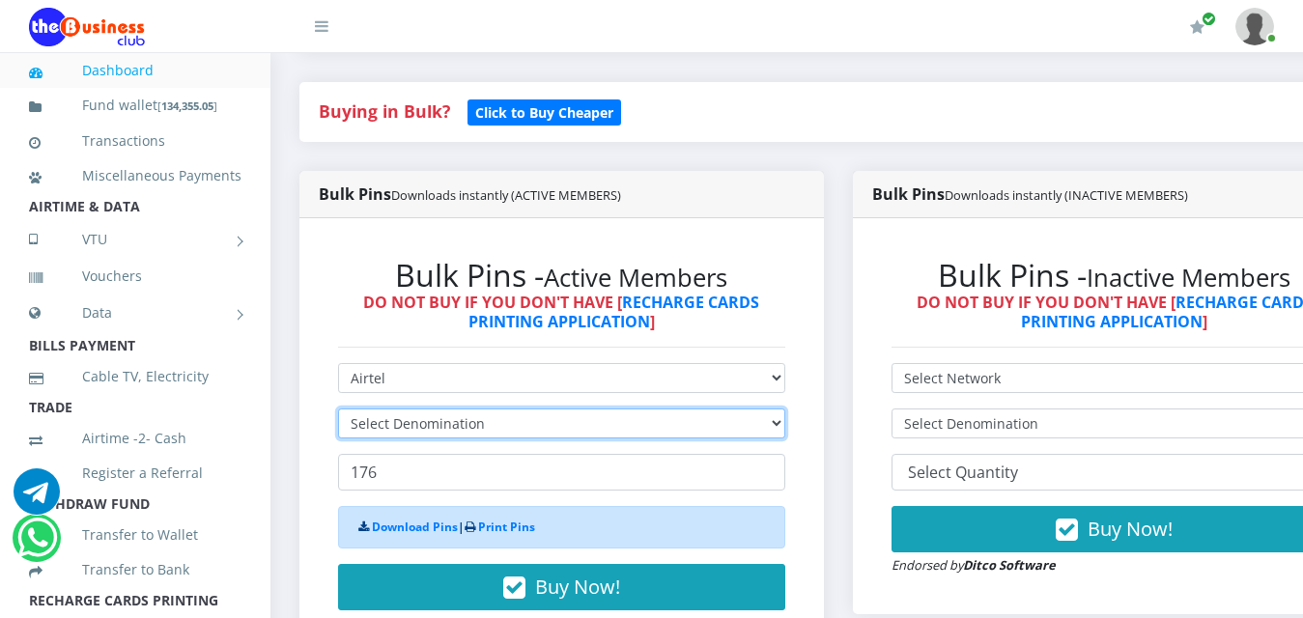
click at [785, 409] on select "Select Denomination" at bounding box center [561, 424] width 447 height 30
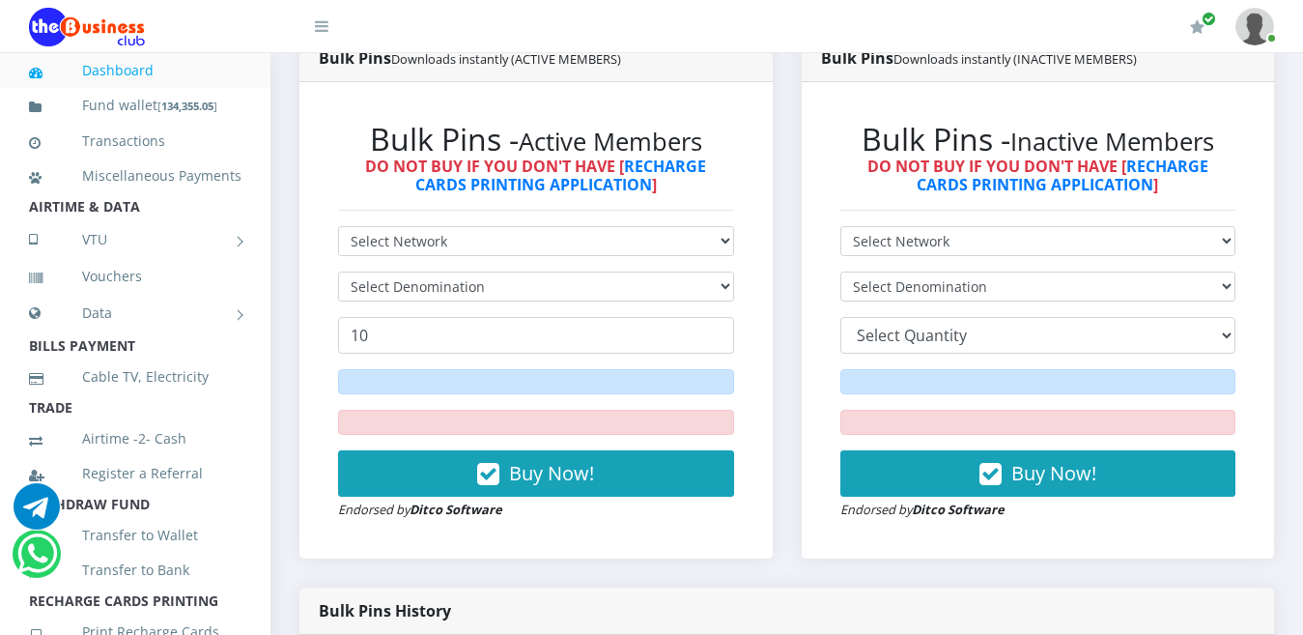
scroll to position [527, 0]
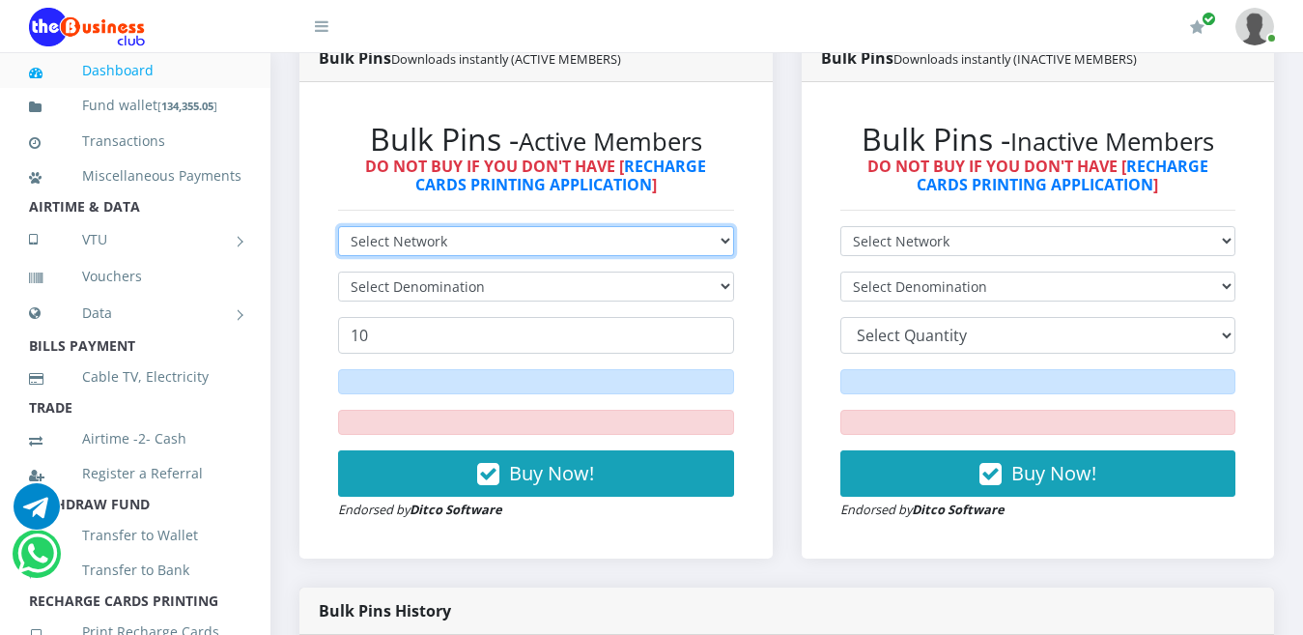
click at [728, 226] on select "Select Network MTN Globacom 9Mobile Airtel" at bounding box center [536, 241] width 396 height 30
select select "Airtel"
click at [338, 226] on select "Select Network MTN Globacom 9Mobile Airtel" at bounding box center [536, 241] width 396 height 30
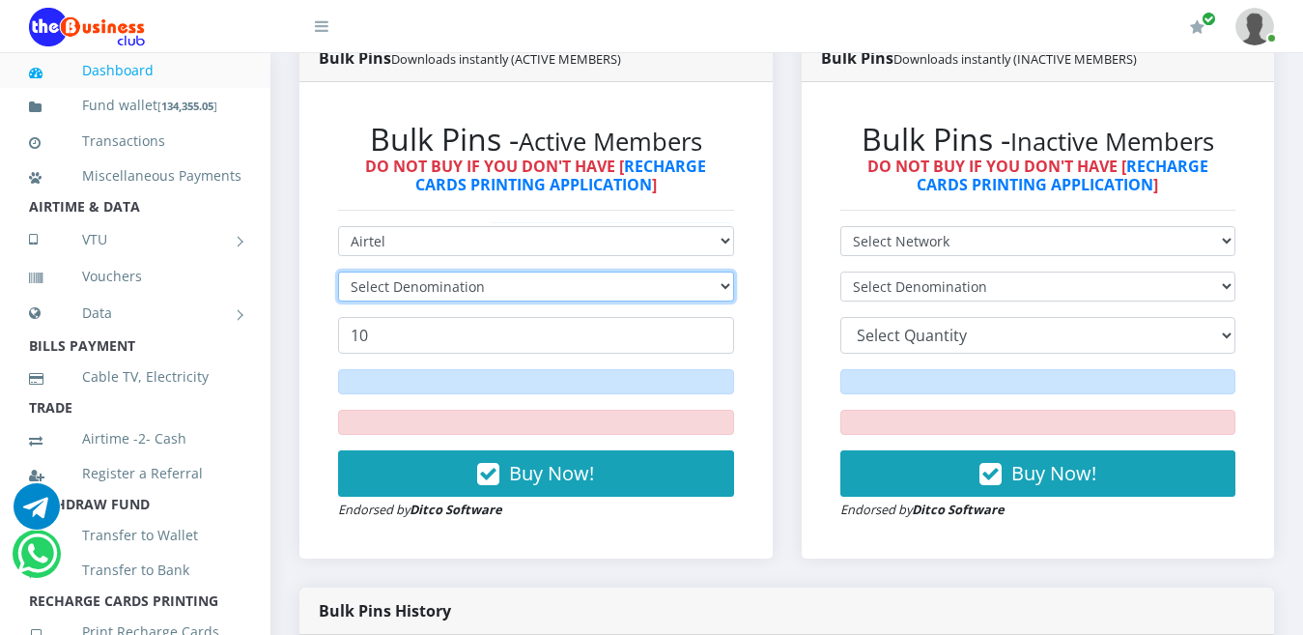
click at [721, 271] on select "Select Denomination" at bounding box center [536, 286] width 396 height 30
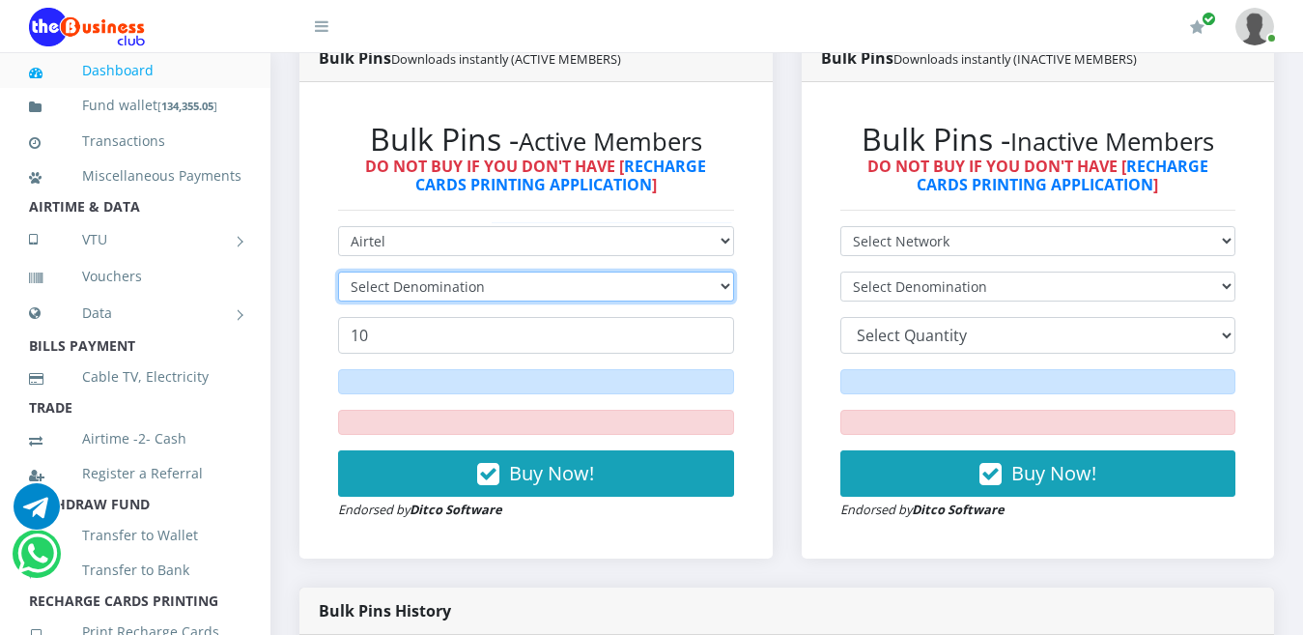
click at [721, 271] on select "Select Denomination" at bounding box center [536, 286] width 396 height 30
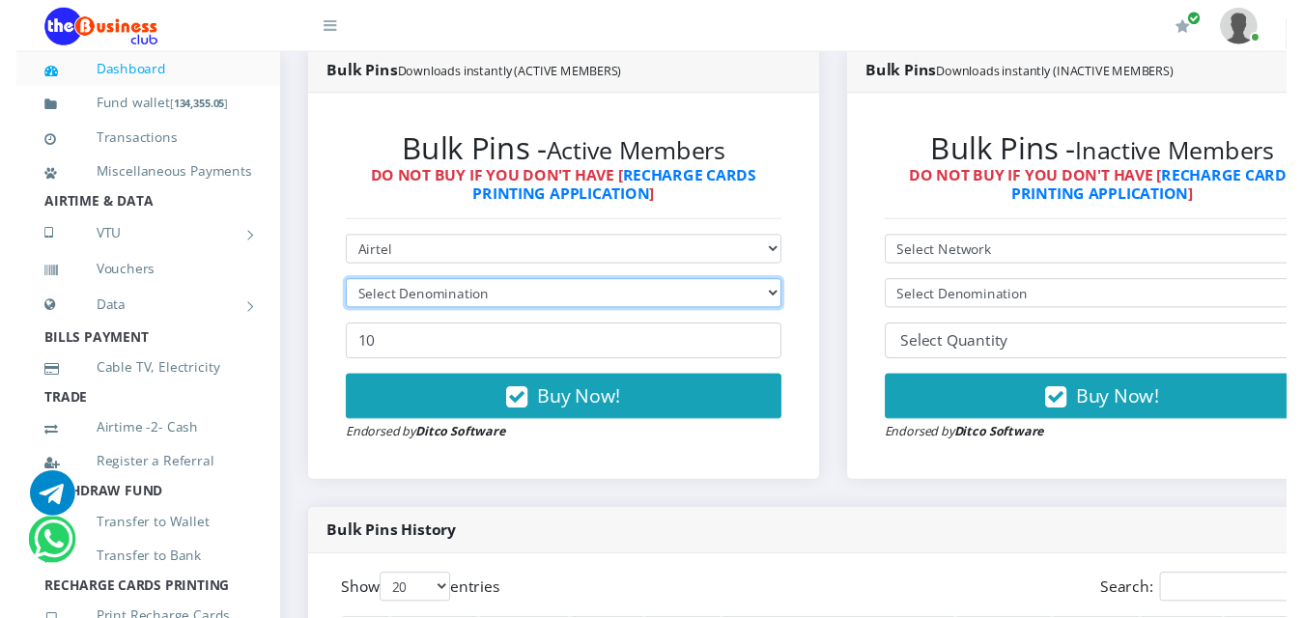
scroll to position [546, 0]
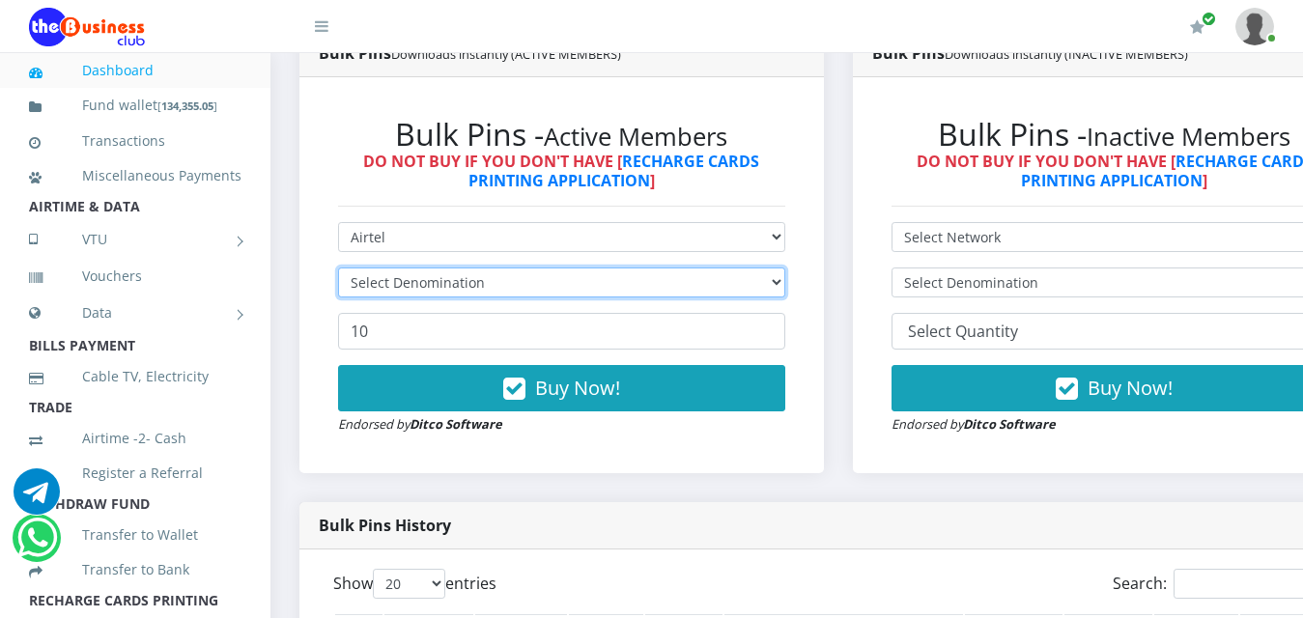
click at [785, 268] on select "Select Denomination" at bounding box center [561, 283] width 447 height 30
click at [784, 268] on select "Select Denomination" at bounding box center [561, 283] width 447 height 30
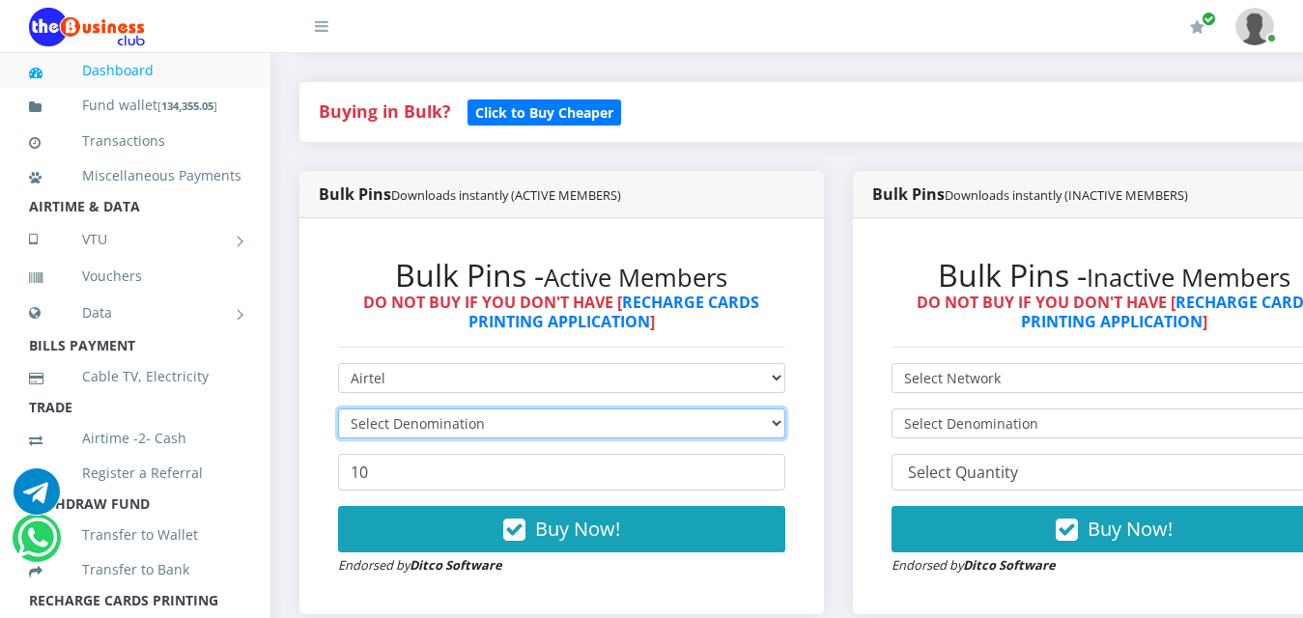
click at [785, 409] on select "Select Denomination" at bounding box center [561, 424] width 447 height 30
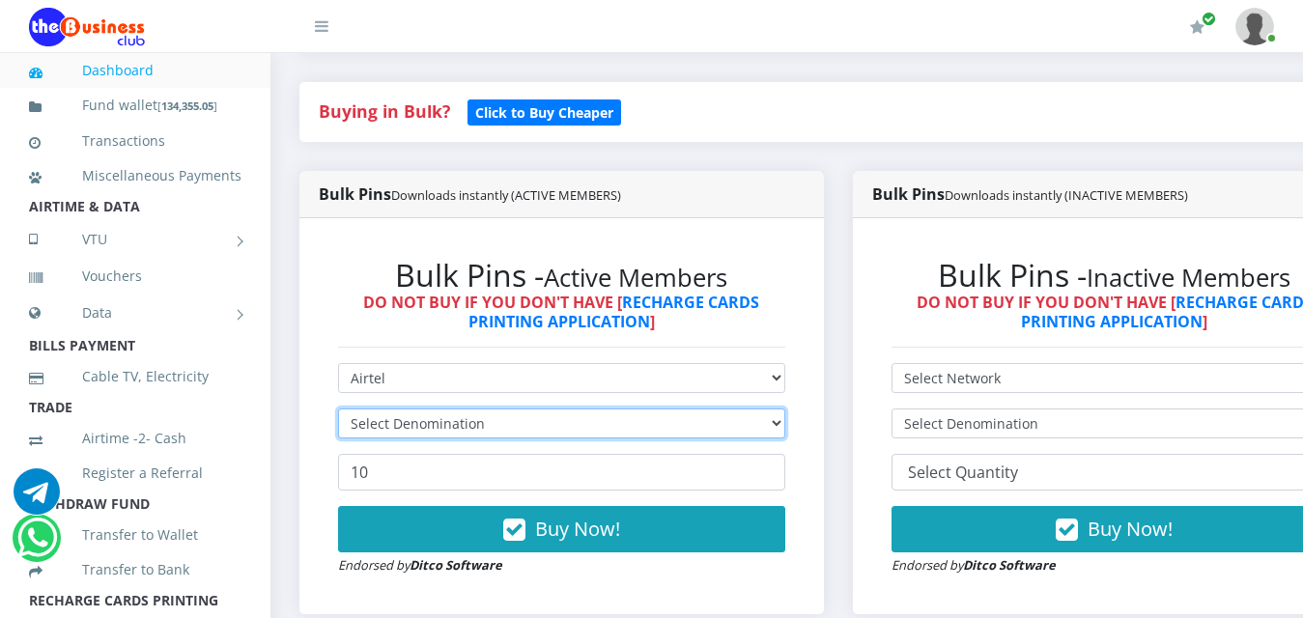
click at [785, 409] on select "Select Denomination" at bounding box center [561, 424] width 447 height 30
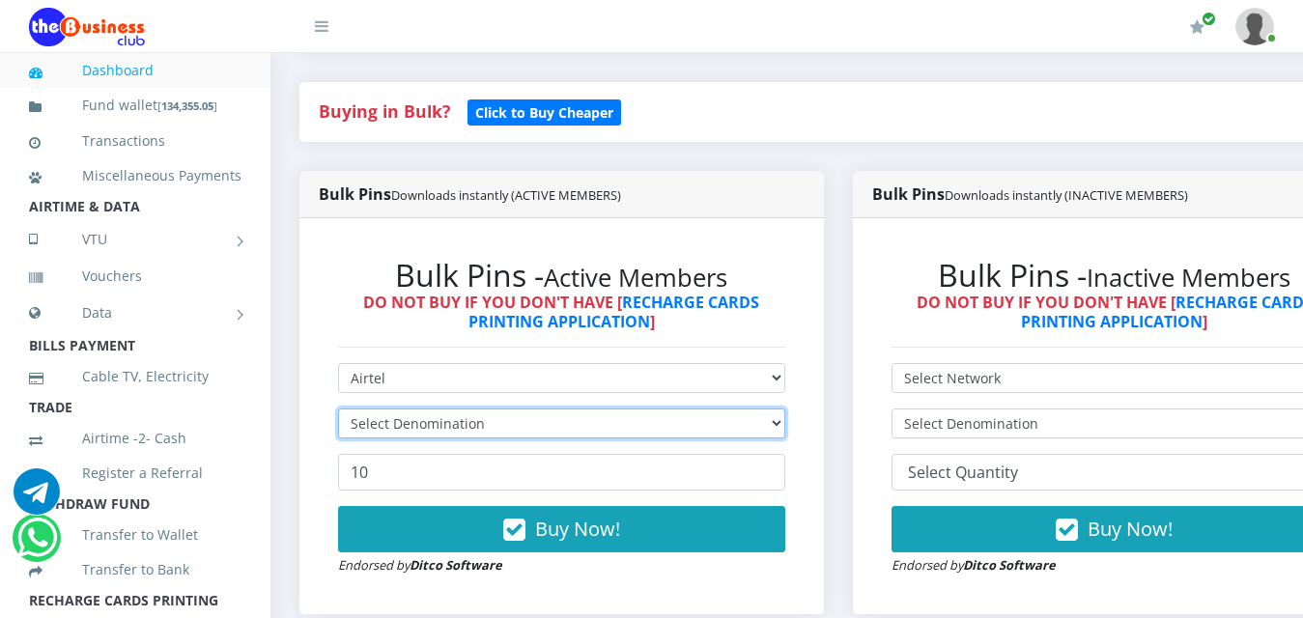
click at [785, 409] on select "Select Denomination" at bounding box center [561, 424] width 447 height 30
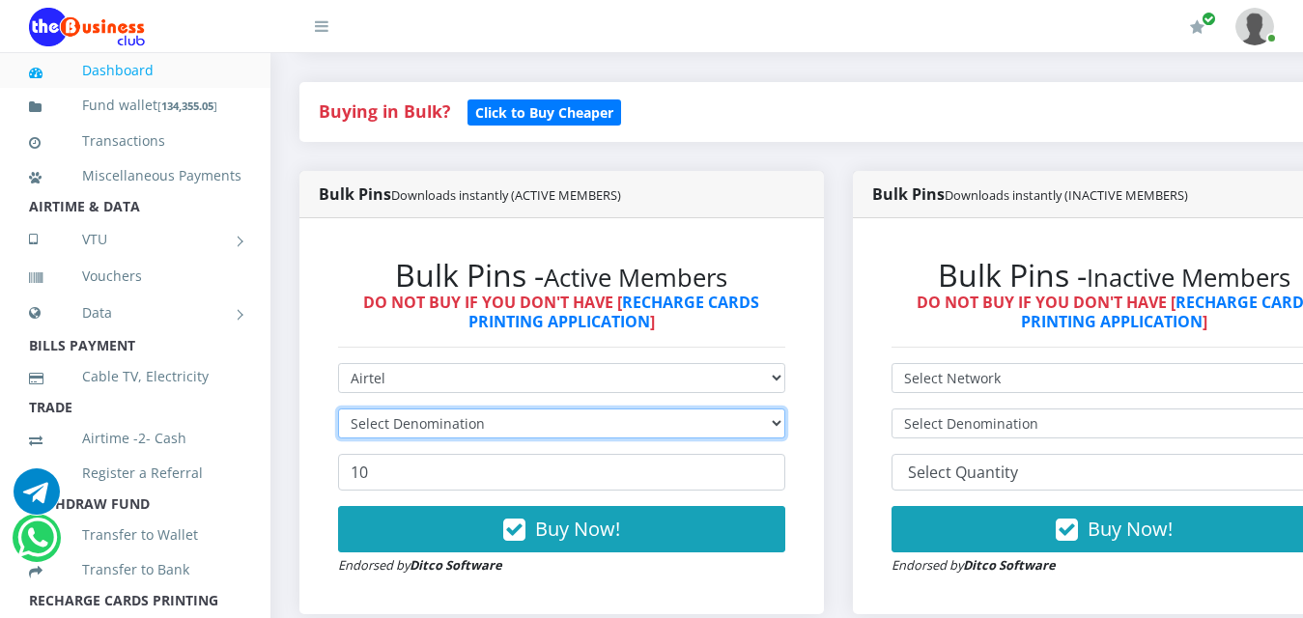
click at [785, 409] on select "Select Denomination" at bounding box center [561, 424] width 447 height 30
click at [785, 410] on select "Select Denomination" at bounding box center [561, 424] width 447 height 30
click at [785, 409] on select "Select Denomination" at bounding box center [561, 424] width 447 height 30
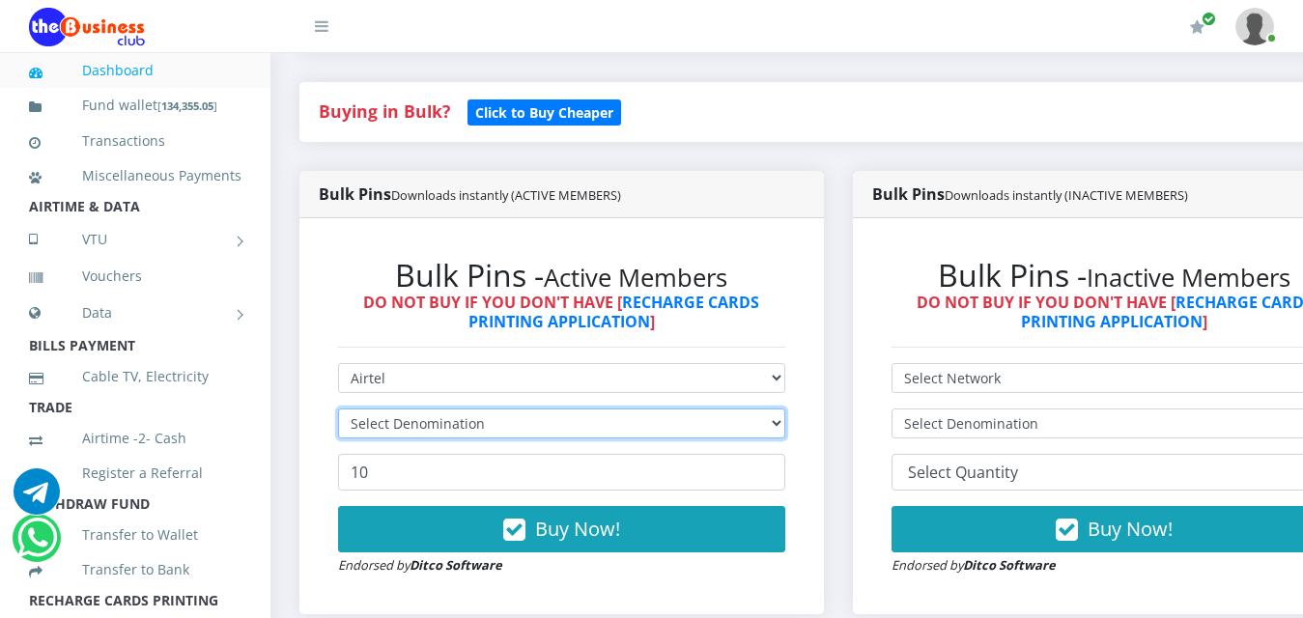
click at [785, 409] on select "Select Denomination" at bounding box center [561, 424] width 447 height 30
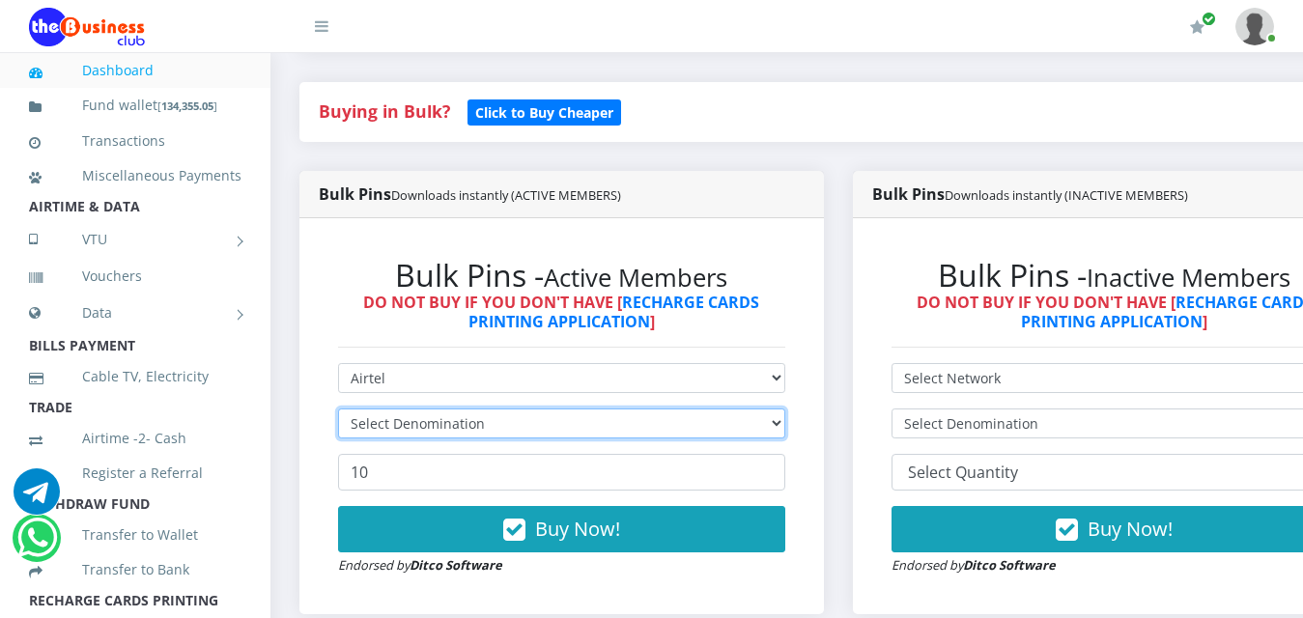
click at [785, 409] on select "Select Denomination" at bounding box center [561, 424] width 447 height 30
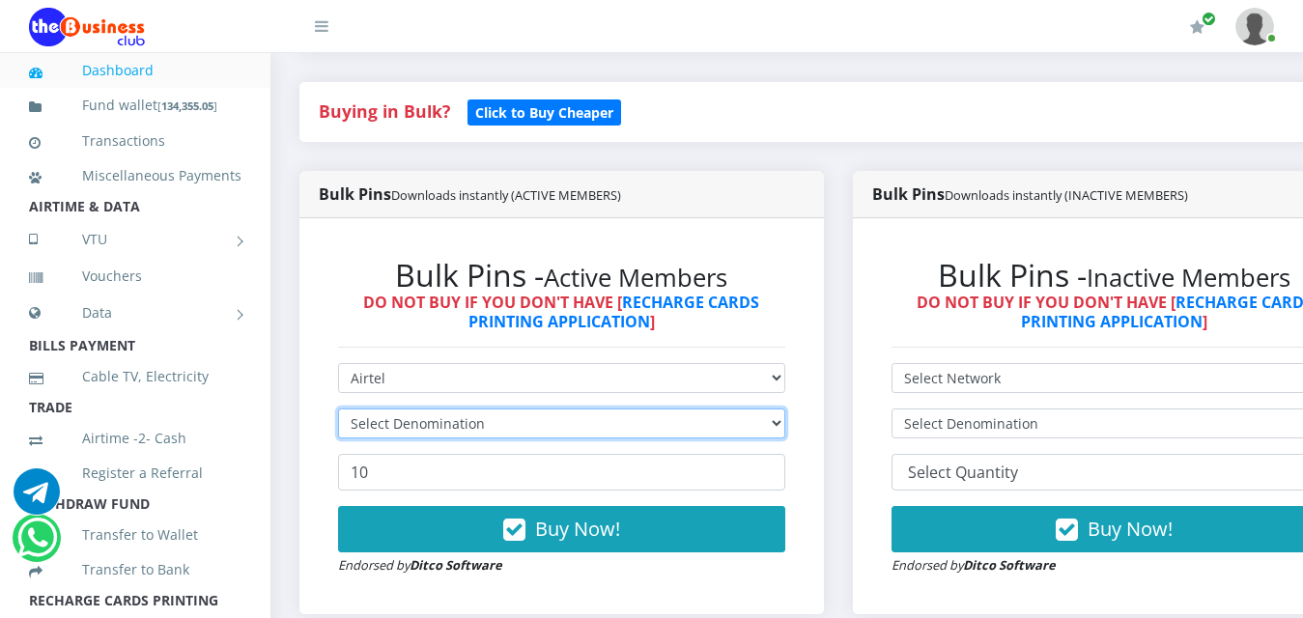
click at [785, 409] on select "Select Denomination" at bounding box center [561, 424] width 447 height 30
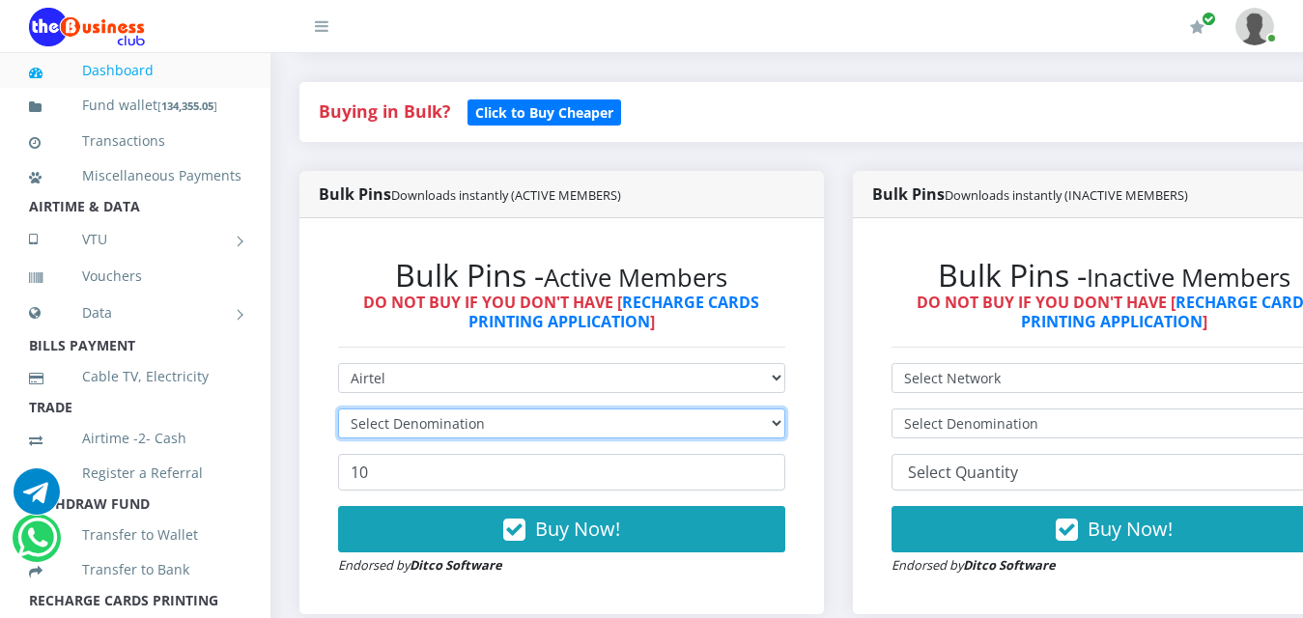
click at [785, 409] on select "Select Denomination" at bounding box center [561, 424] width 447 height 30
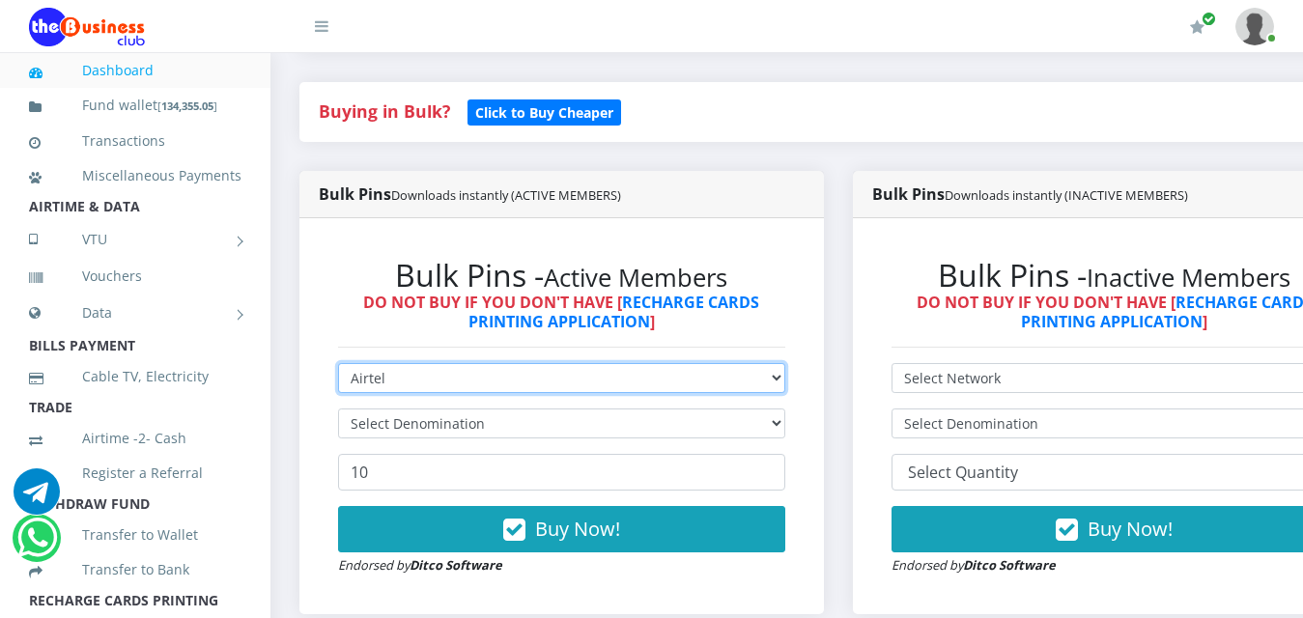
click at [785, 363] on select "Select Network MTN Globacom 9Mobile Airtel" at bounding box center [561, 378] width 447 height 30
click at [338, 363] on select "Select Network MTN Globacom 9Mobile Airtel" at bounding box center [561, 378] width 447 height 30
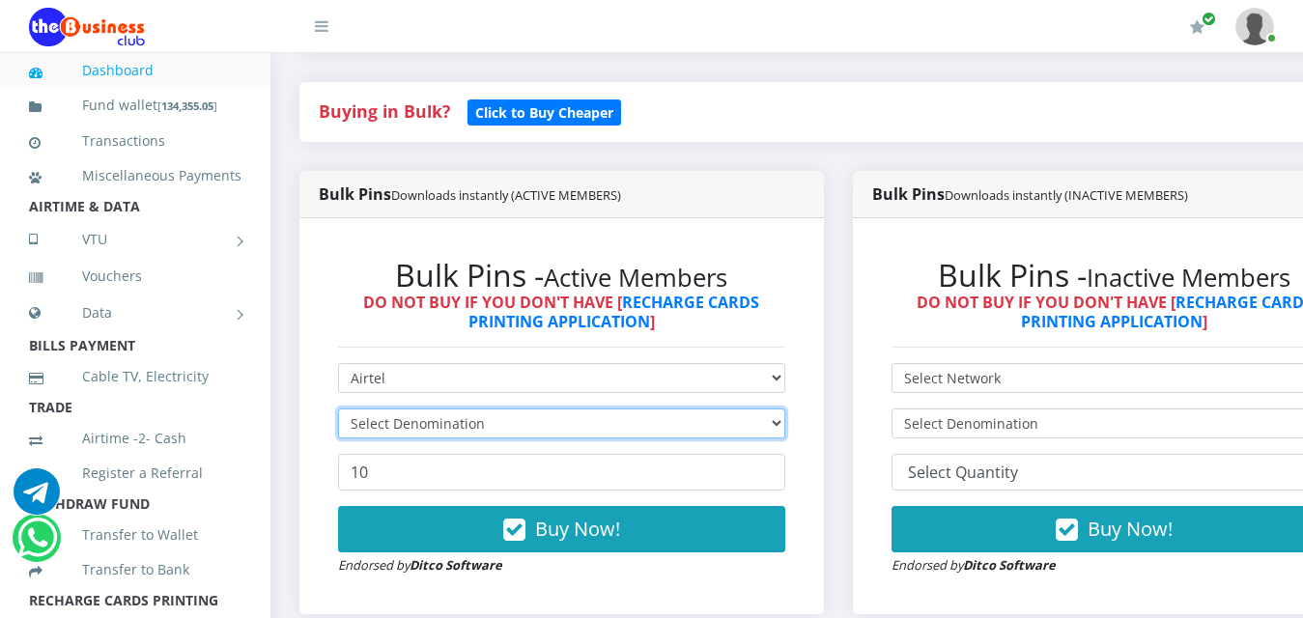
click at [784, 409] on select "Select Denomination" at bounding box center [561, 424] width 447 height 30
click at [785, 409] on select "Select Denomination" at bounding box center [561, 424] width 447 height 30
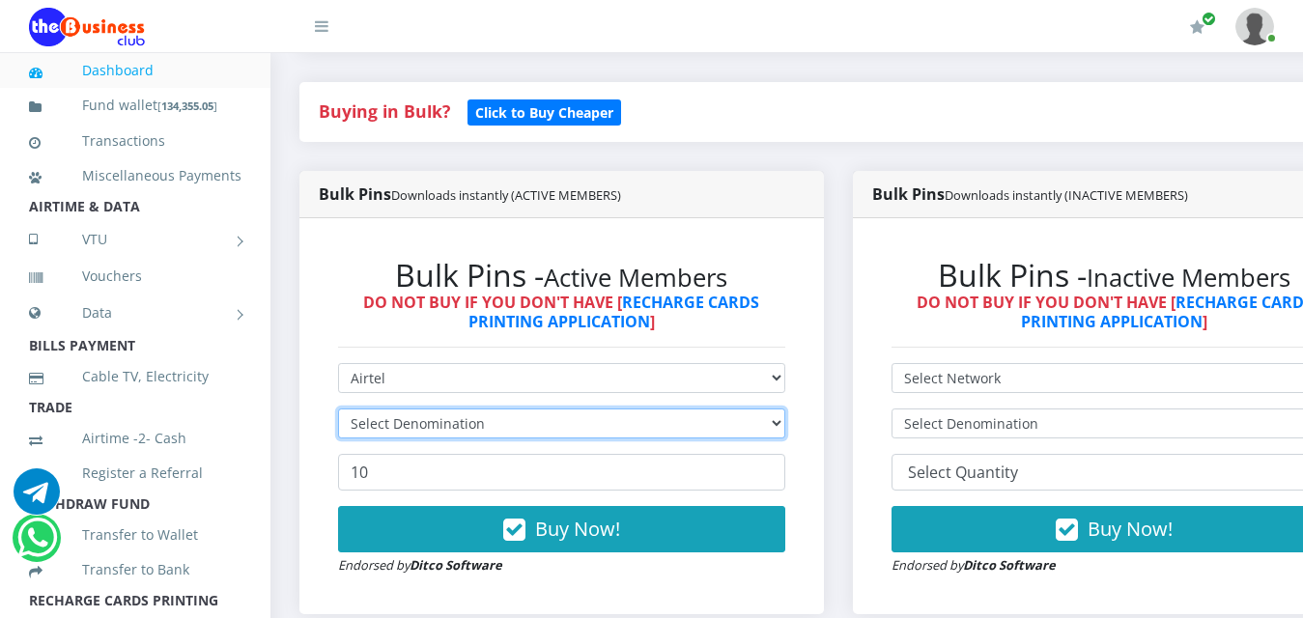
click at [785, 409] on select "Select Denomination" at bounding box center [561, 424] width 447 height 30
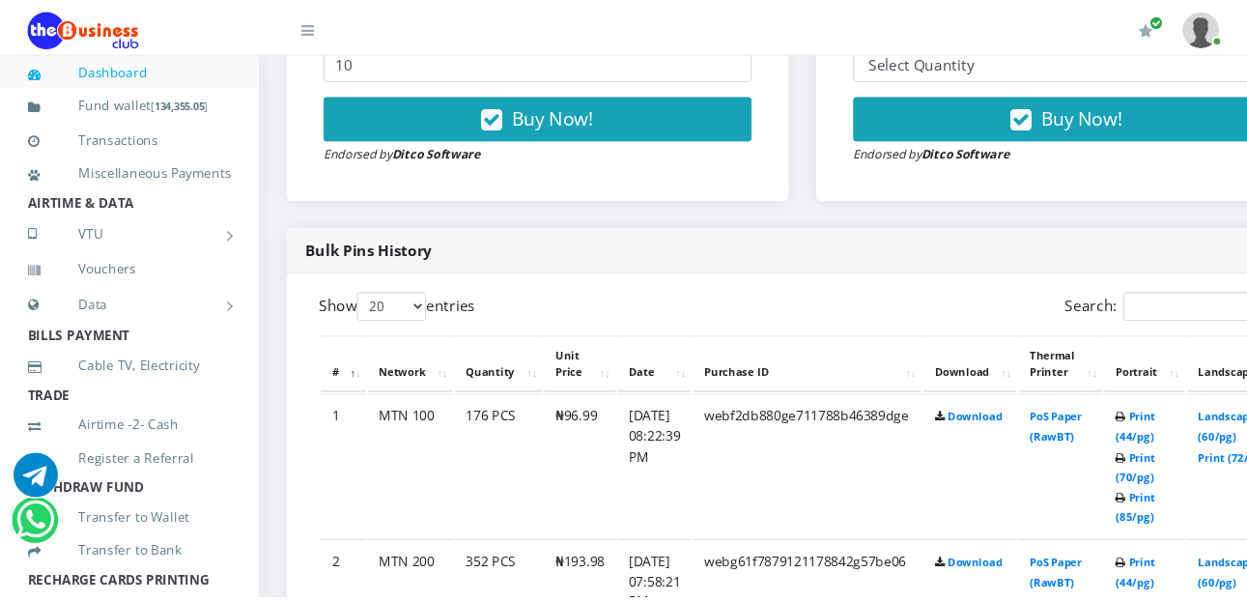
scroll to position [598, 0]
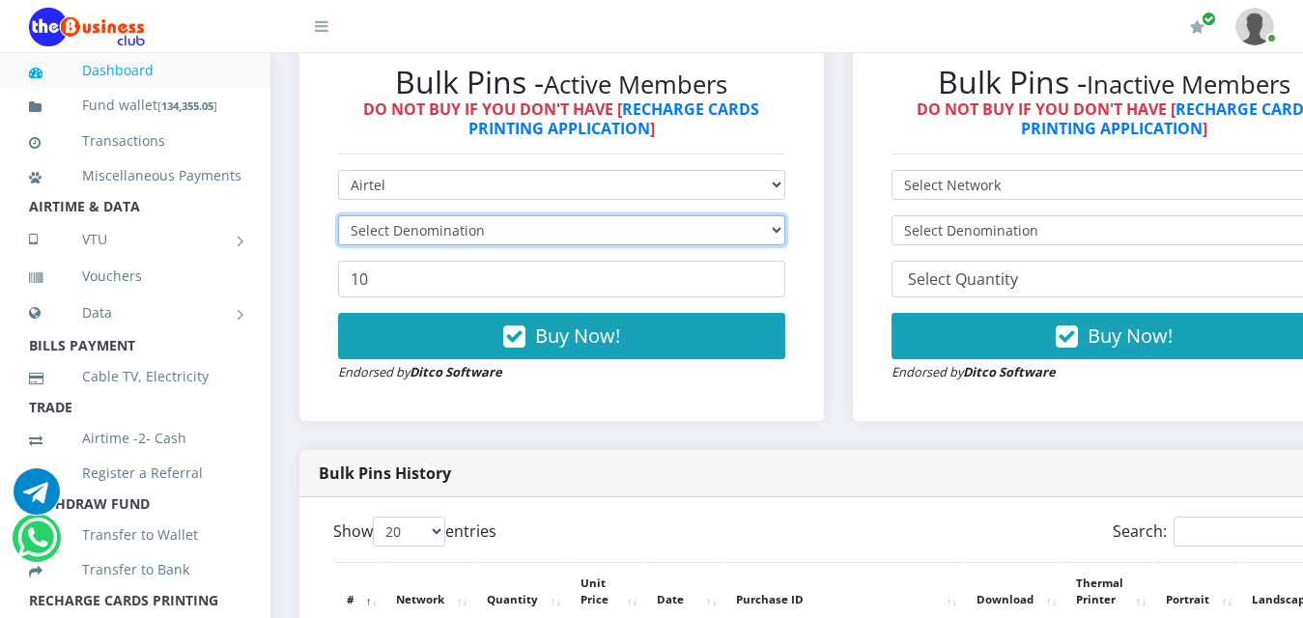
click at [785, 215] on select "Select Denomination" at bounding box center [561, 230] width 447 height 30
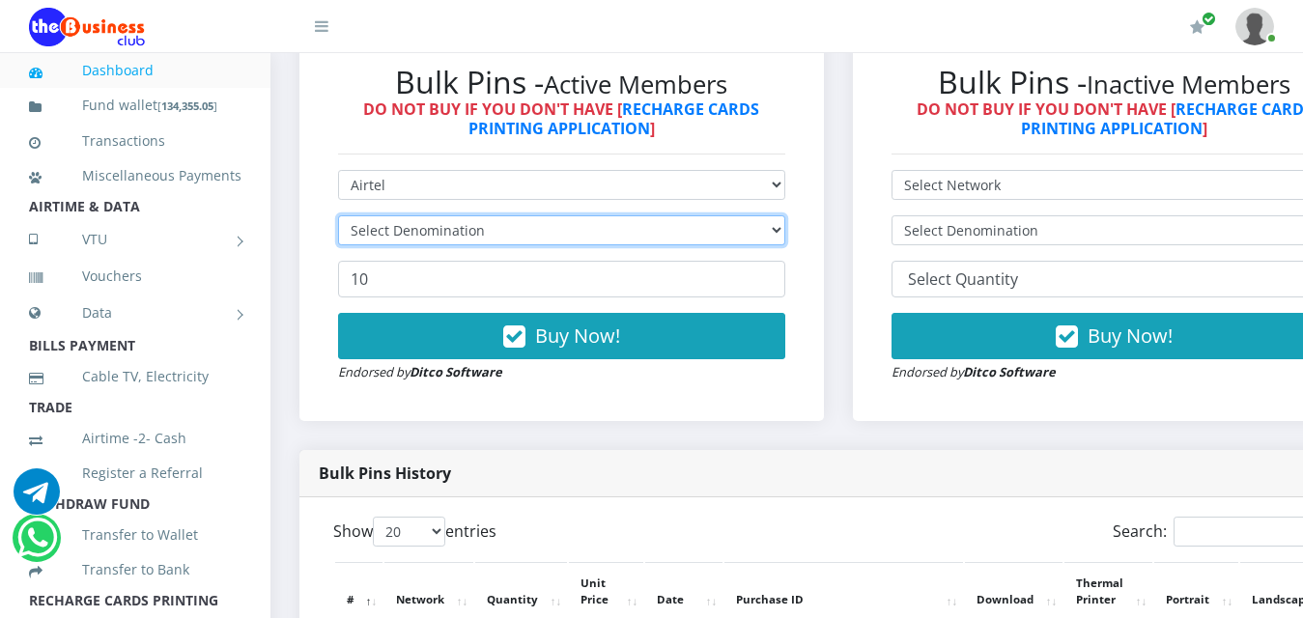
click at [785, 215] on select "Select Denomination" at bounding box center [561, 230] width 447 height 30
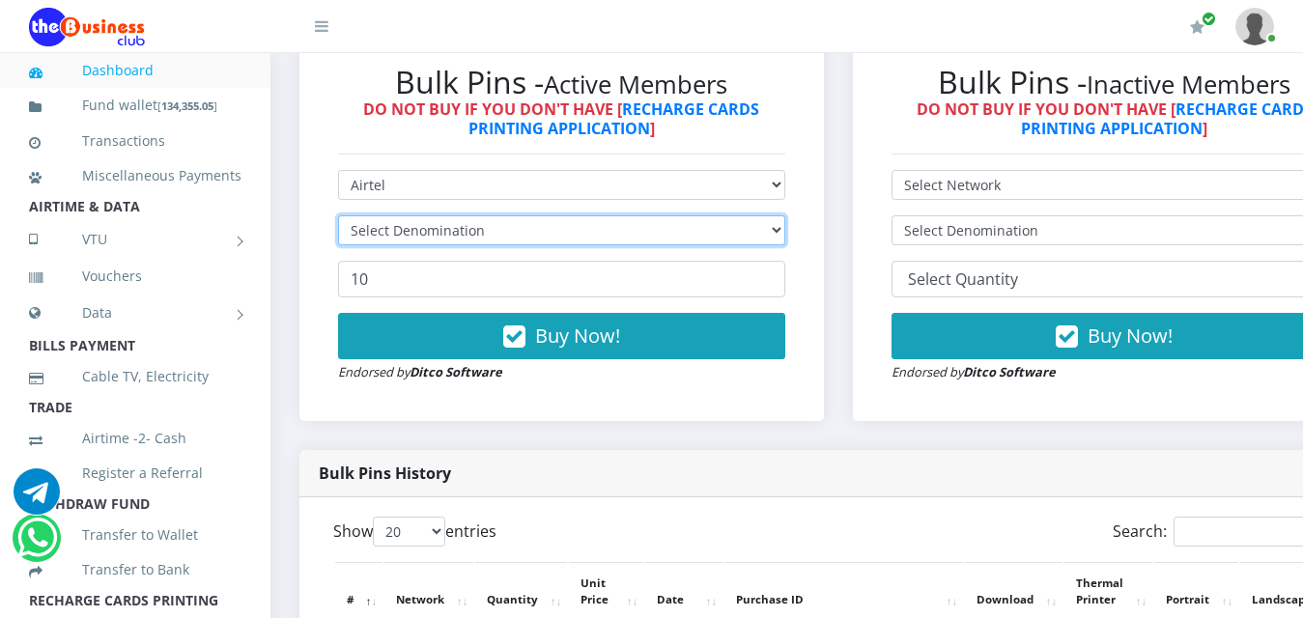
click at [785, 215] on select "Select Denomination" at bounding box center [561, 230] width 447 height 30
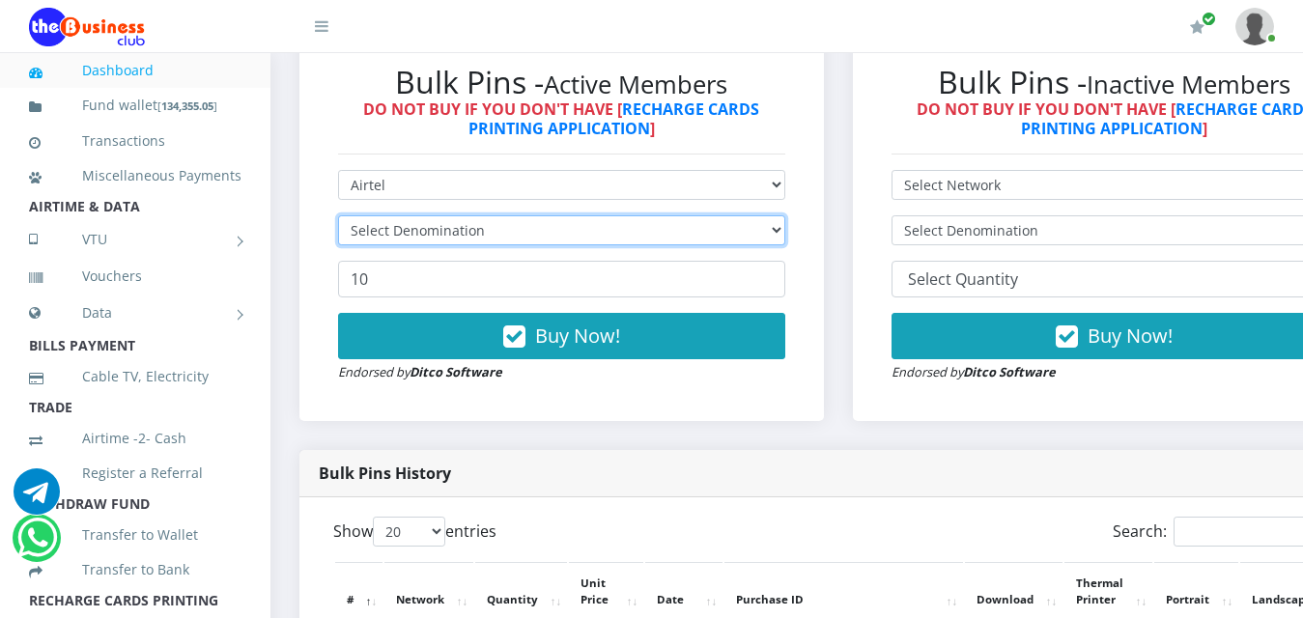
click at [785, 215] on select "Select Denomination" at bounding box center [561, 230] width 447 height 30
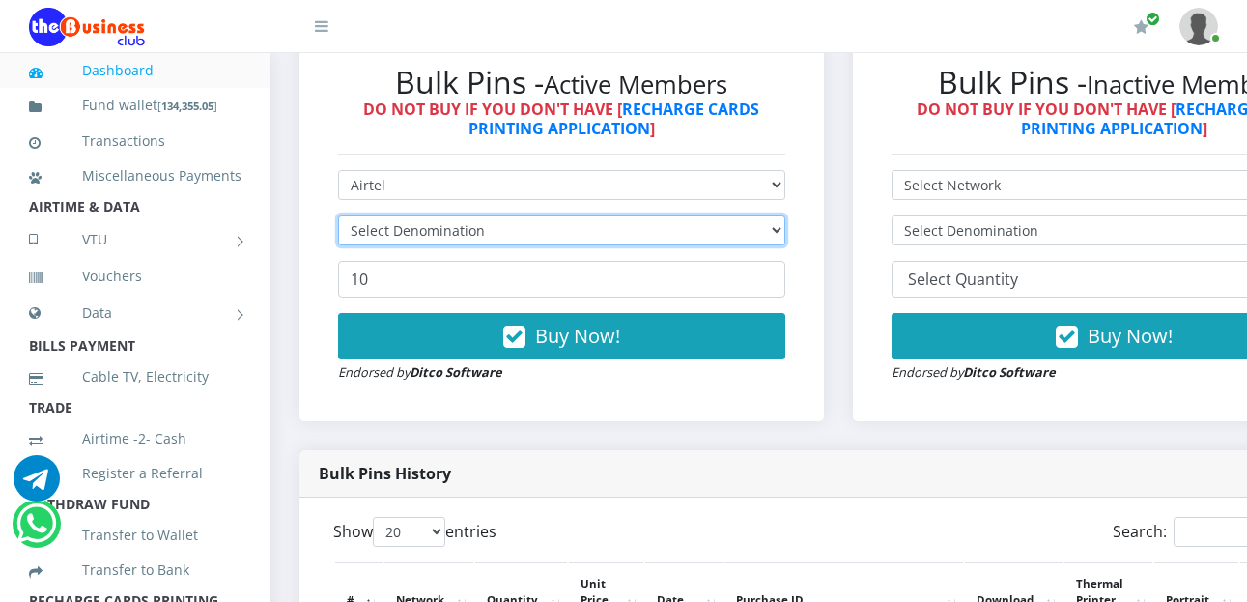
click at [785, 215] on select "Select Denomination" at bounding box center [561, 230] width 447 height 30
click at [785, 217] on select "Select Denomination" at bounding box center [561, 230] width 447 height 30
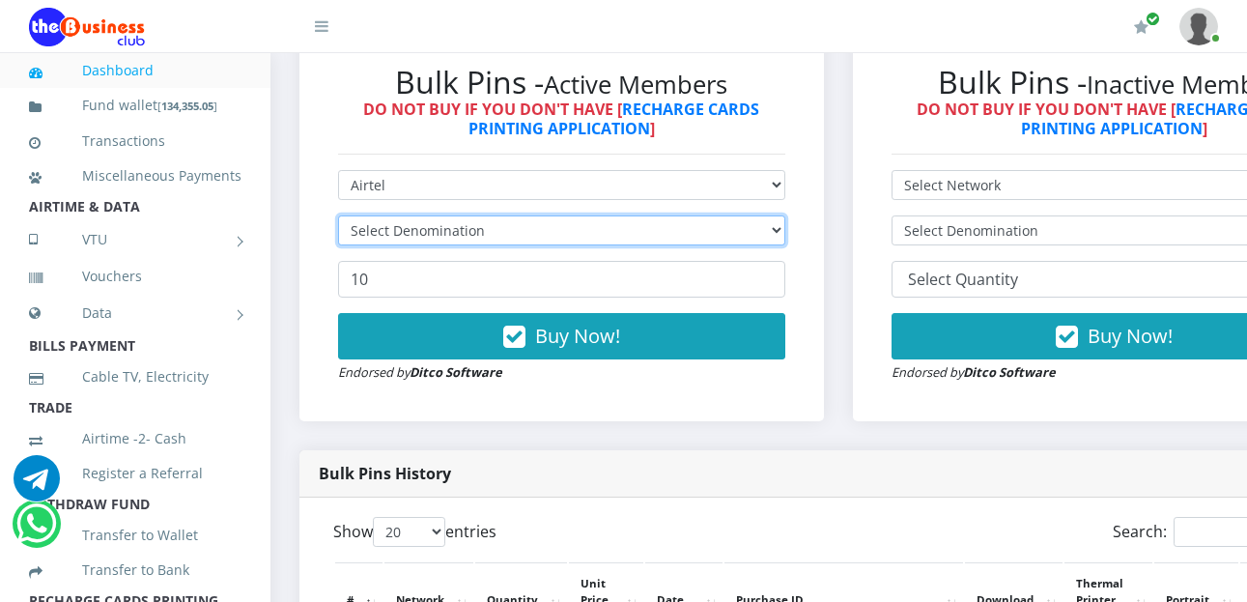
click at [785, 228] on select "Select Denomination" at bounding box center [561, 230] width 447 height 30
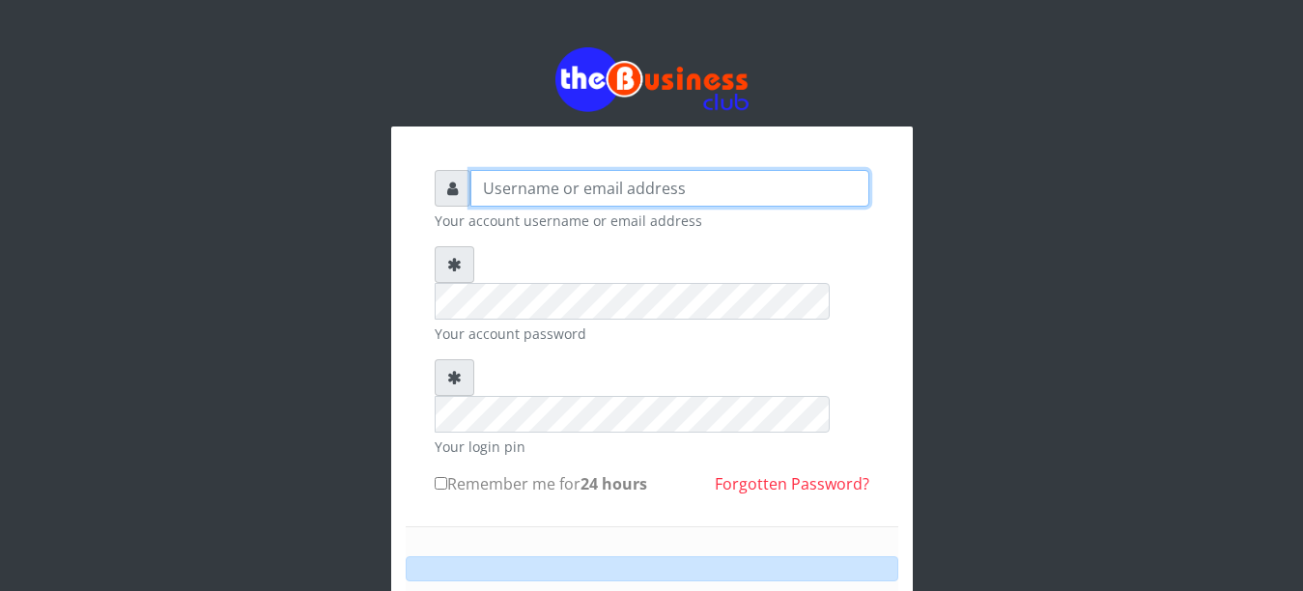
drag, startPoint x: 0, startPoint y: 0, endPoint x: 490, endPoint y: 196, distance: 527.6
click at [490, 196] on input "text" at bounding box center [669, 188] width 399 height 37
click at [490, 195] on input "text" at bounding box center [669, 188] width 399 height 37
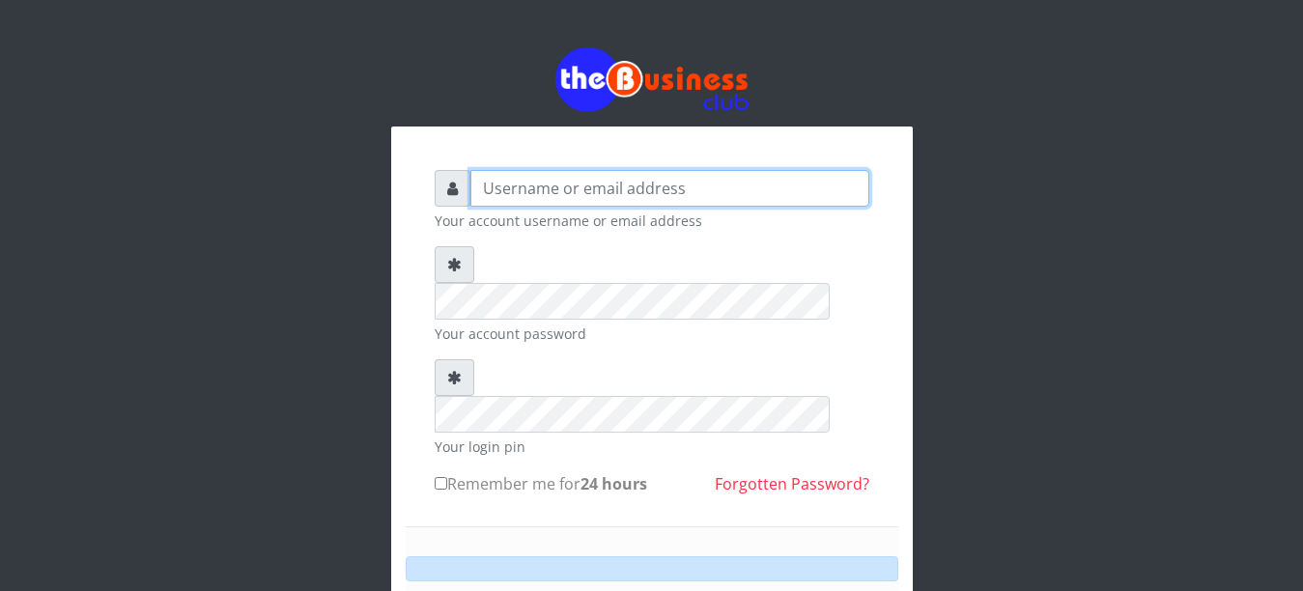
click at [490, 195] on input "text" at bounding box center [669, 188] width 399 height 37
type input "YaronMarcuz"
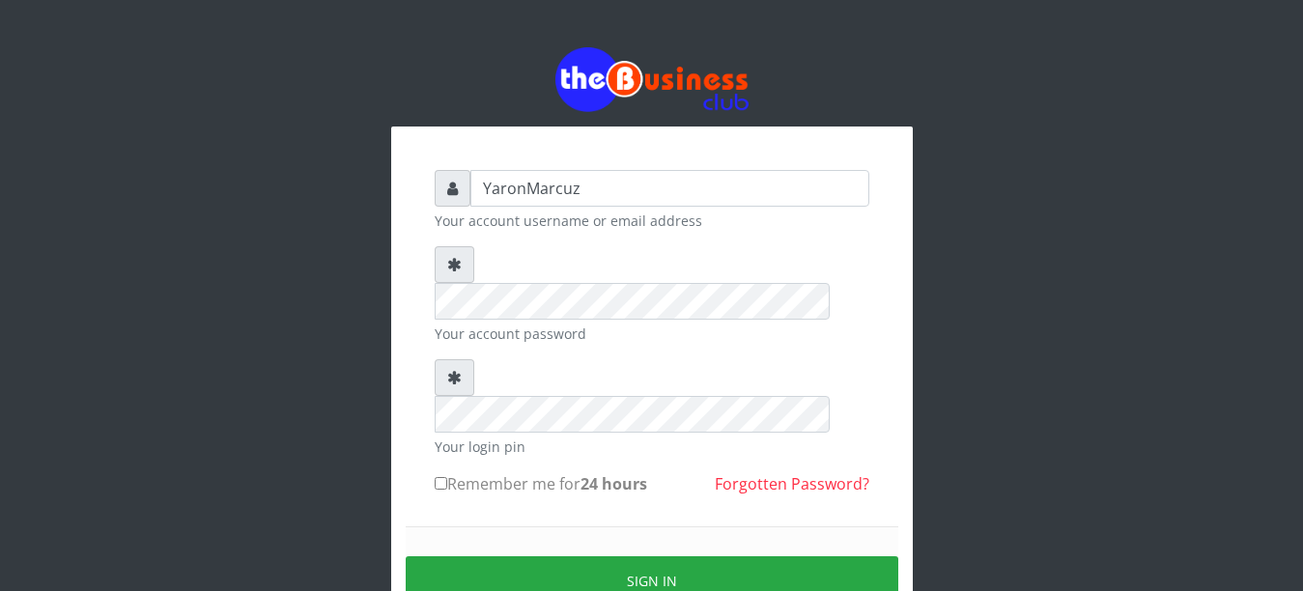
click at [665, 360] on div "Your login pin" at bounding box center [652, 408] width 435 height 98
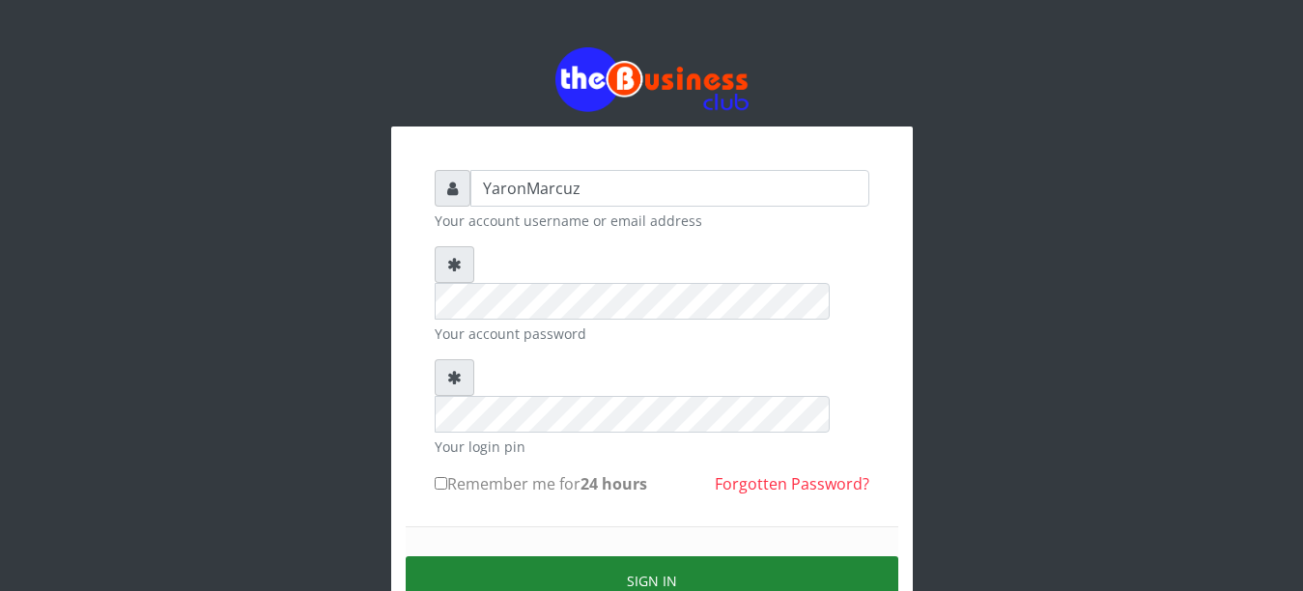
click at [703, 556] on button "Sign in" at bounding box center [652, 580] width 493 height 49
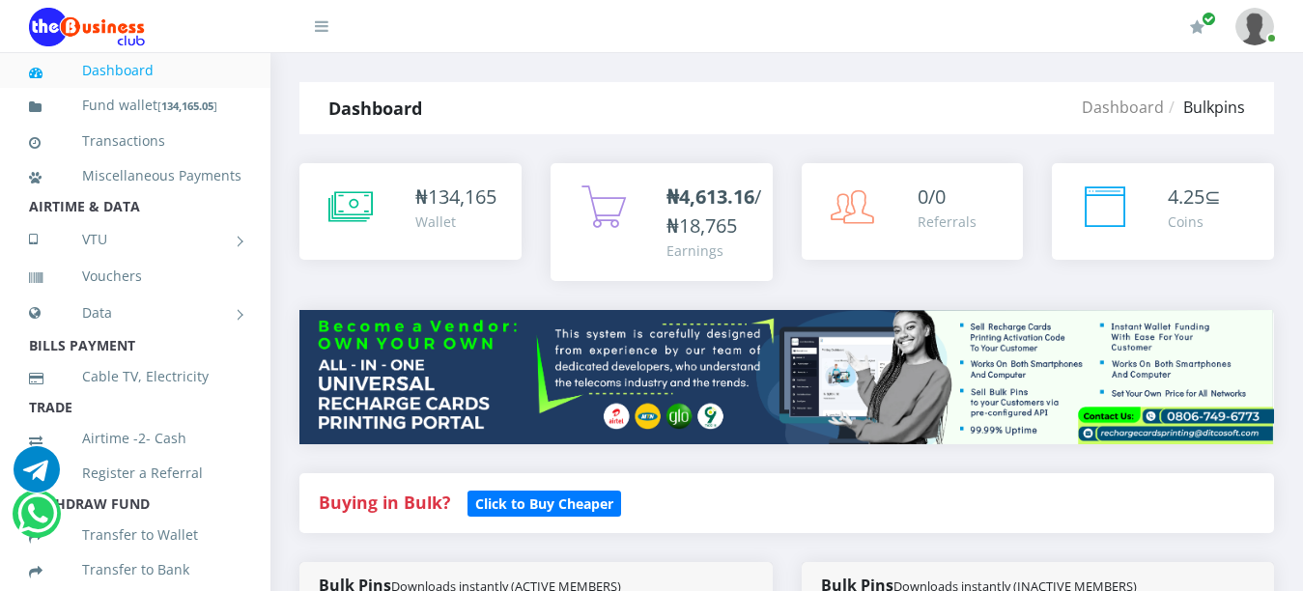
select select "Airtel"
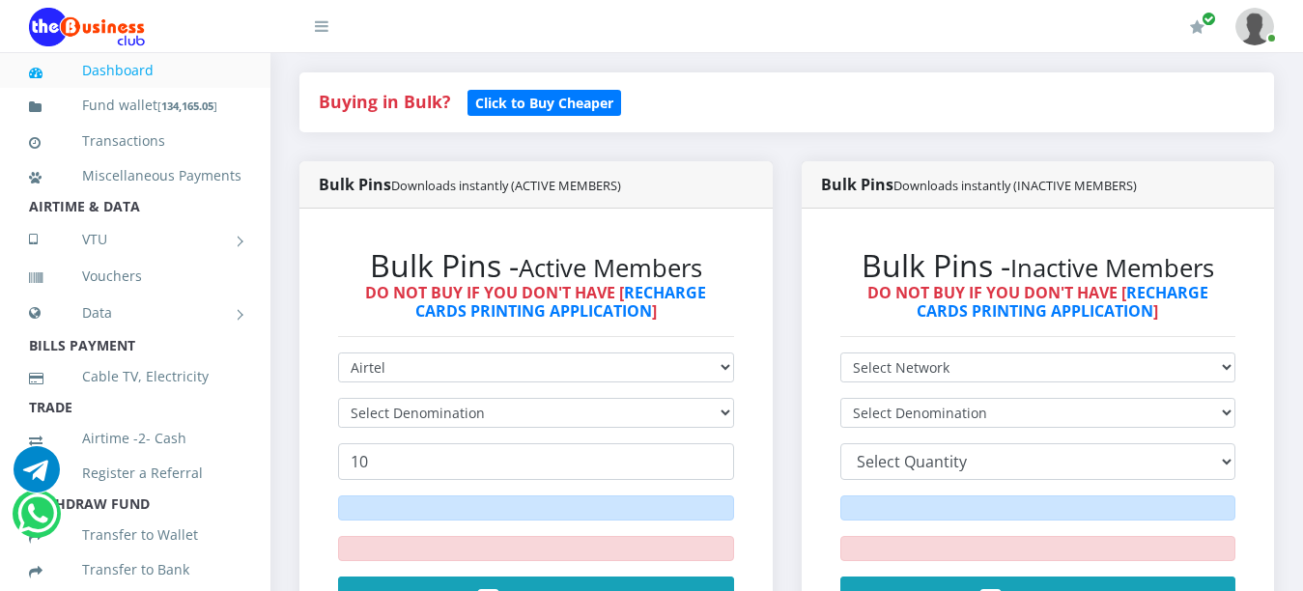
click at [663, 421] on form "Select Network MTN Globacom 9Mobile Airtel Select Denomination 10 Buy Now! Endo…" at bounding box center [536, 500] width 396 height 294
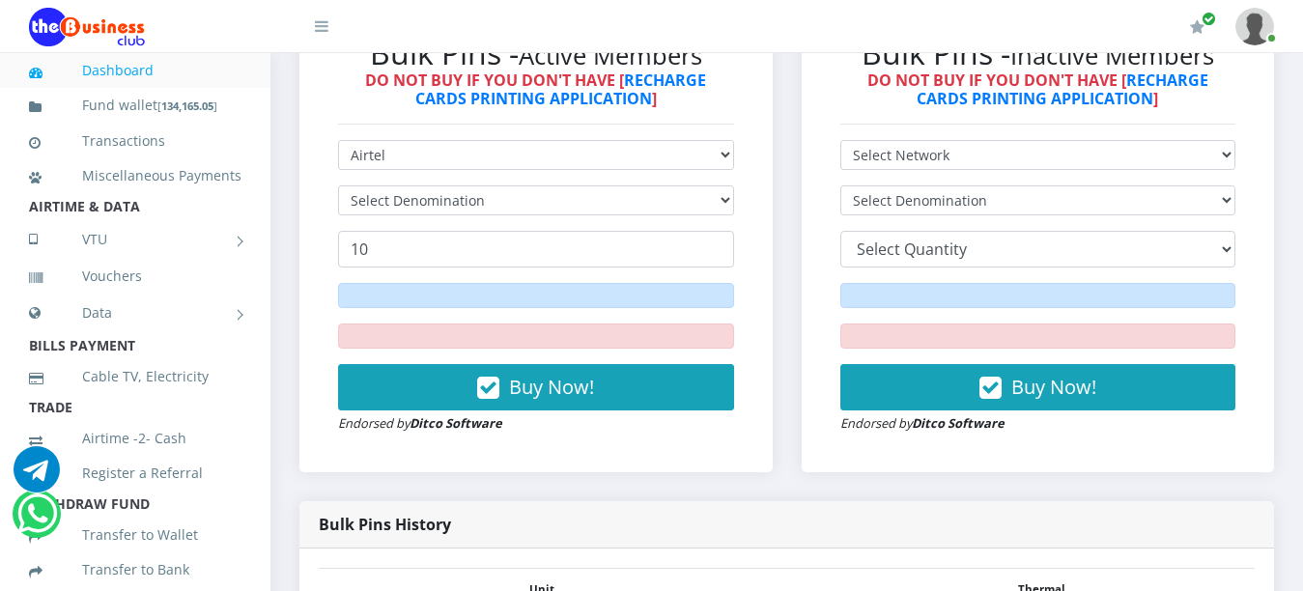
scroll to position [594, 0]
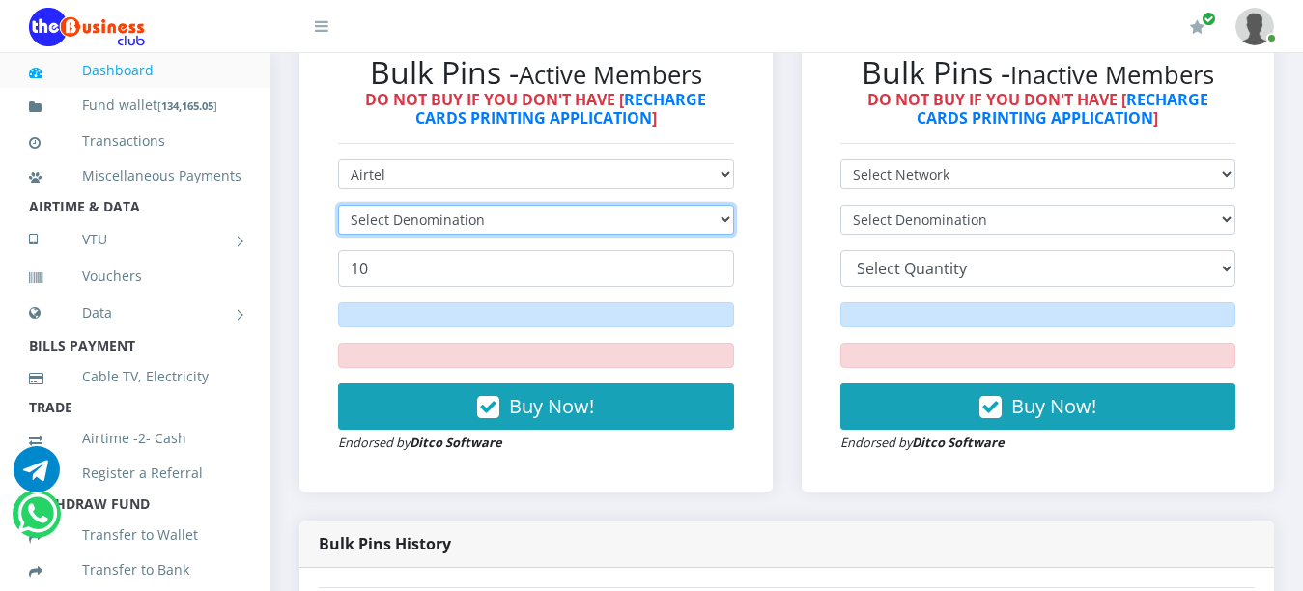
click at [716, 205] on select "Select Denomination" at bounding box center [536, 220] width 396 height 30
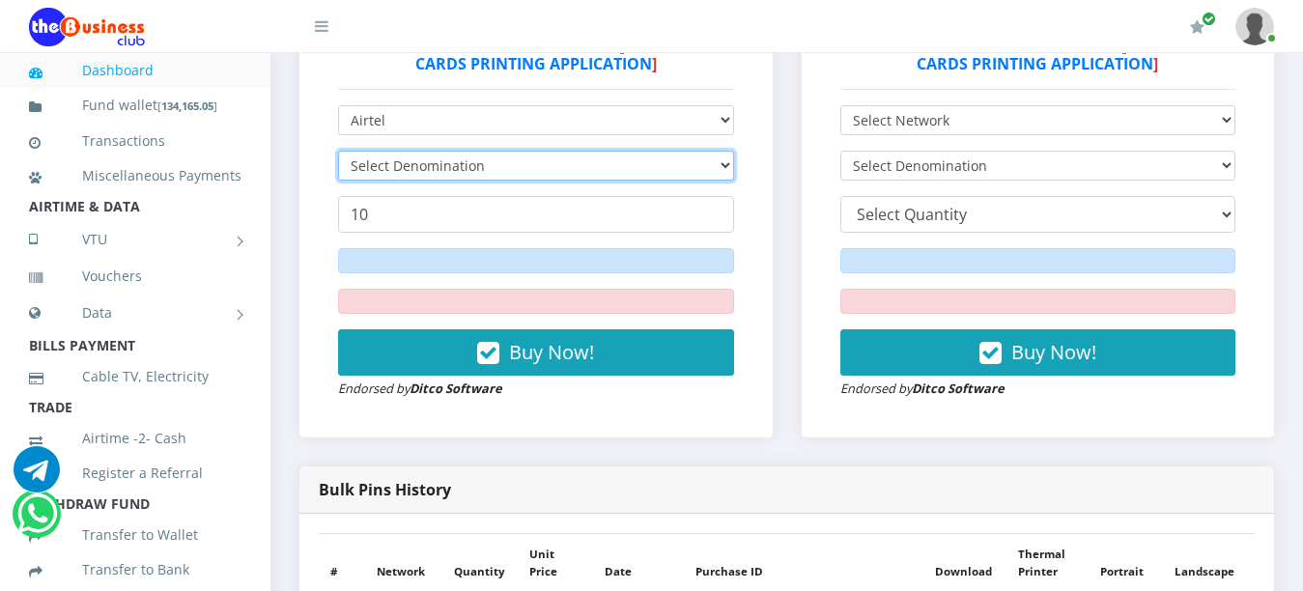
scroll to position [884, 0]
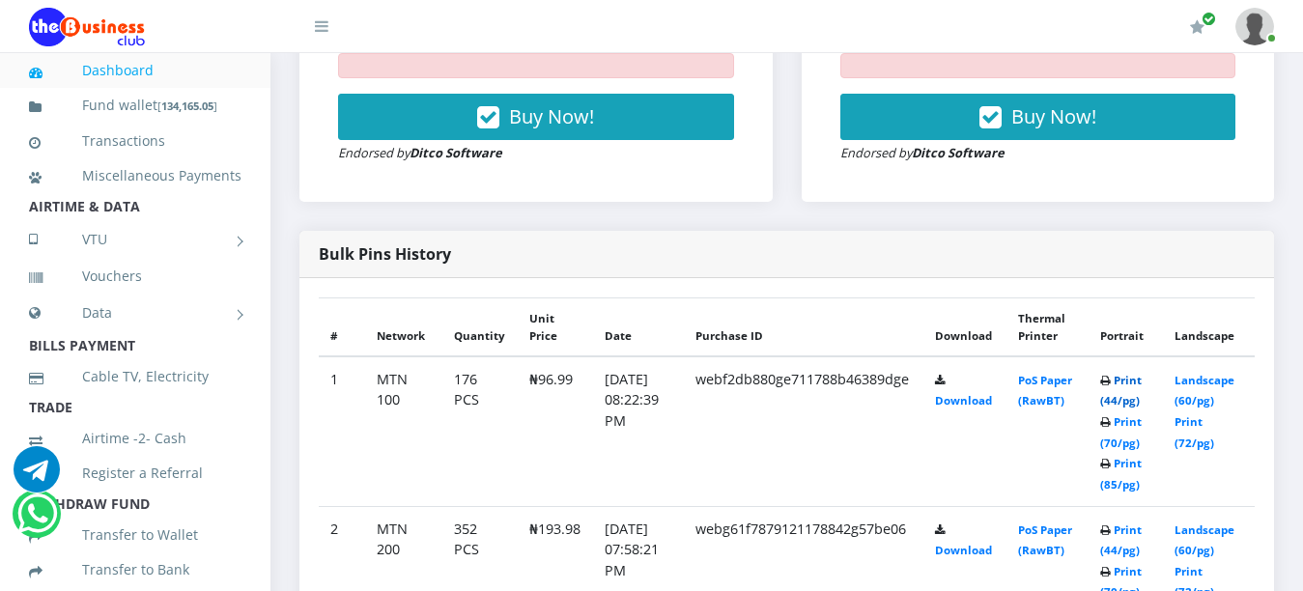
click at [1131, 373] on link "Print (44/pg)" at bounding box center [1121, 391] width 42 height 36
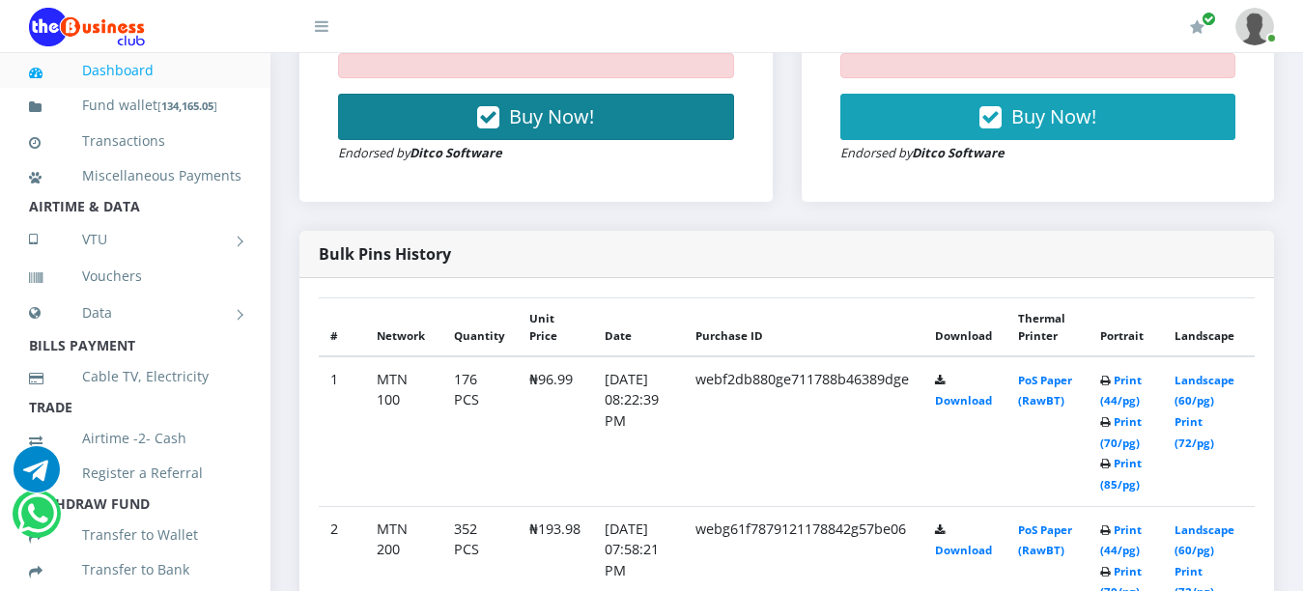
click at [527, 103] on span "Buy Now!" at bounding box center [551, 116] width 85 height 26
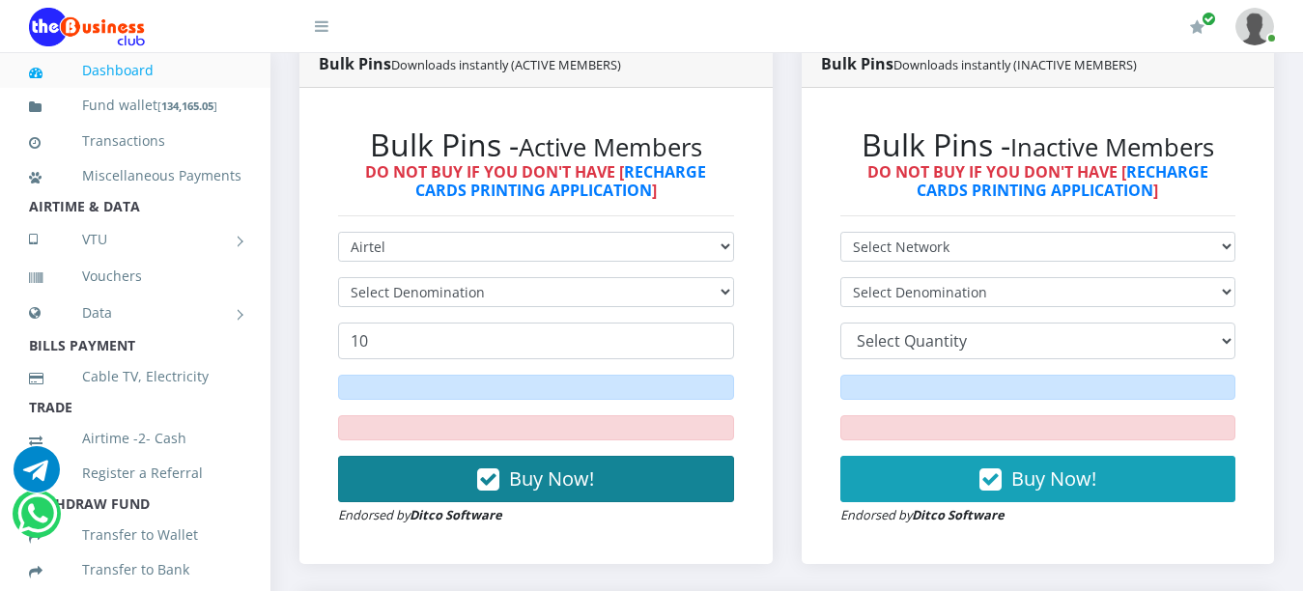
scroll to position [498, 0]
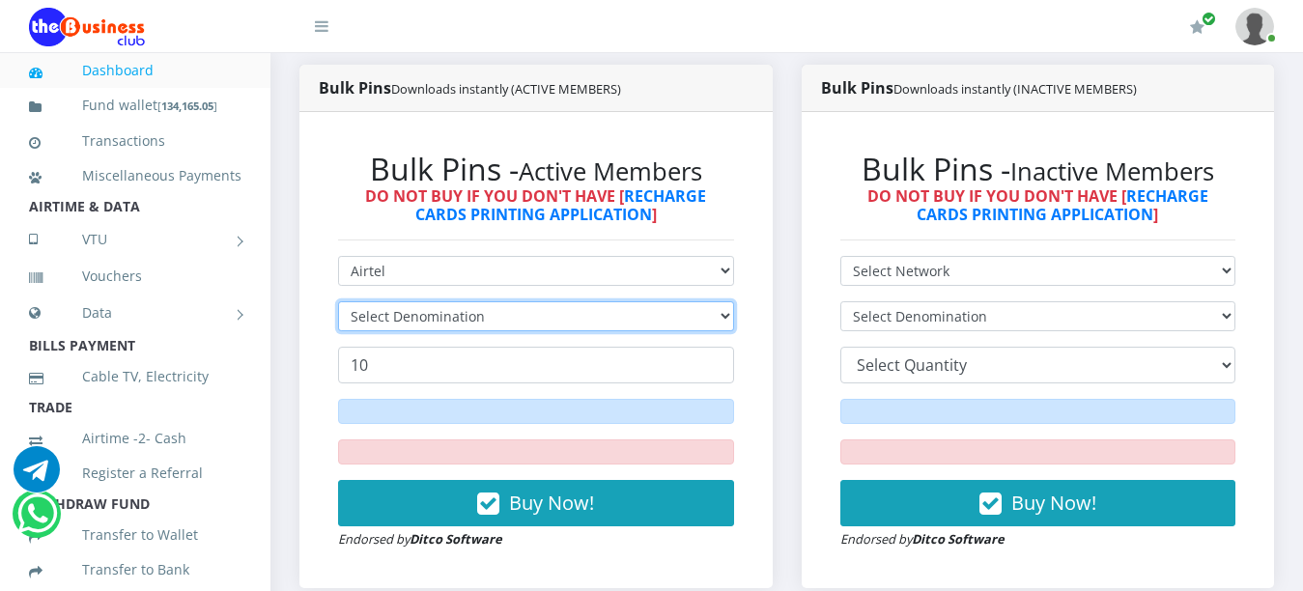
click at [719, 301] on select "Select Denomination" at bounding box center [536, 316] width 396 height 30
click at [668, 301] on select "Select Denomination" at bounding box center [536, 316] width 396 height 30
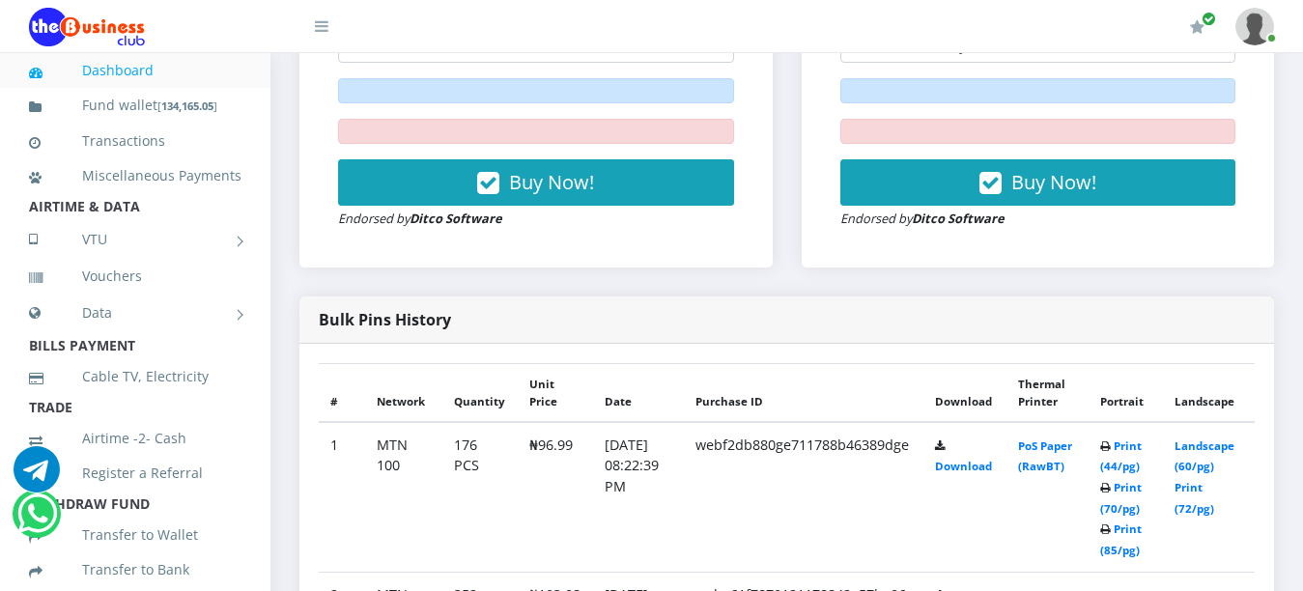
scroll to position [981, 0]
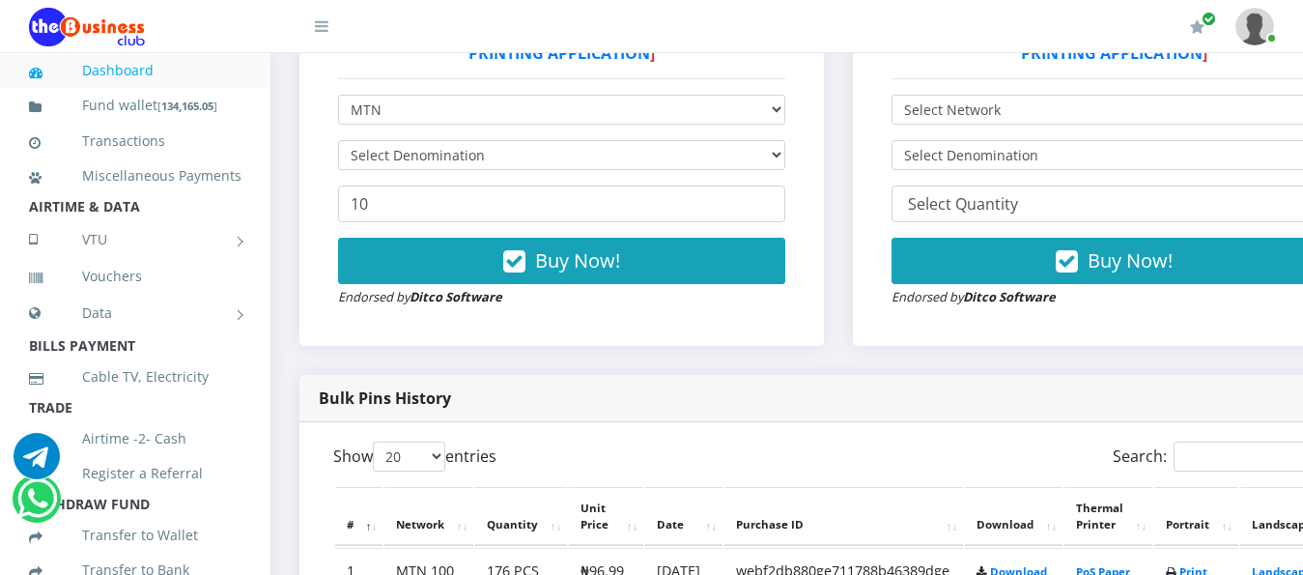
scroll to position [676, 0]
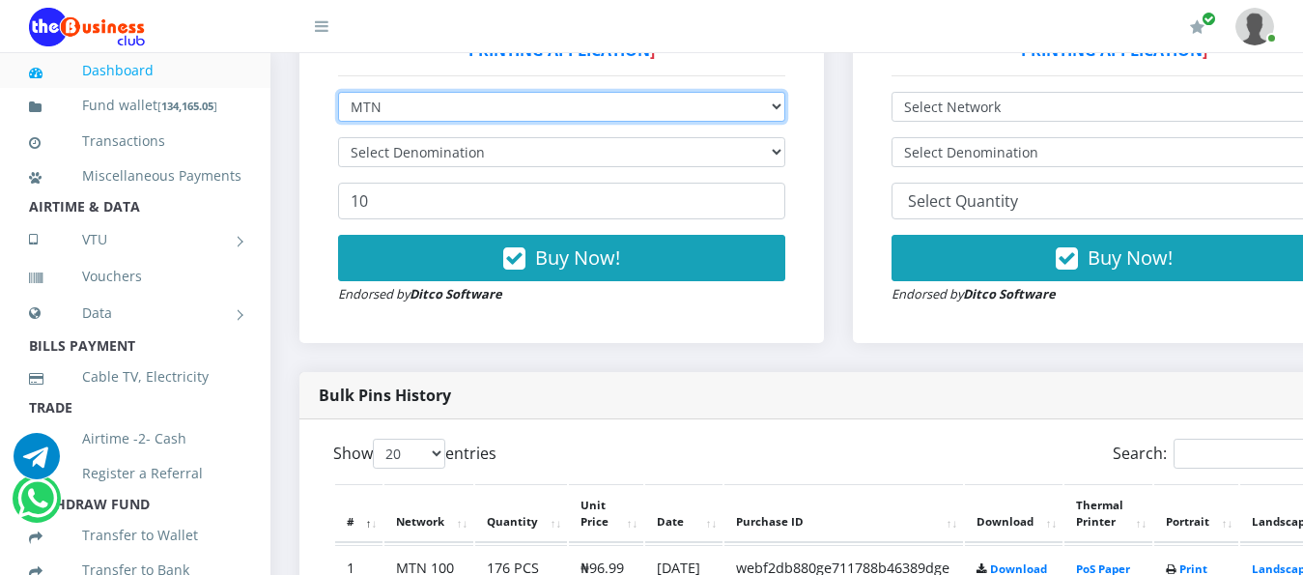
click at [785, 92] on select "Select Network MTN Globacom 9Mobile Airtel" at bounding box center [561, 107] width 447 height 30
select select "Airtel"
click at [338, 92] on select "Select Network MTN Globacom 9Mobile Airtel" at bounding box center [561, 107] width 447 height 30
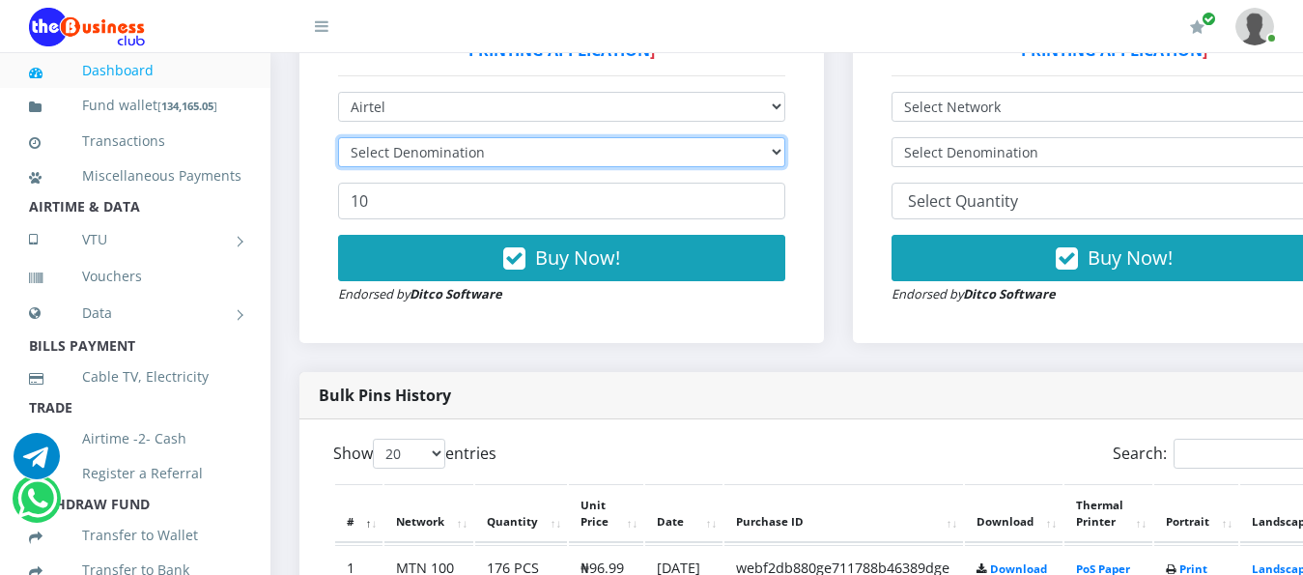
click at [785, 137] on select "Select Denomination" at bounding box center [561, 152] width 447 height 30
